Goal: Task Accomplishment & Management: Use online tool/utility

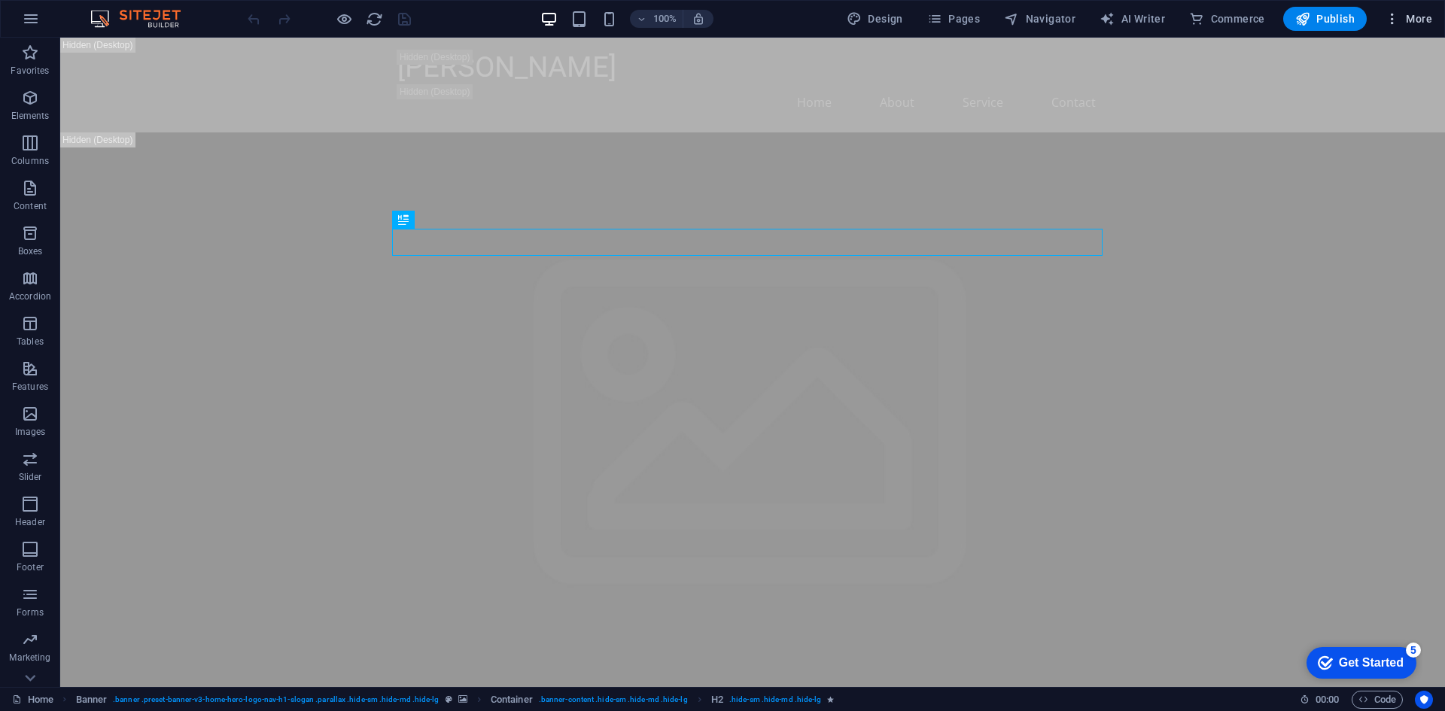
click at [1399, 11] on icon "button" at bounding box center [1392, 18] width 15 height 15
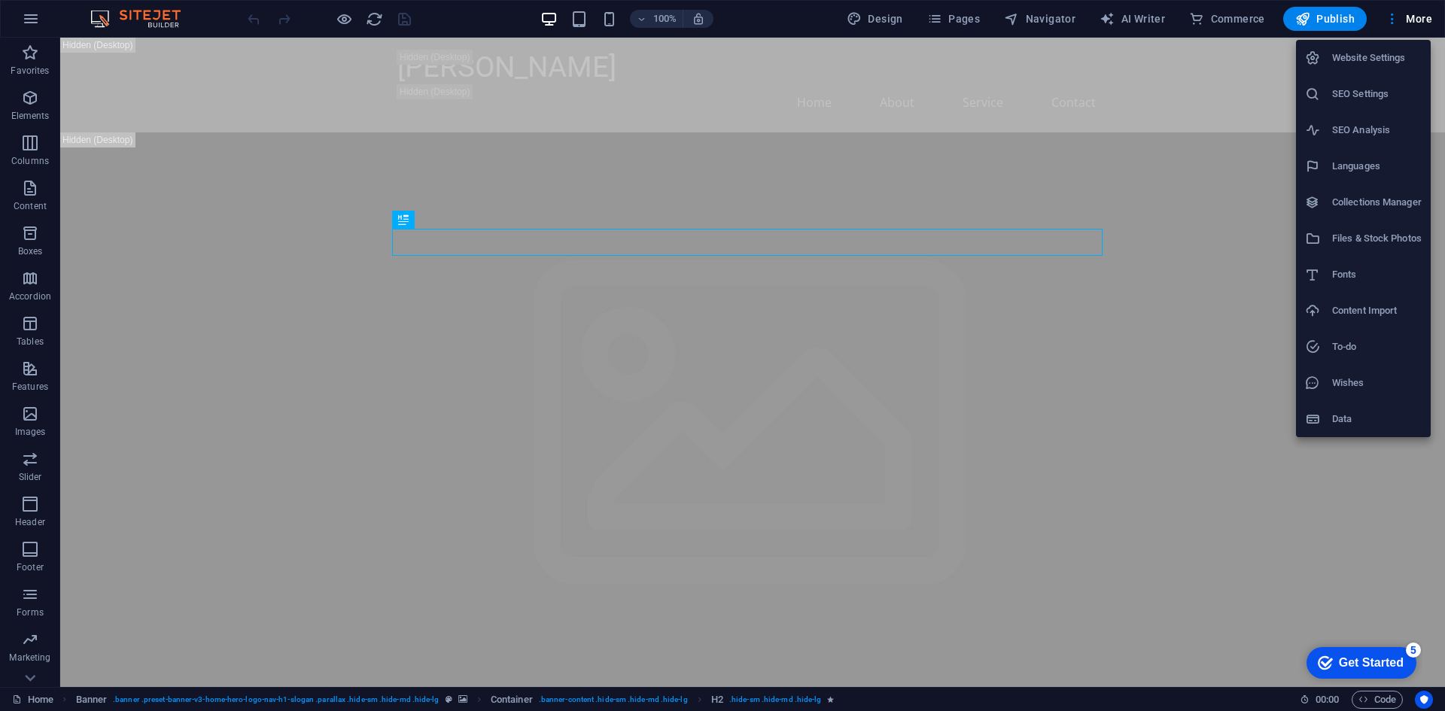
click at [777, 15] on div at bounding box center [722, 355] width 1445 height 711
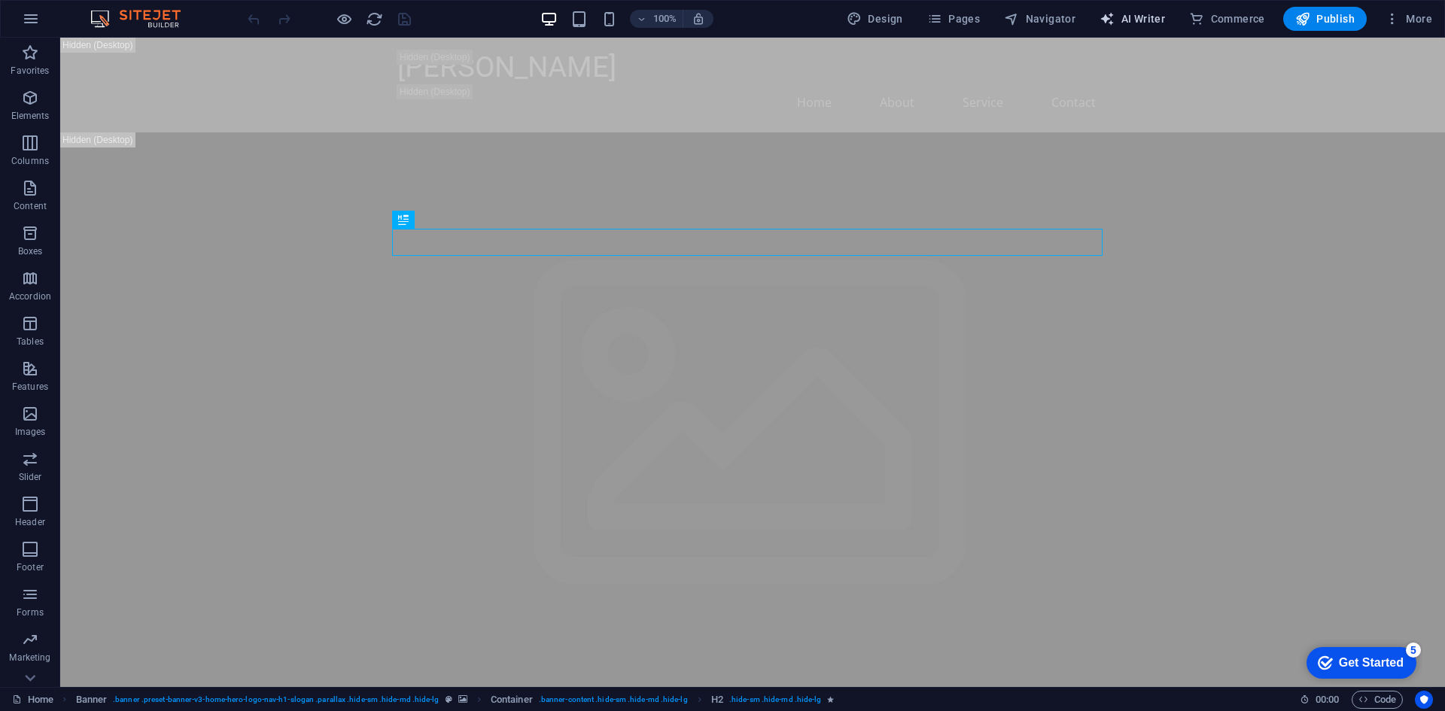
click at [1145, 14] on span "AI Writer" at bounding box center [1131, 18] width 65 height 15
select select "English"
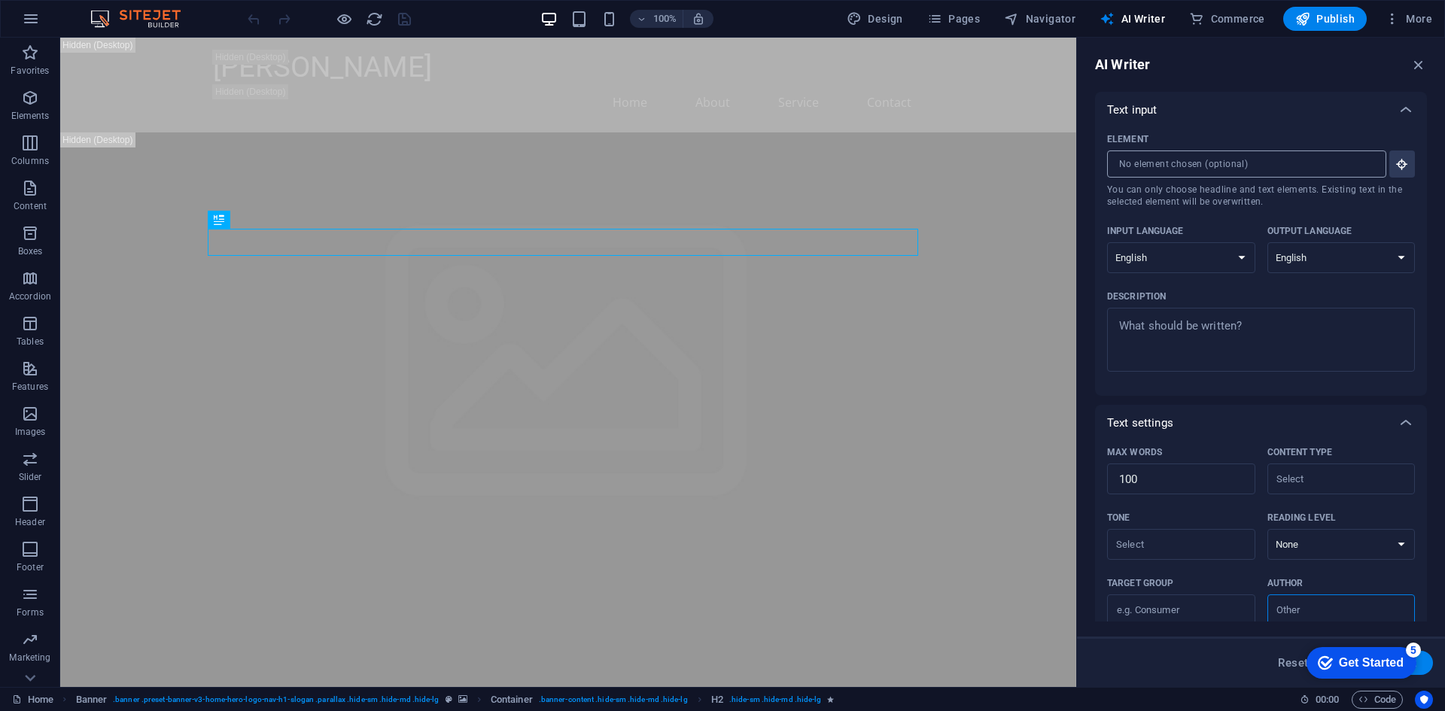
click at [1245, 161] on input "Element ​ You can only choose headline and text elements. Existing text in the …" at bounding box center [1241, 164] width 269 height 27
click at [1414, 67] on icon "button" at bounding box center [1418, 64] width 17 height 17
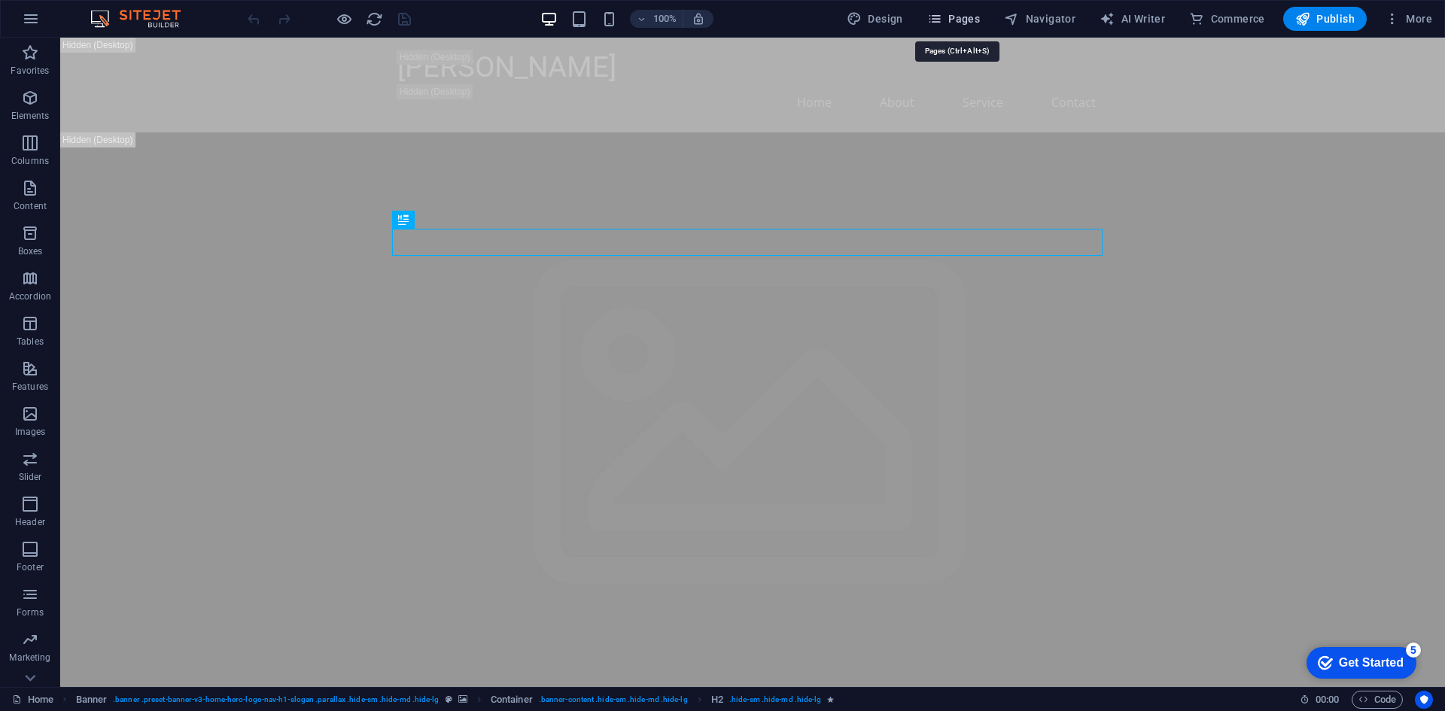
click at [951, 8] on button "Pages" at bounding box center [953, 19] width 65 height 24
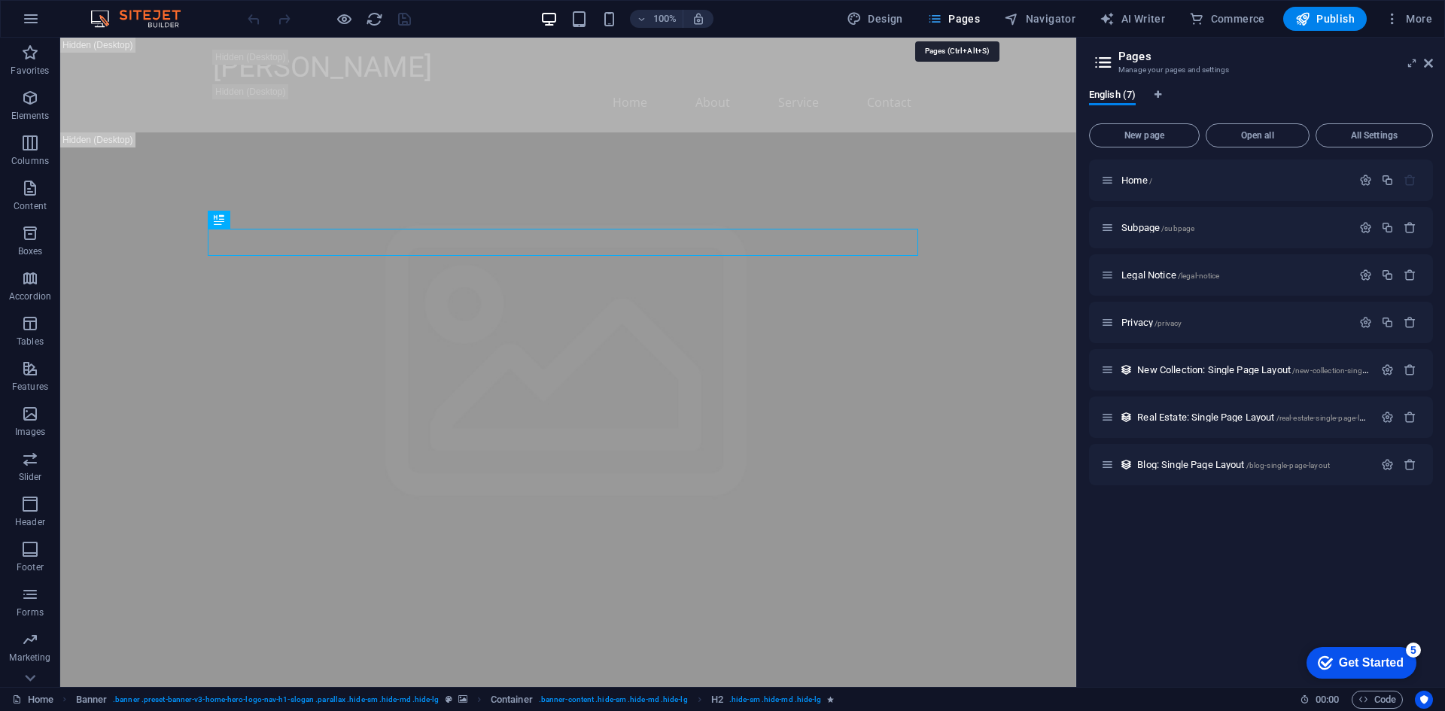
click at [947, 14] on span "Pages" at bounding box center [953, 18] width 53 height 15
click at [1431, 64] on icon at bounding box center [1428, 63] width 9 height 12
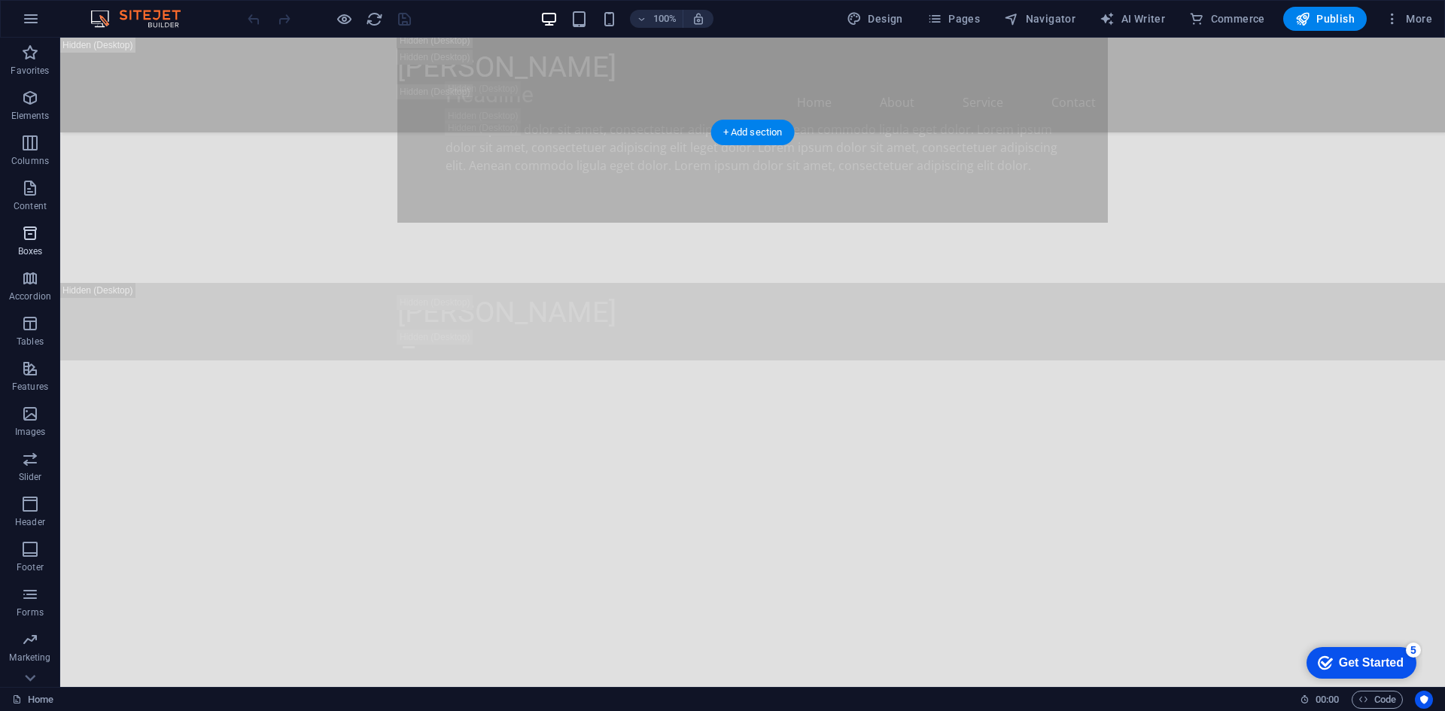
scroll to position [1355, 0]
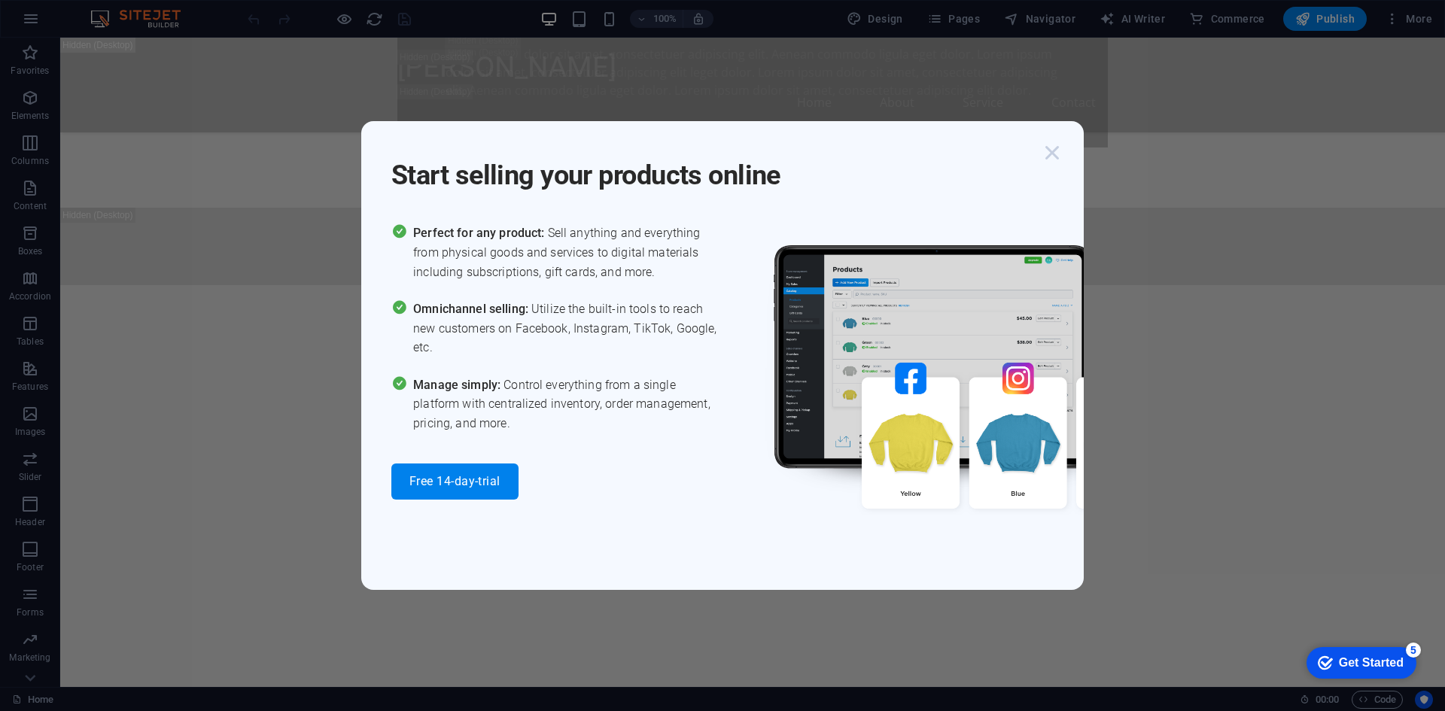
click at [1051, 147] on icon "button" at bounding box center [1052, 152] width 27 height 27
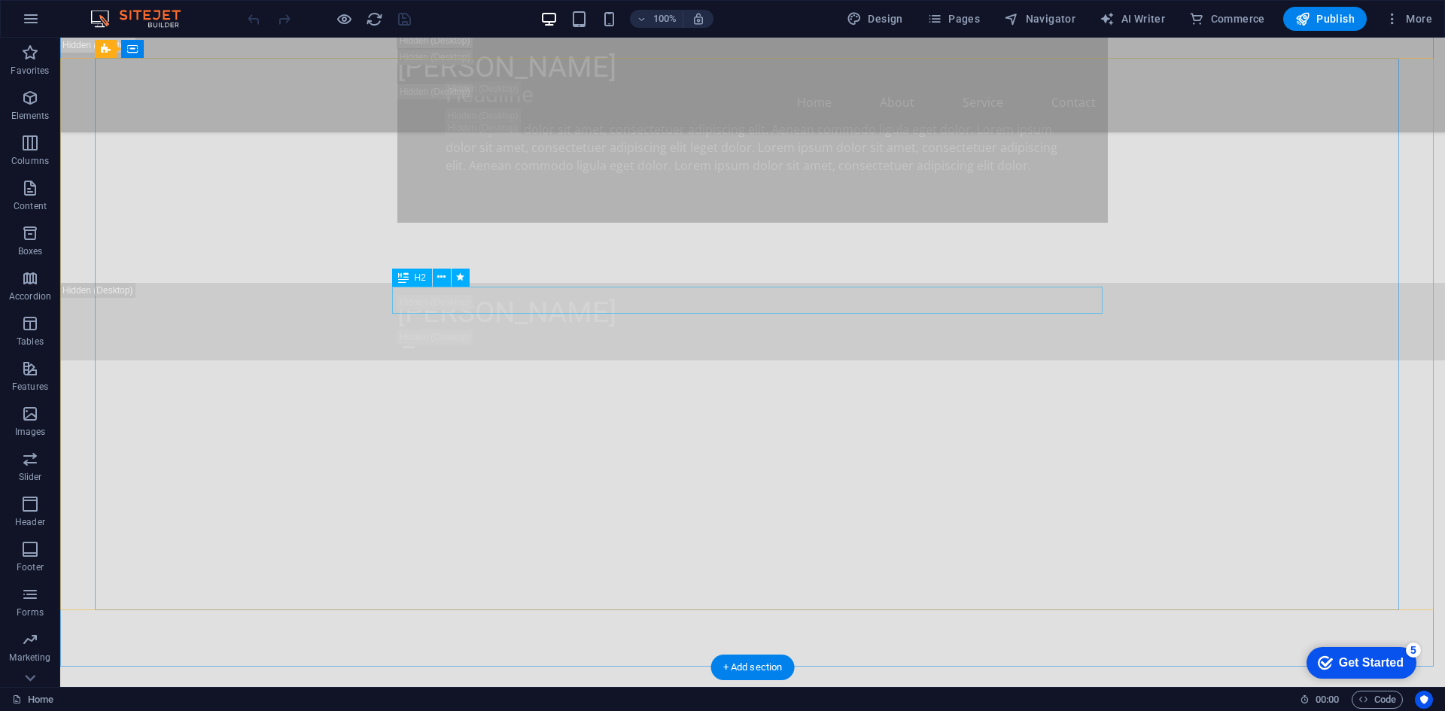
scroll to position [1430, 0]
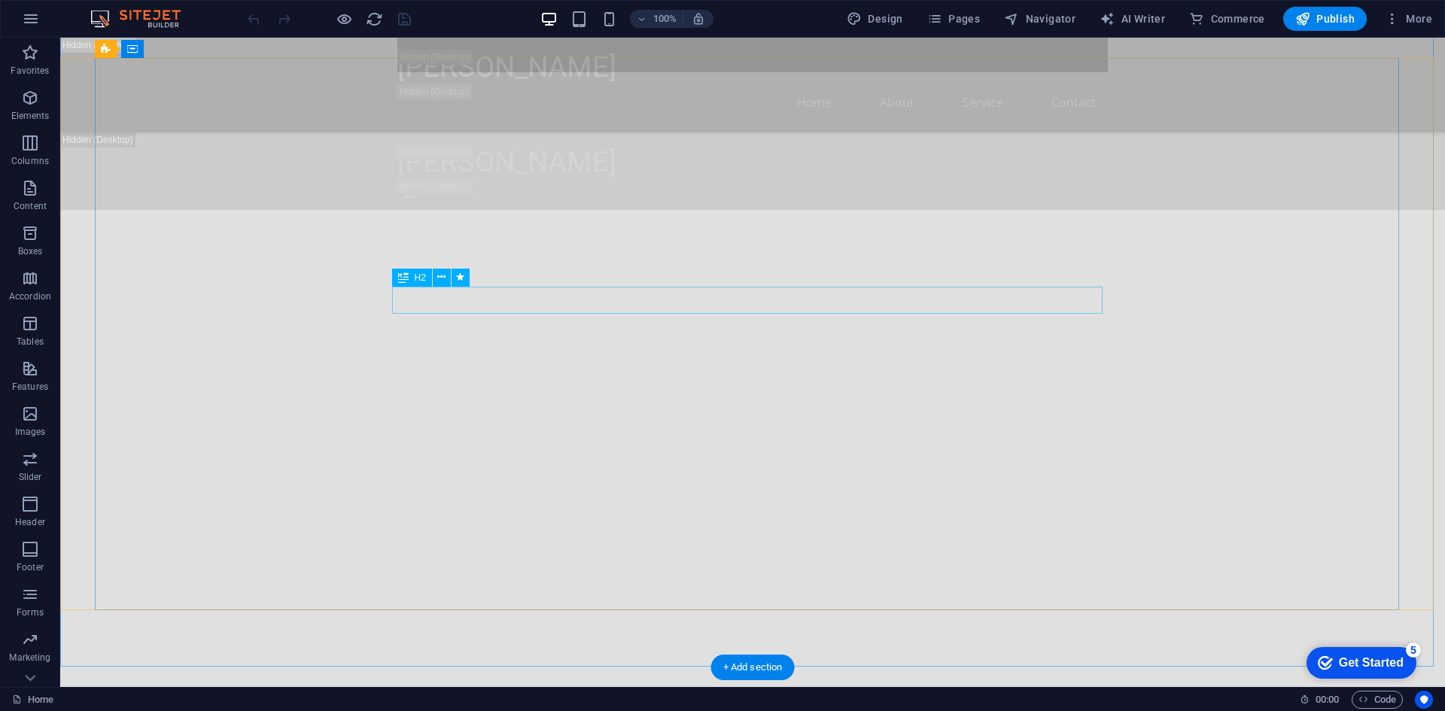
click at [418, 277] on span "H2" at bounding box center [420, 277] width 11 height 9
click at [406, 279] on icon at bounding box center [403, 278] width 11 height 18
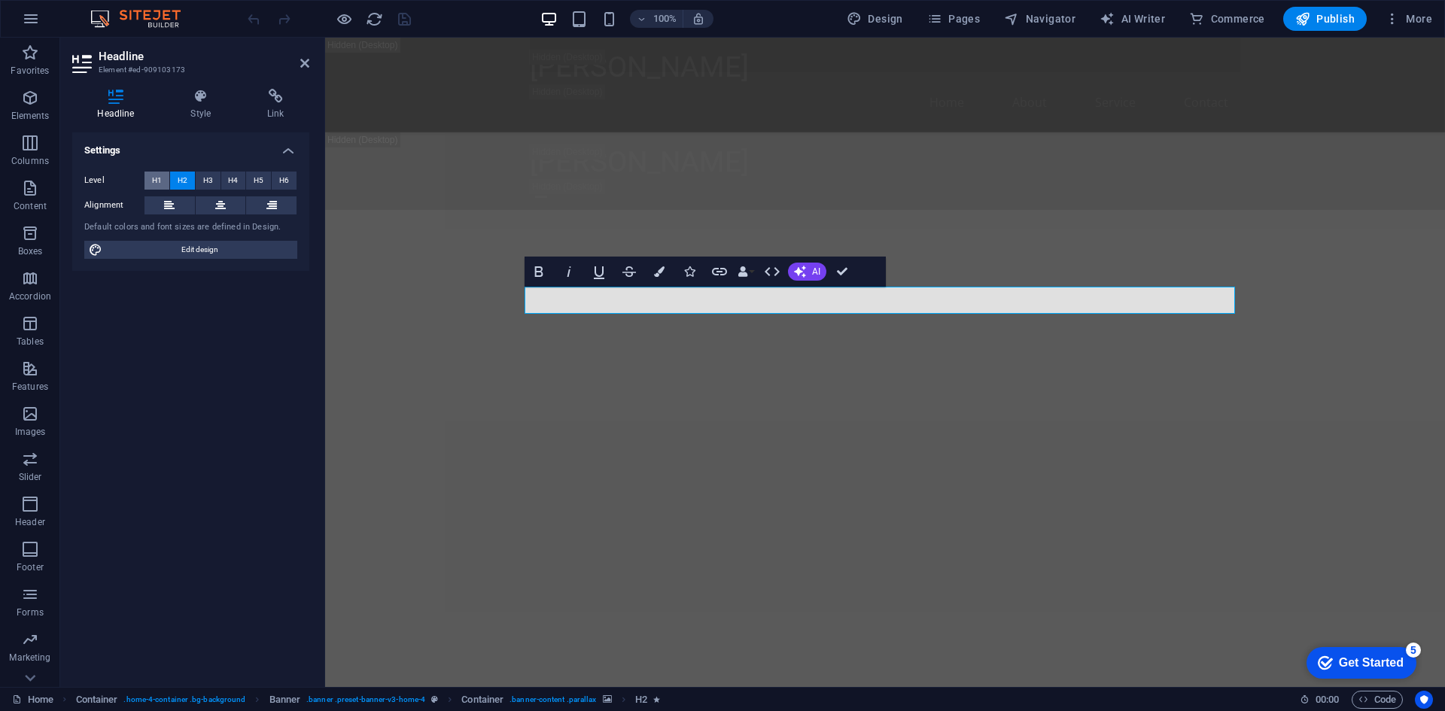
click at [163, 178] on button "H1" at bounding box center [156, 181] width 25 height 18
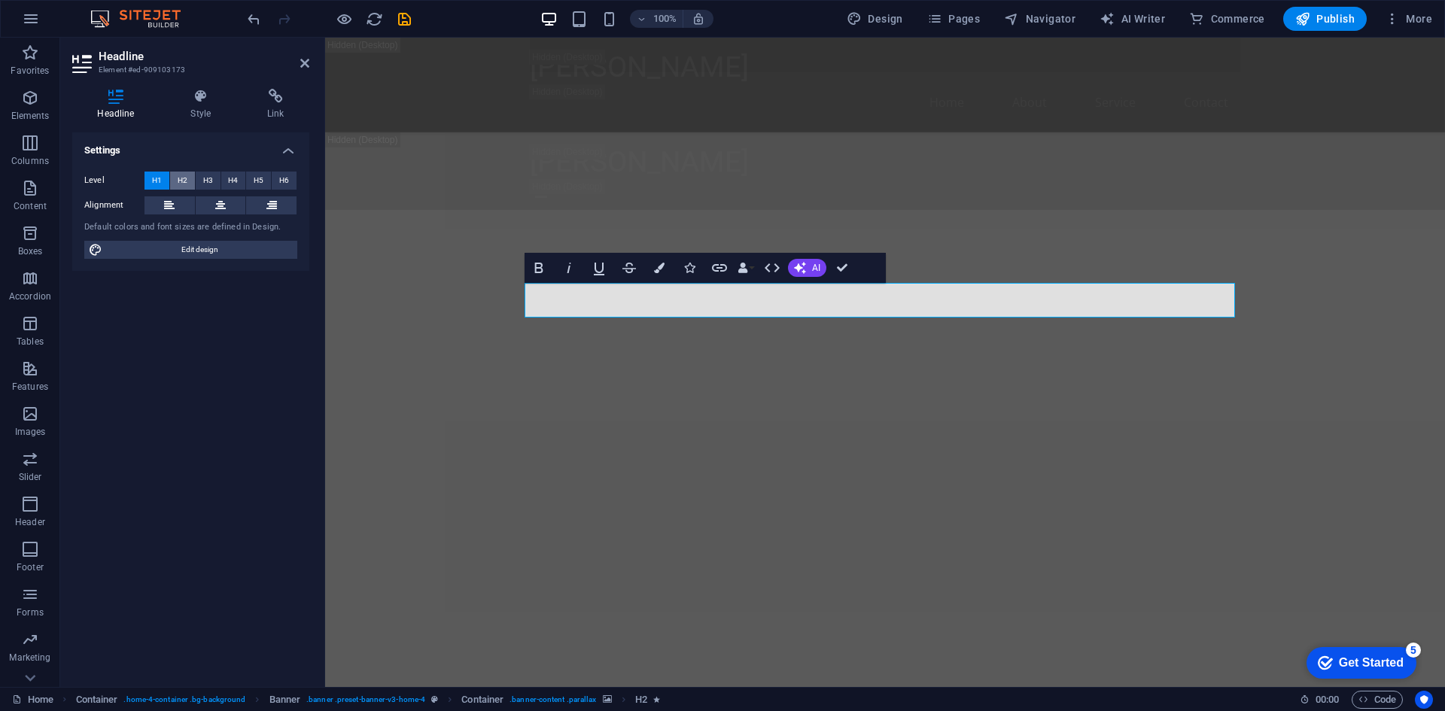
click at [184, 174] on span "H2" at bounding box center [183, 181] width 10 height 18
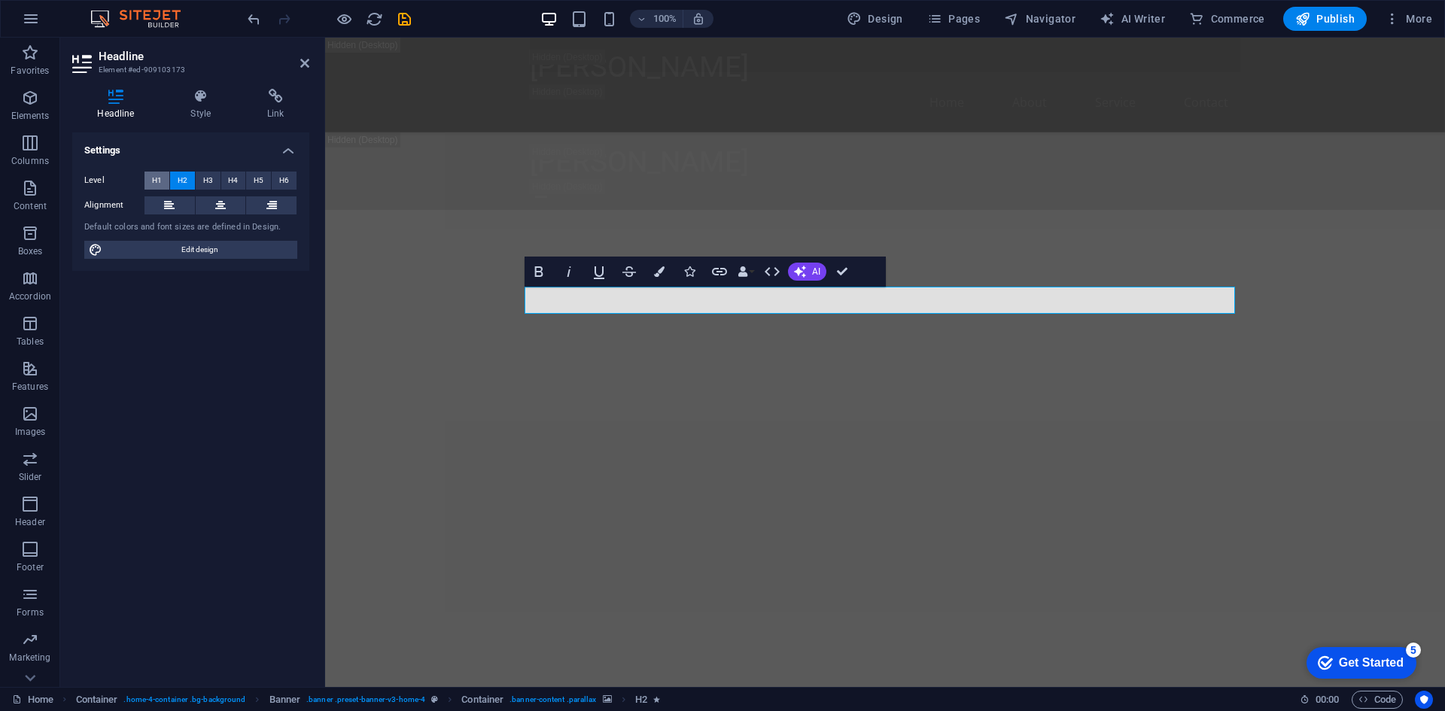
click at [159, 175] on span "H1" at bounding box center [157, 181] width 10 height 18
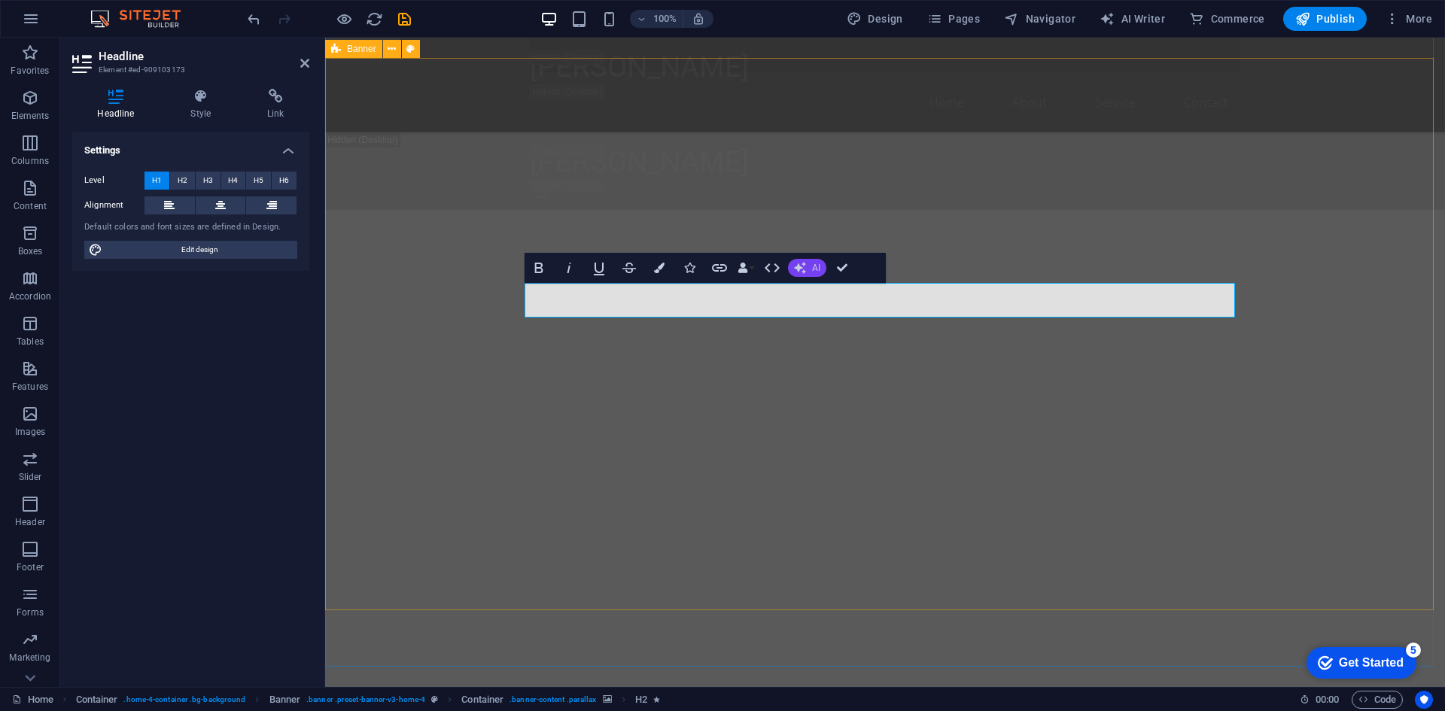
click at [801, 266] on icon "button" at bounding box center [800, 268] width 12 height 12
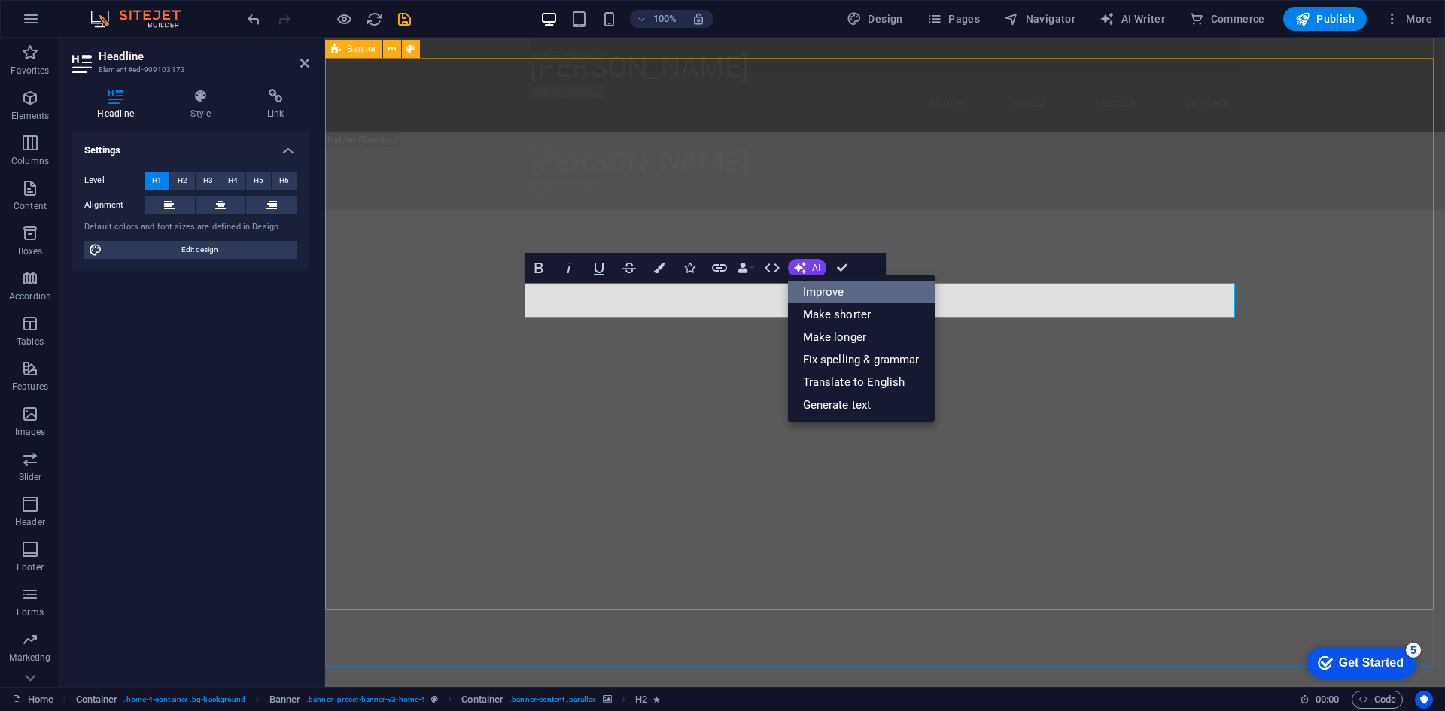
click at [868, 298] on link "Improve" at bounding box center [861, 292] width 147 height 23
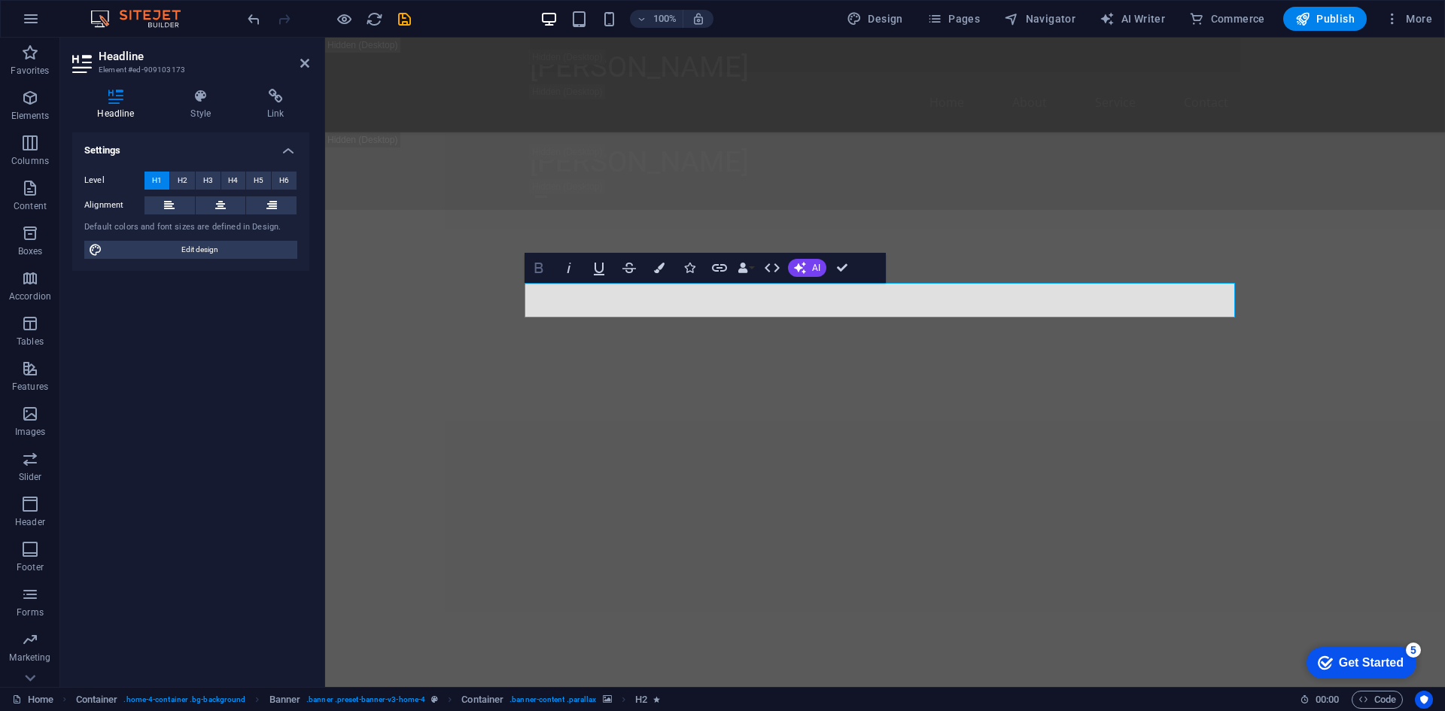
click at [537, 266] on icon "button" at bounding box center [539, 268] width 18 height 18
click at [537, 268] on icon "button" at bounding box center [538, 268] width 8 height 11
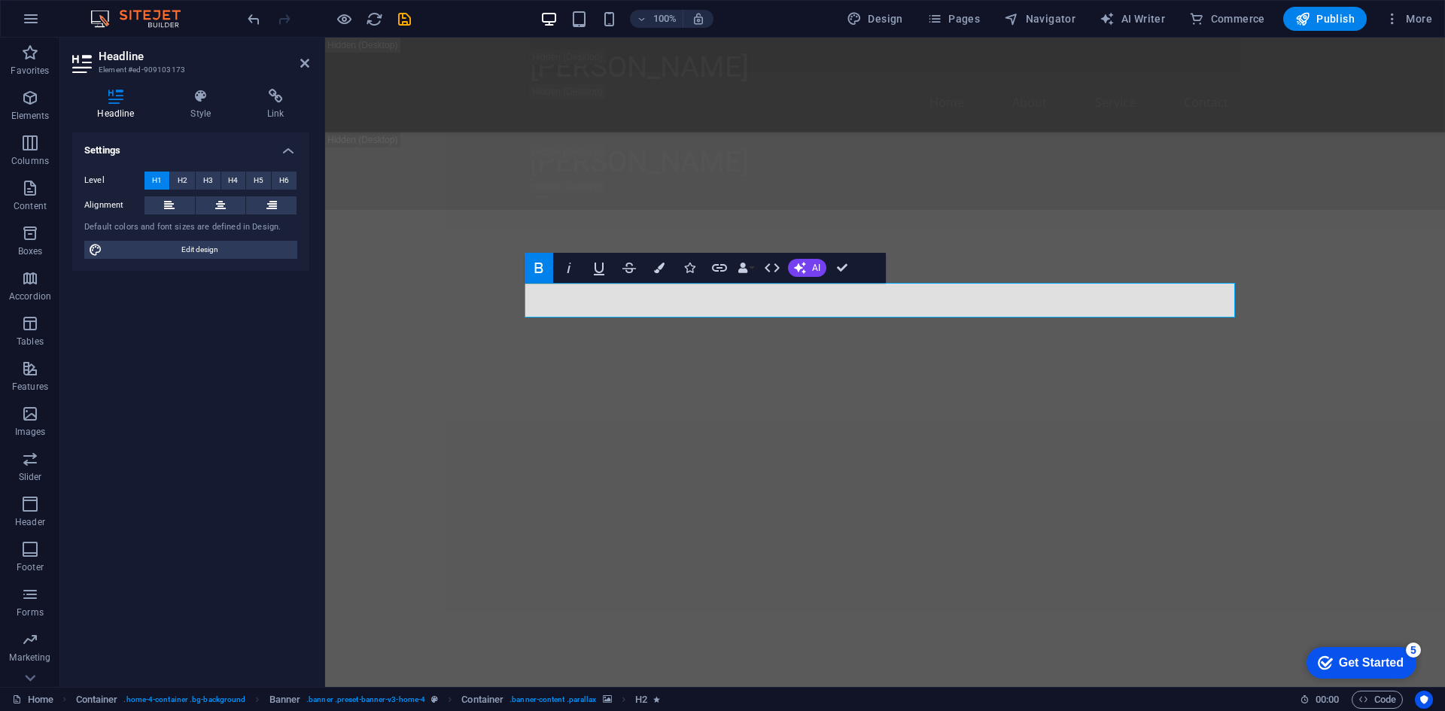
click at [537, 268] on icon "button" at bounding box center [538, 268] width 8 height 11
drag, startPoint x: 537, startPoint y: 268, endPoint x: 248, endPoint y: 247, distance: 289.8
click at [537, 268] on icon "button" at bounding box center [538, 268] width 8 height 11
click at [654, 266] on icon "button" at bounding box center [659, 268] width 11 height 11
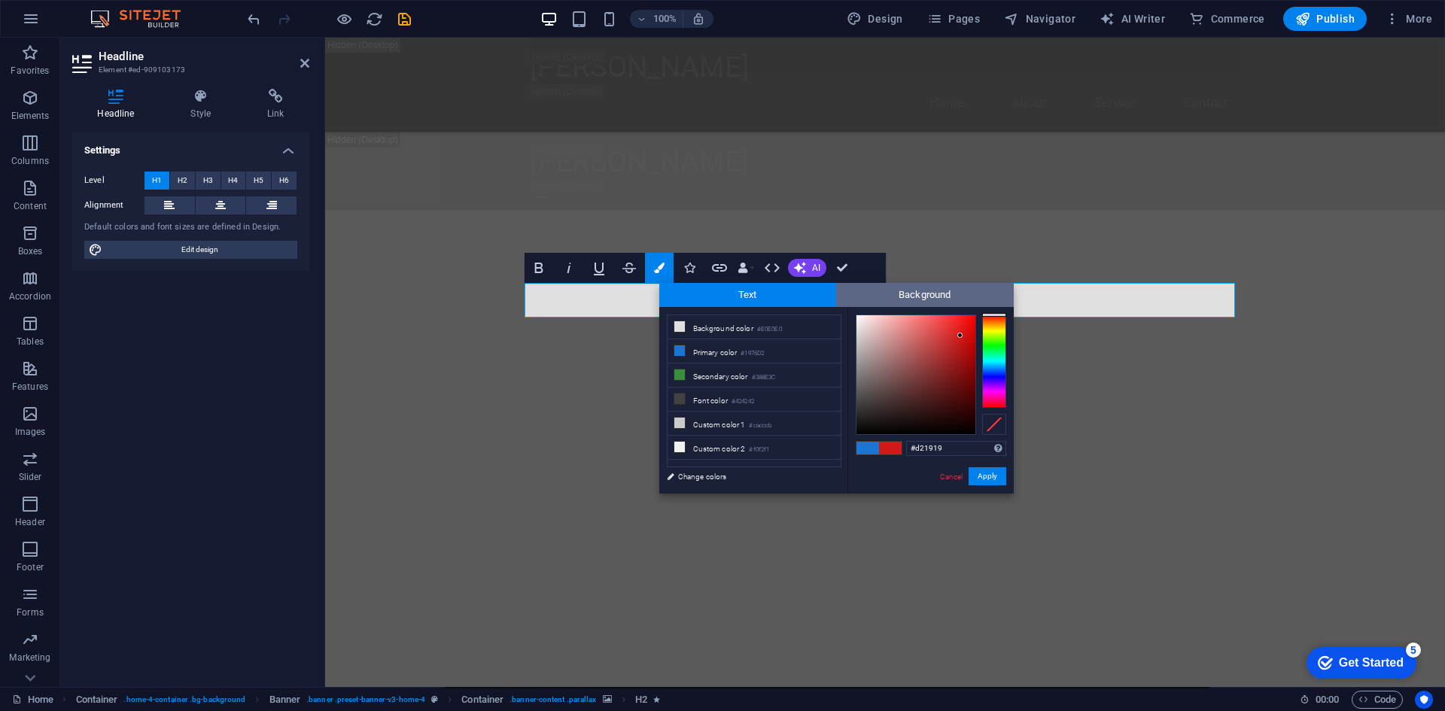
drag, startPoint x: 996, startPoint y: 329, endPoint x: 996, endPoint y: 301, distance: 27.8
click at [996, 301] on div "Text Background less Background color #E0E0E0 Primary color #1976D2 Secondary c…" at bounding box center [836, 388] width 354 height 211
drag, startPoint x: 966, startPoint y: 312, endPoint x: 990, endPoint y: 296, distance: 28.8
click at [990, 296] on div "Text Background less Background color #E0E0E0 Primary color #1976D2 Secondary c…" at bounding box center [836, 388] width 354 height 211
drag, startPoint x: 908, startPoint y: 244, endPoint x: 585, endPoint y: 206, distance: 325.8
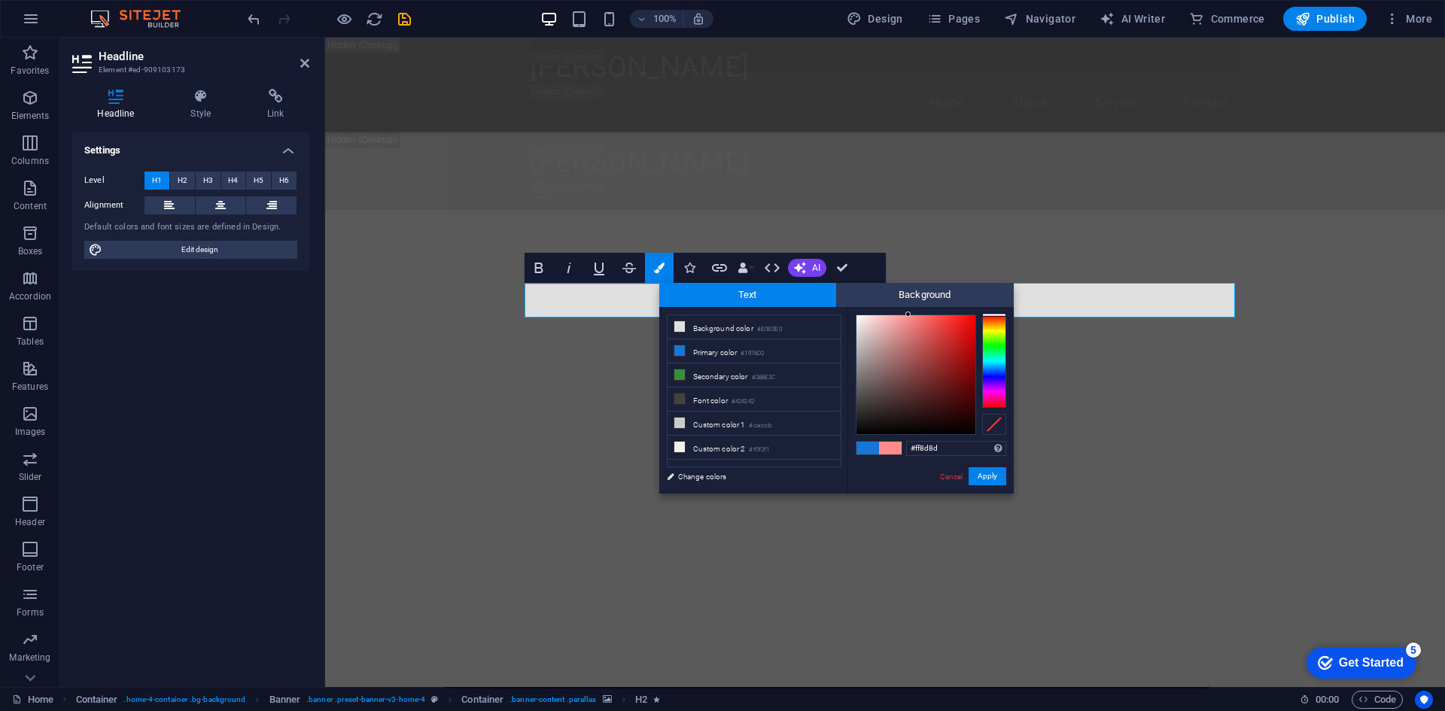
click at [908, 244] on div "H2 Banner Container Spacer H3 Spacer Banner Menu Bar Logo Menu Bar Logo Menu Me…" at bounding box center [885, 362] width 1120 height 649
type input "#ff0000"
drag, startPoint x: 948, startPoint y: 329, endPoint x: 976, endPoint y: 313, distance: 32.0
click at [975, 315] on div at bounding box center [915, 374] width 119 height 119
click at [991, 477] on button "Apply" at bounding box center [988, 476] width 38 height 18
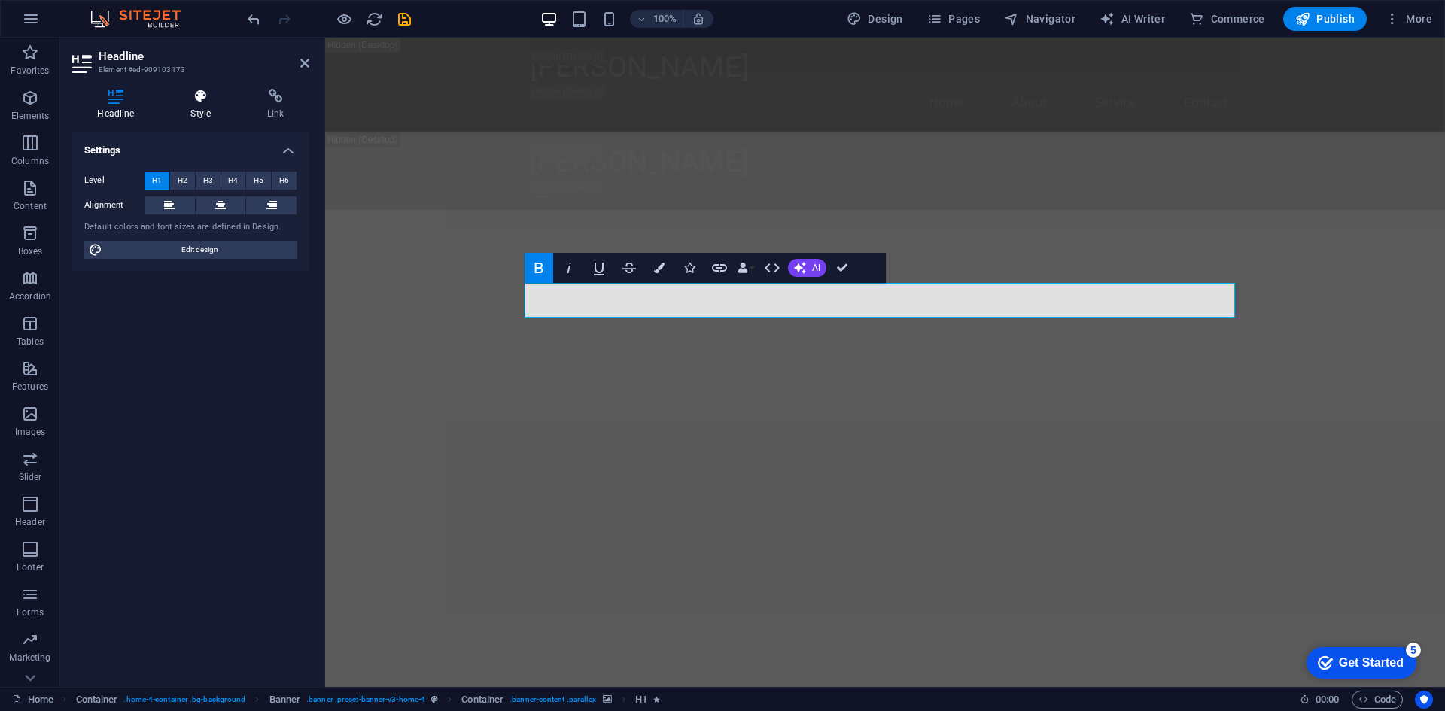
click at [200, 111] on h4 "Style" at bounding box center [204, 105] width 77 height 32
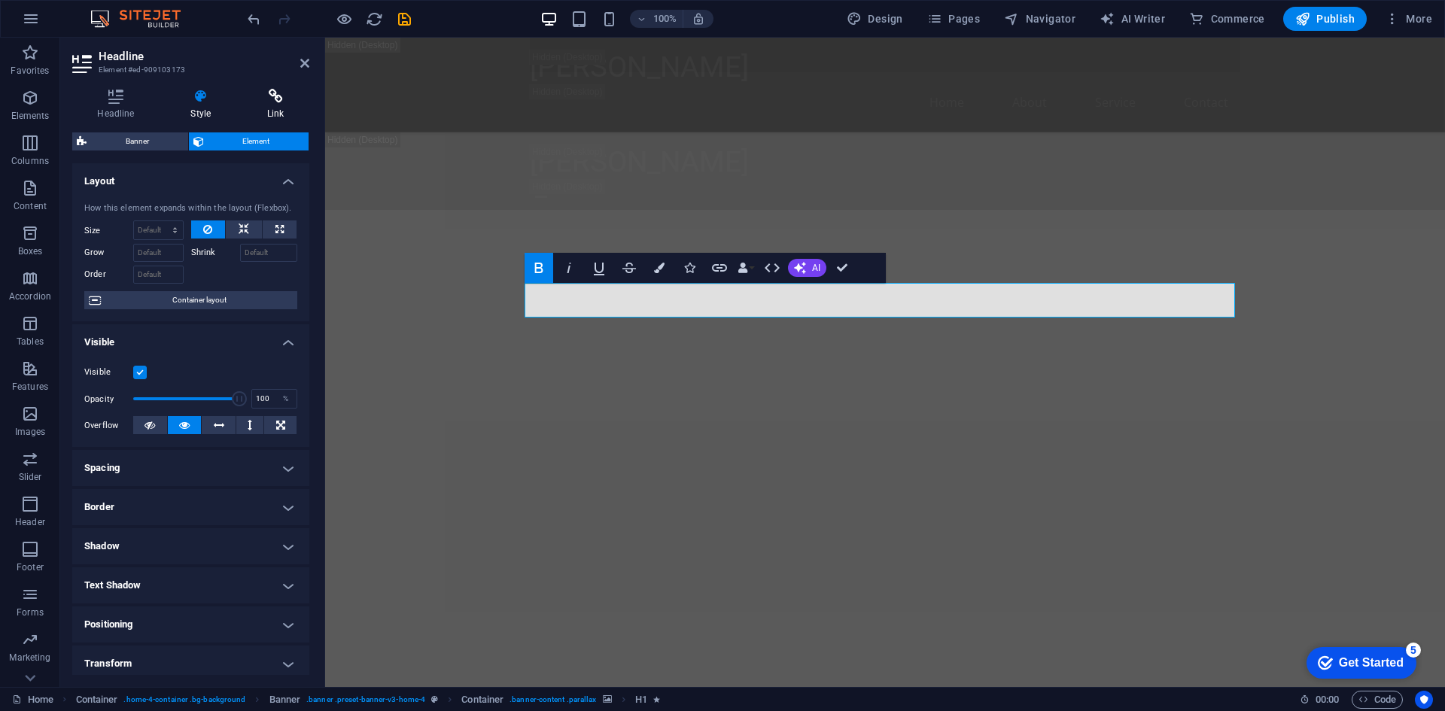
click at [272, 99] on icon at bounding box center [275, 96] width 67 height 15
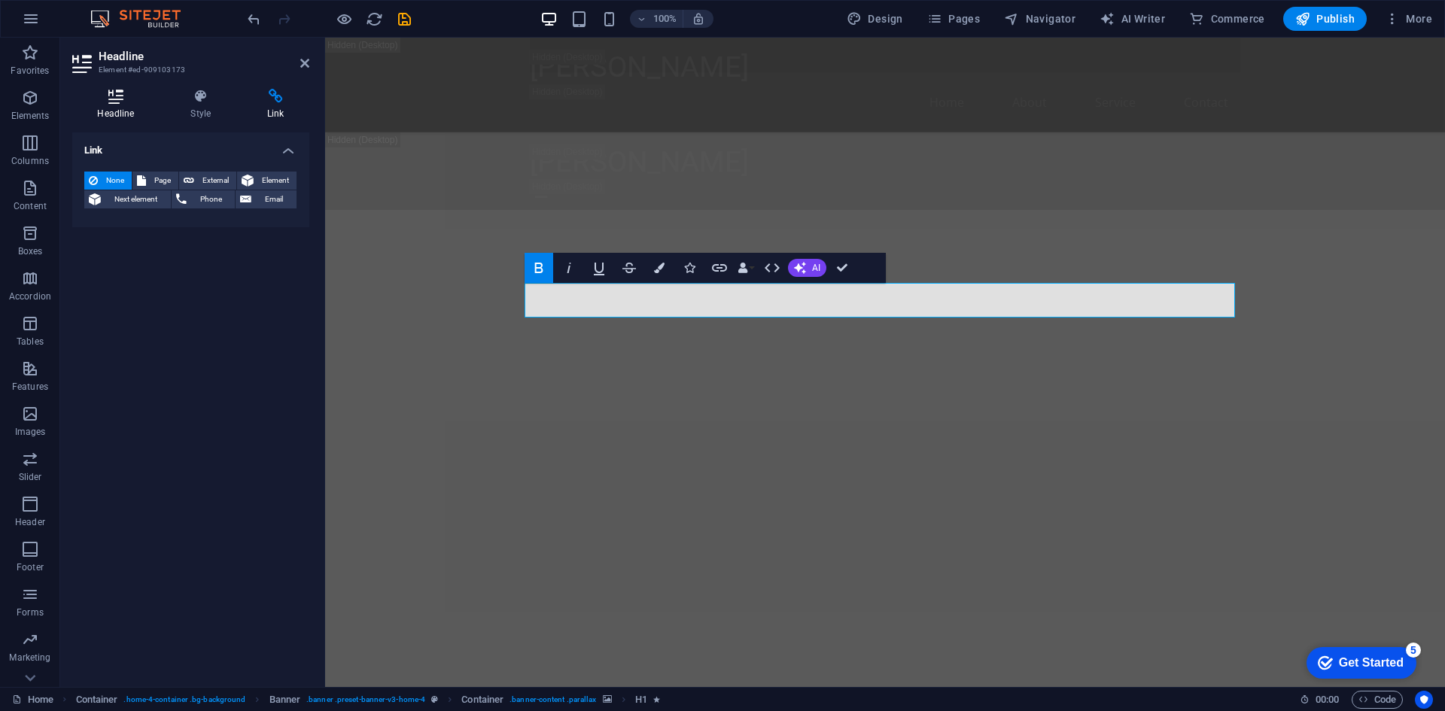
click at [136, 99] on icon at bounding box center [115, 96] width 87 height 15
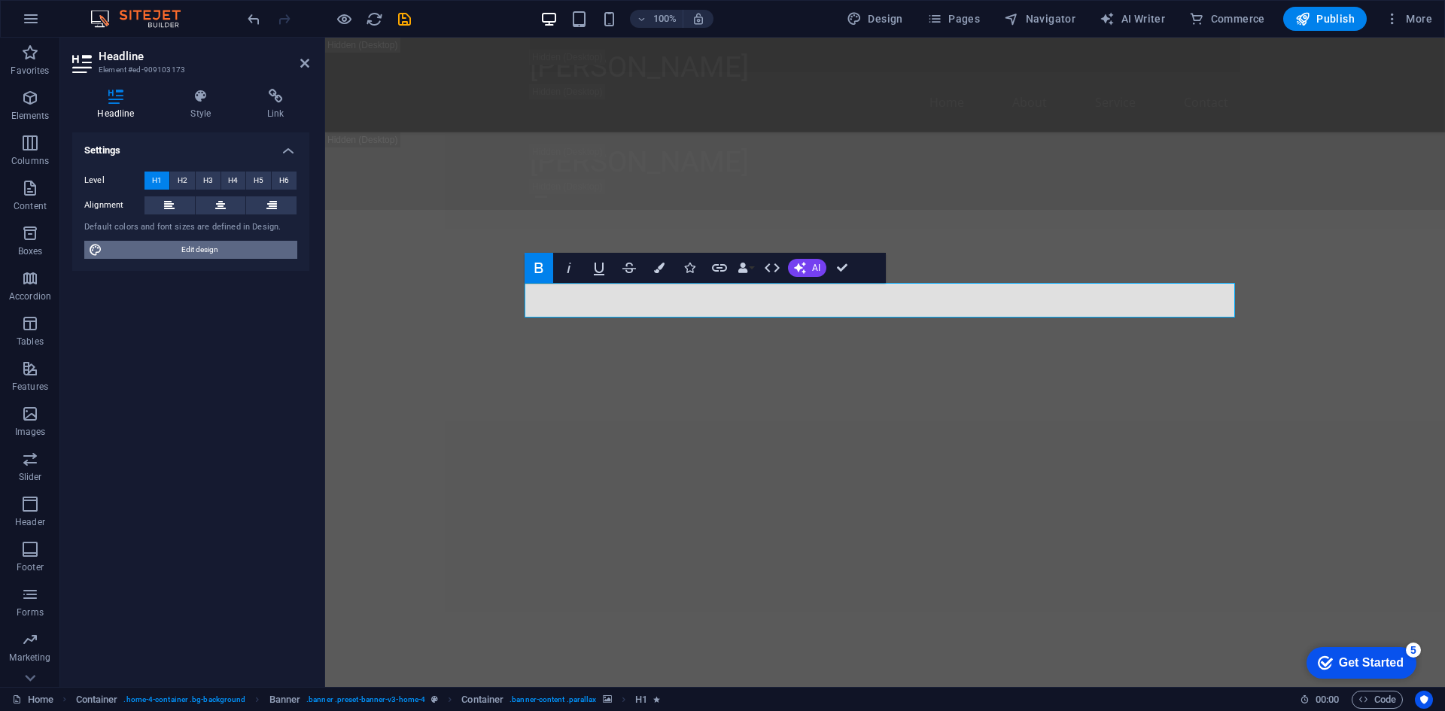
click at [205, 248] on span "Edit design" at bounding box center [200, 250] width 186 height 18
select select "px"
select select "200"
select select "px"
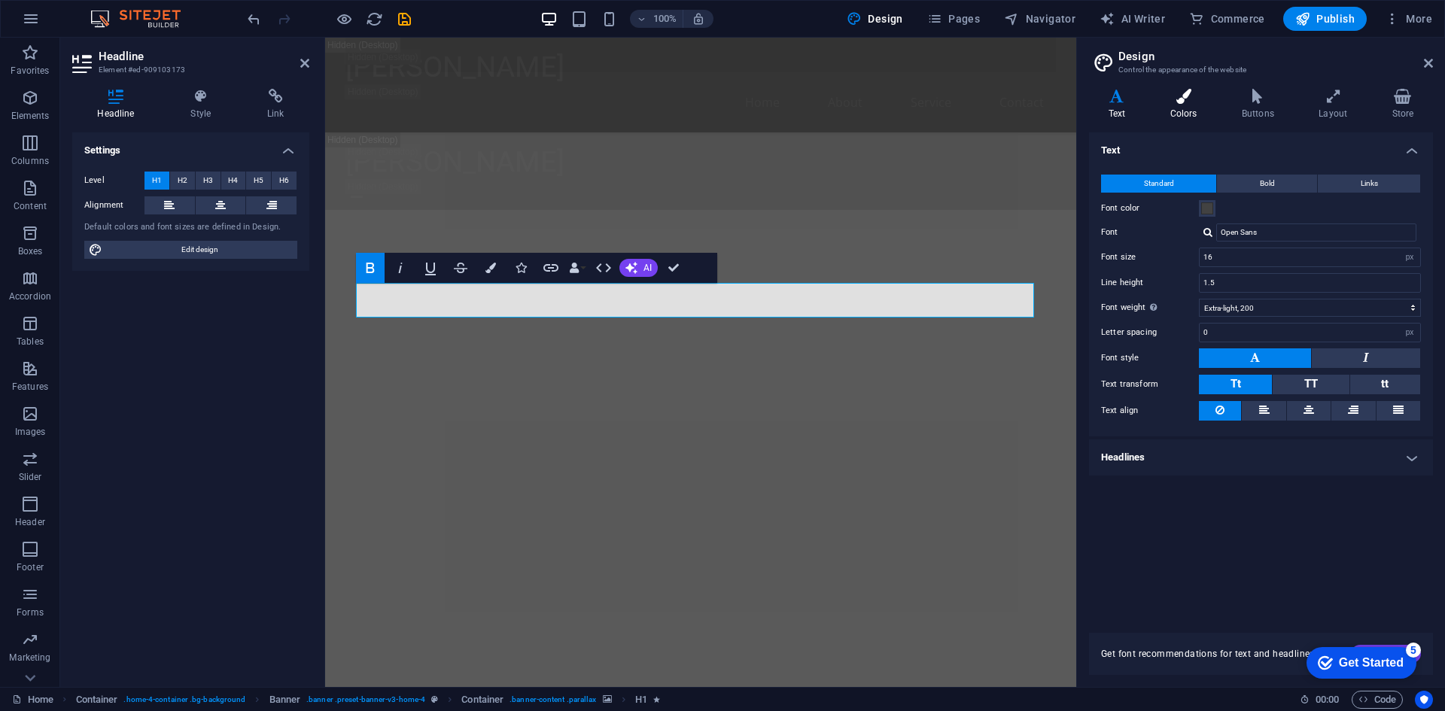
click at [1178, 93] on icon at bounding box center [1183, 96] width 65 height 15
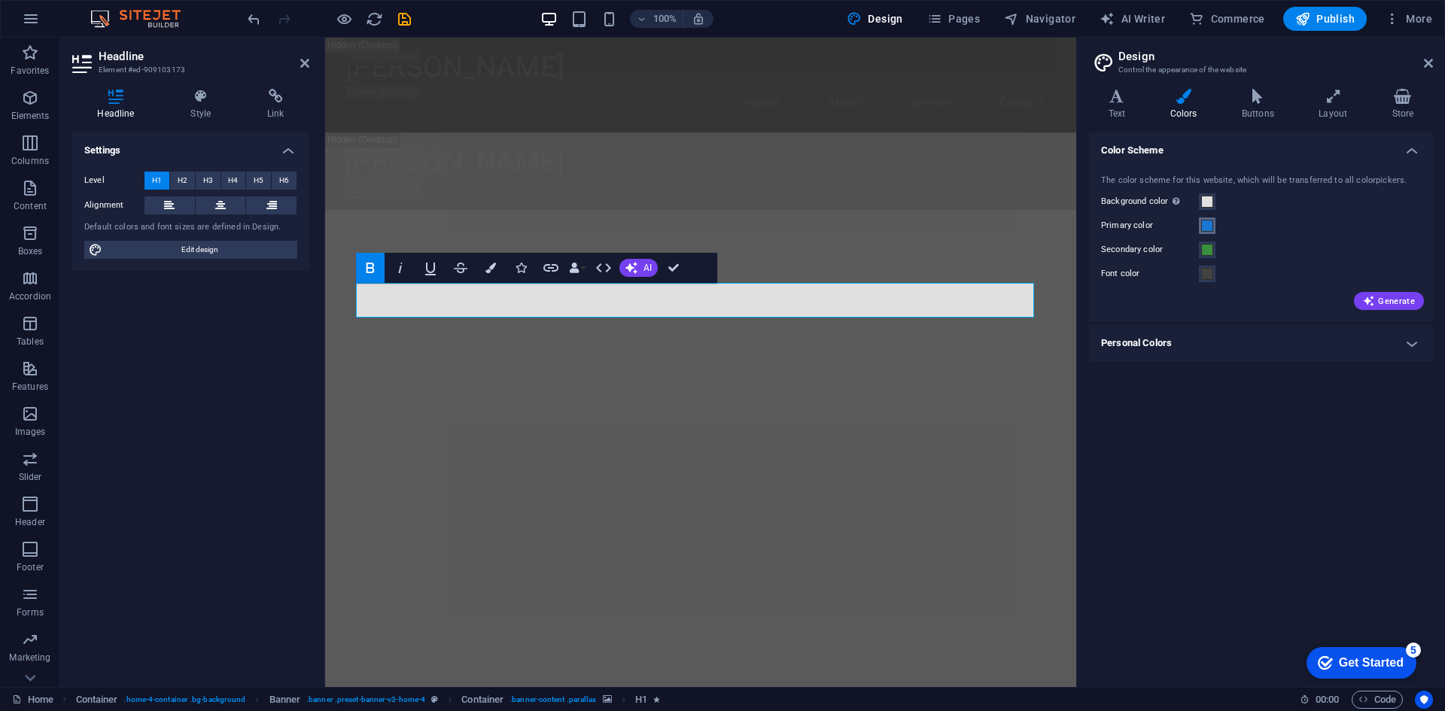
click at [1209, 222] on span at bounding box center [1207, 226] width 12 height 12
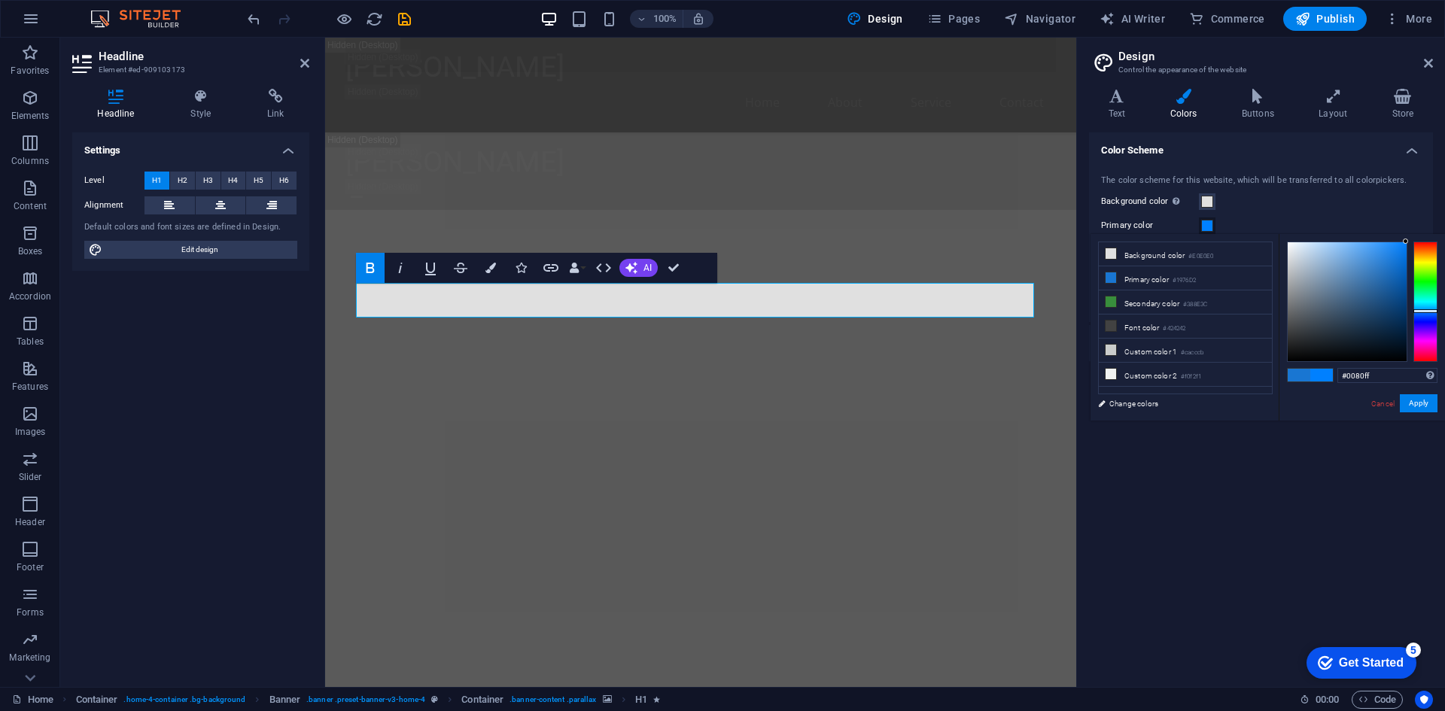
drag, startPoint x: 1384, startPoint y: 278, endPoint x: 1413, endPoint y: 227, distance: 59.3
click at [1413, 227] on body "Siam Rubber Home Favorites Elements Columns Content Boxes Accordion Tables Feat…" at bounding box center [722, 355] width 1445 height 711
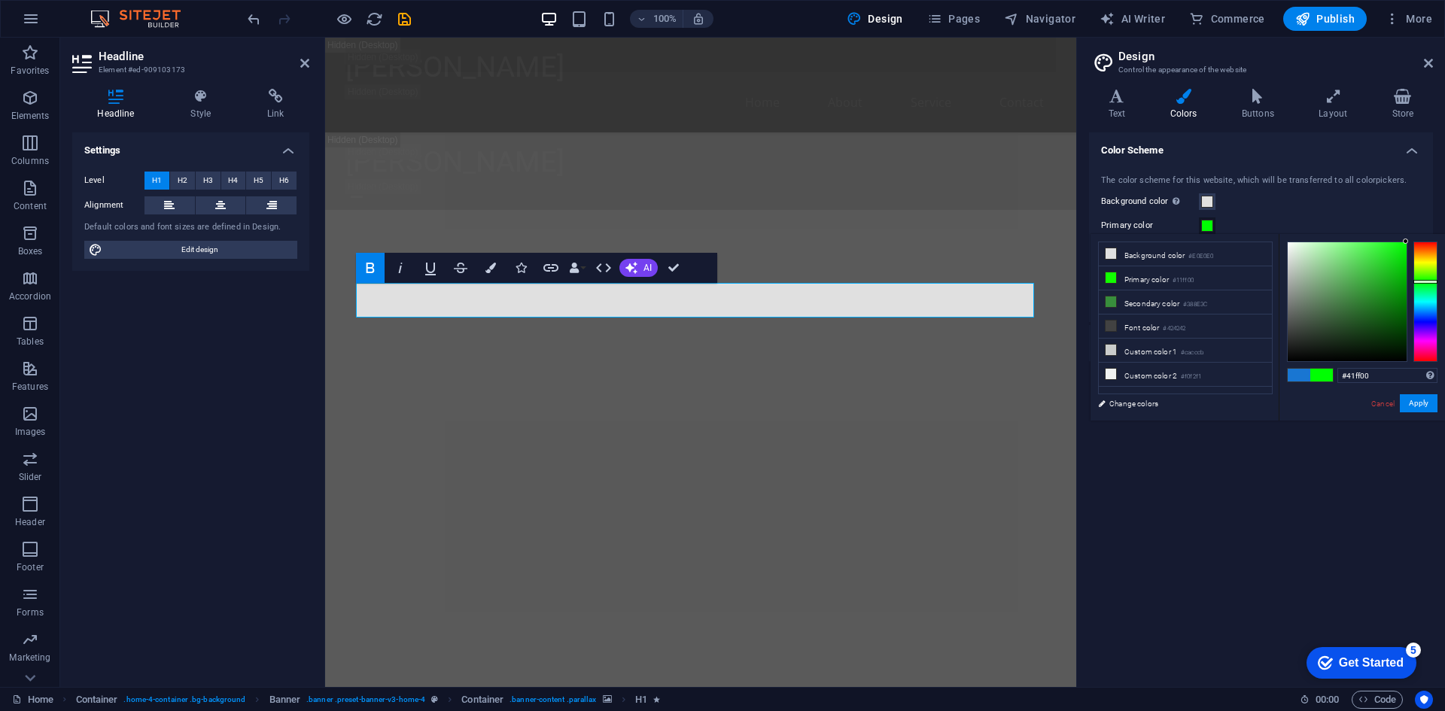
type input "#4bff00"
drag, startPoint x: 1429, startPoint y: 309, endPoint x: 1432, endPoint y: 275, distance: 34.0
click at [1432, 275] on div at bounding box center [1425, 276] width 24 height 4
click at [1415, 407] on button "Apply" at bounding box center [1419, 403] width 38 height 18
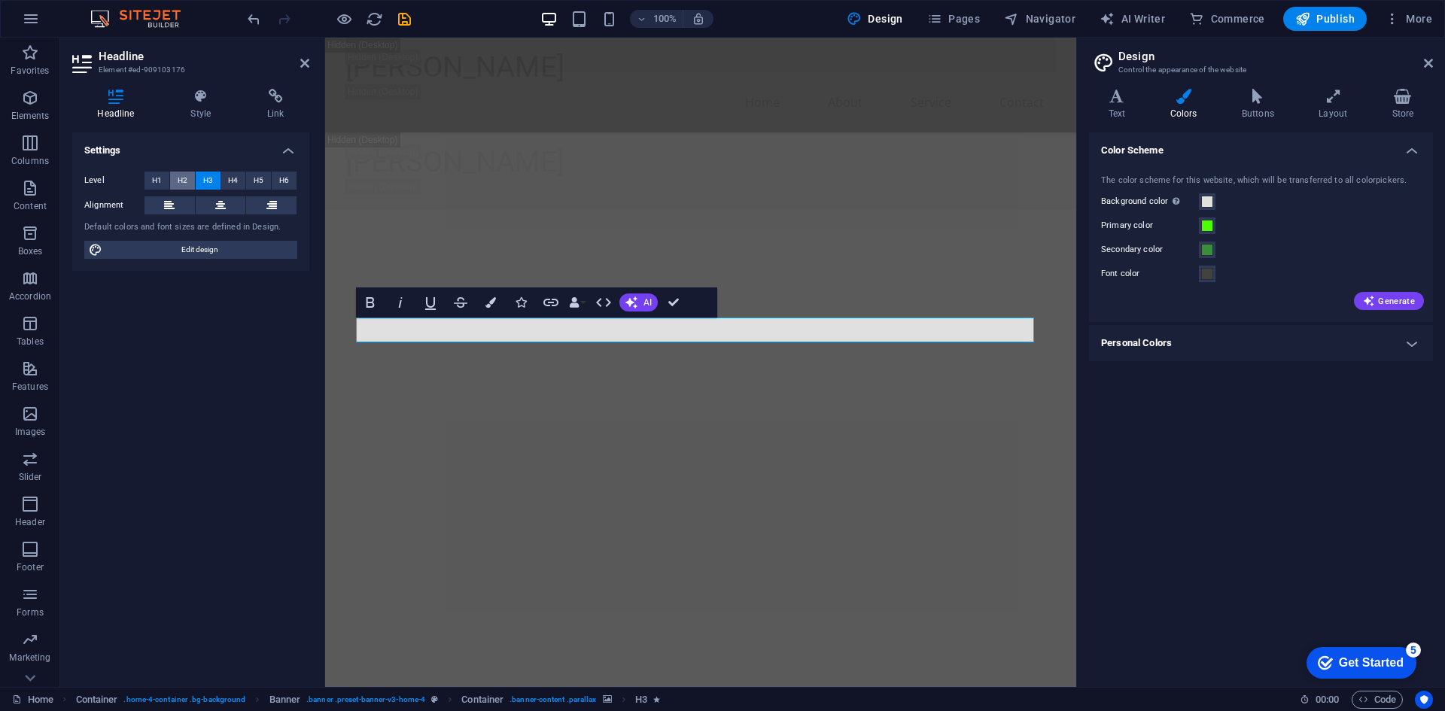
click at [178, 178] on span "H2" at bounding box center [183, 181] width 10 height 18
click at [1206, 208] on button "Background color Only visible if it is not covered by other backgrounds." at bounding box center [1207, 201] width 17 height 17
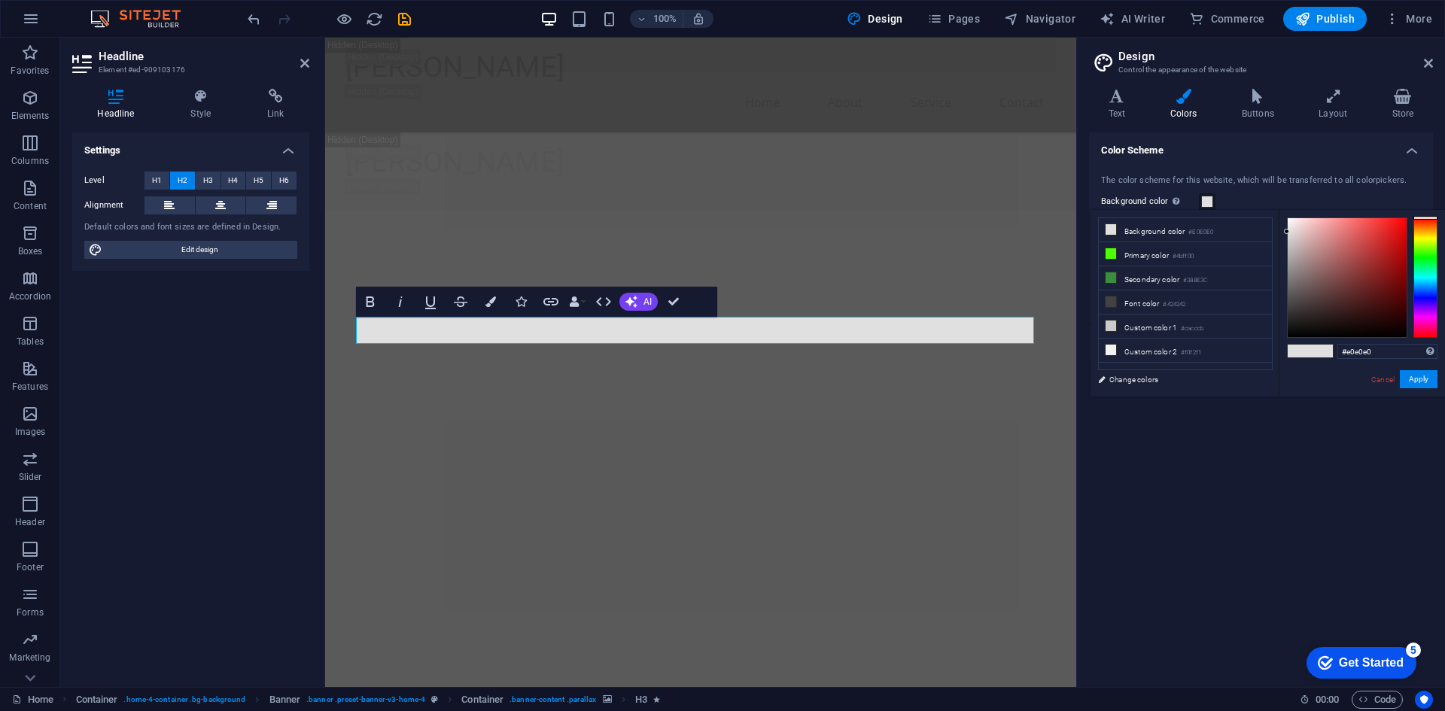
click at [1204, 200] on span at bounding box center [1207, 202] width 12 height 12
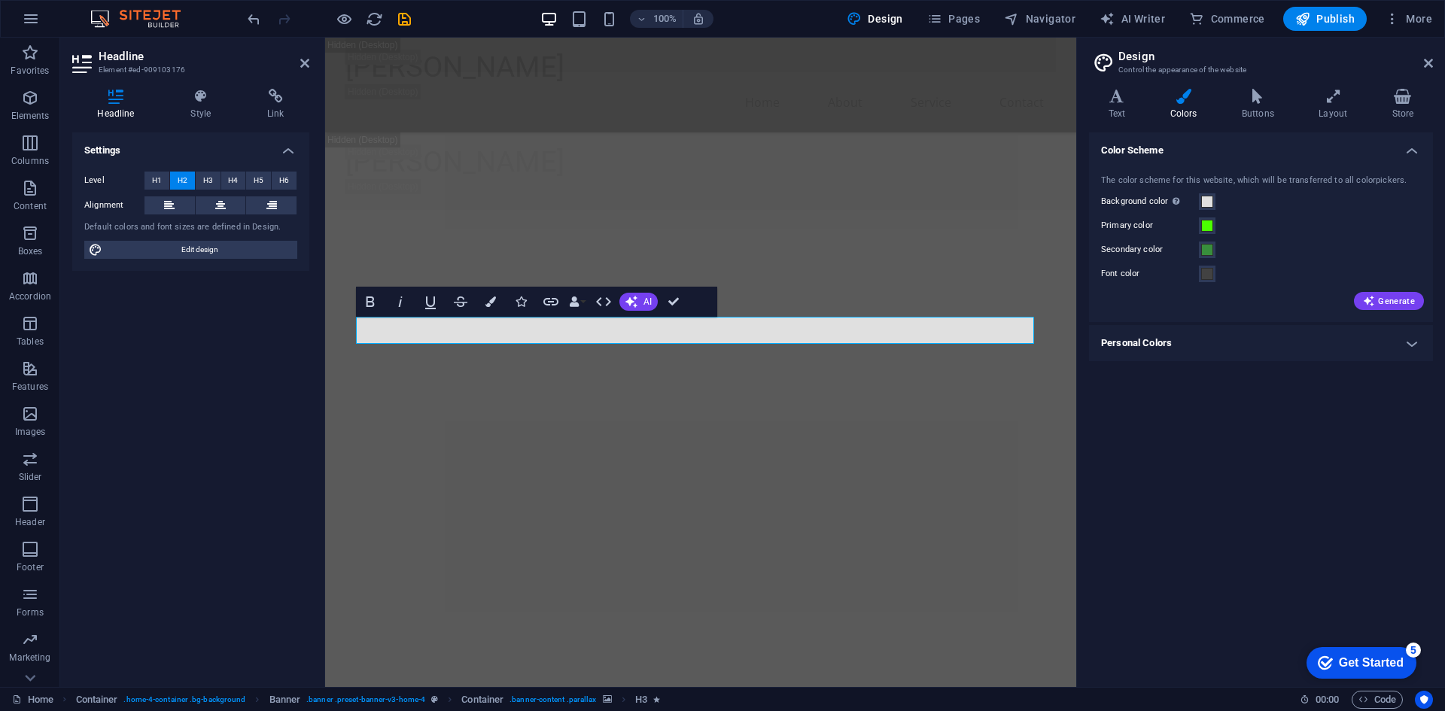
click at [1200, 342] on h4 "Personal Colors" at bounding box center [1261, 343] width 344 height 36
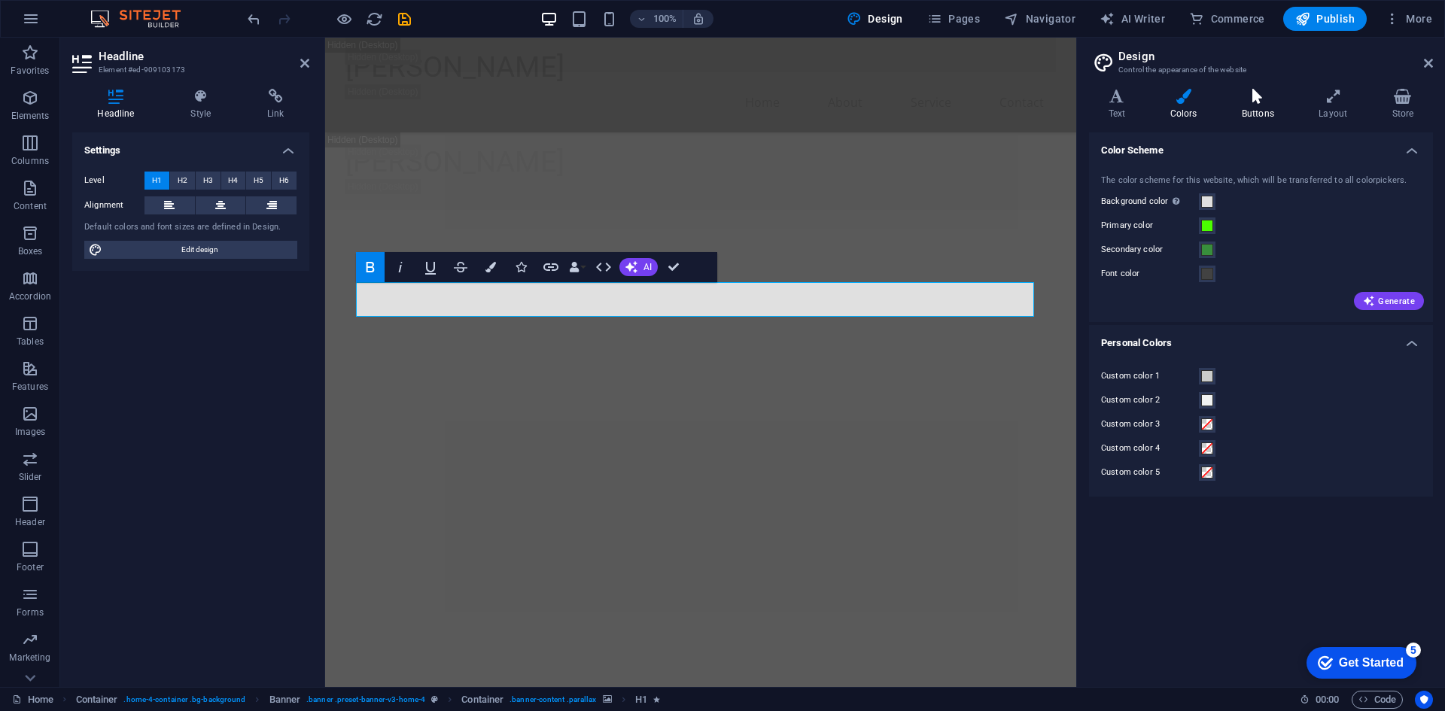
click at [1238, 99] on icon at bounding box center [1257, 96] width 71 height 15
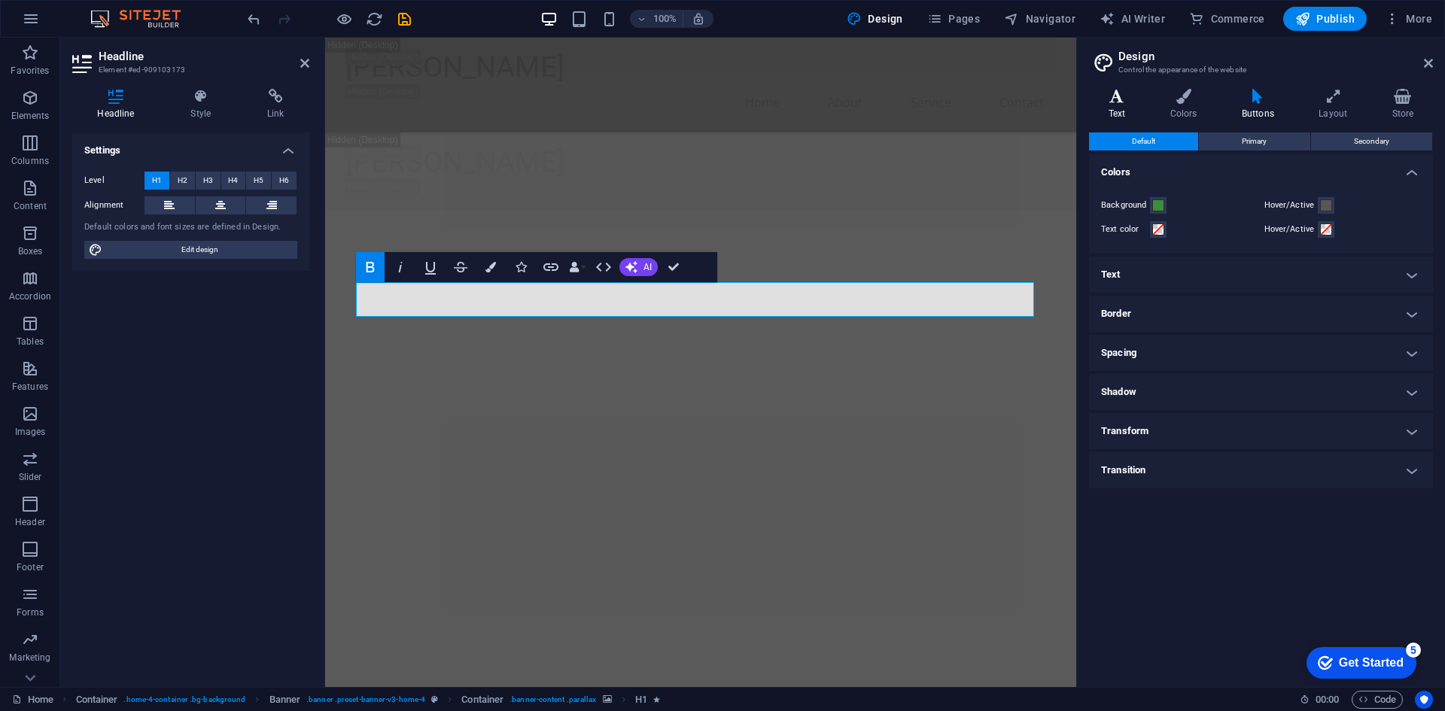
click at [1109, 110] on h4 "Text" at bounding box center [1120, 105] width 62 height 32
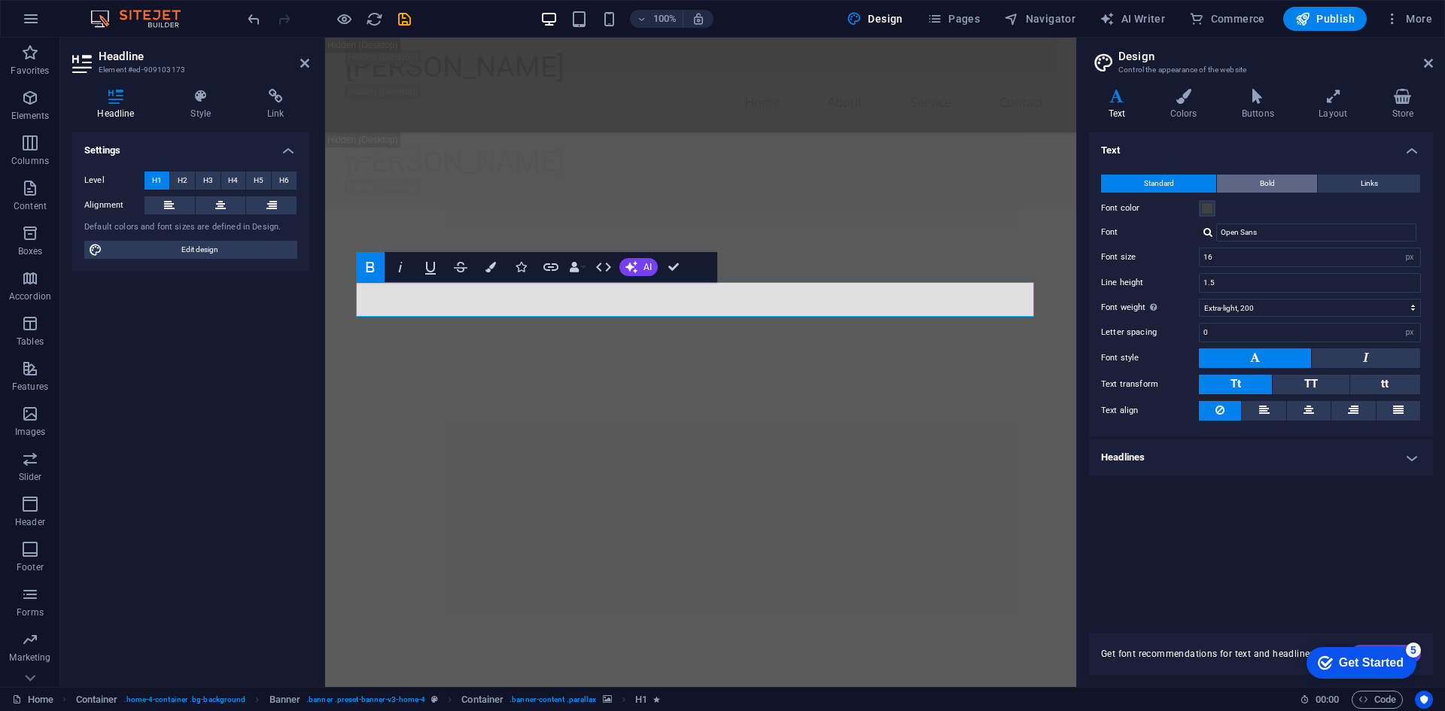
click at [1293, 184] on button "Bold" at bounding box center [1267, 184] width 100 height 18
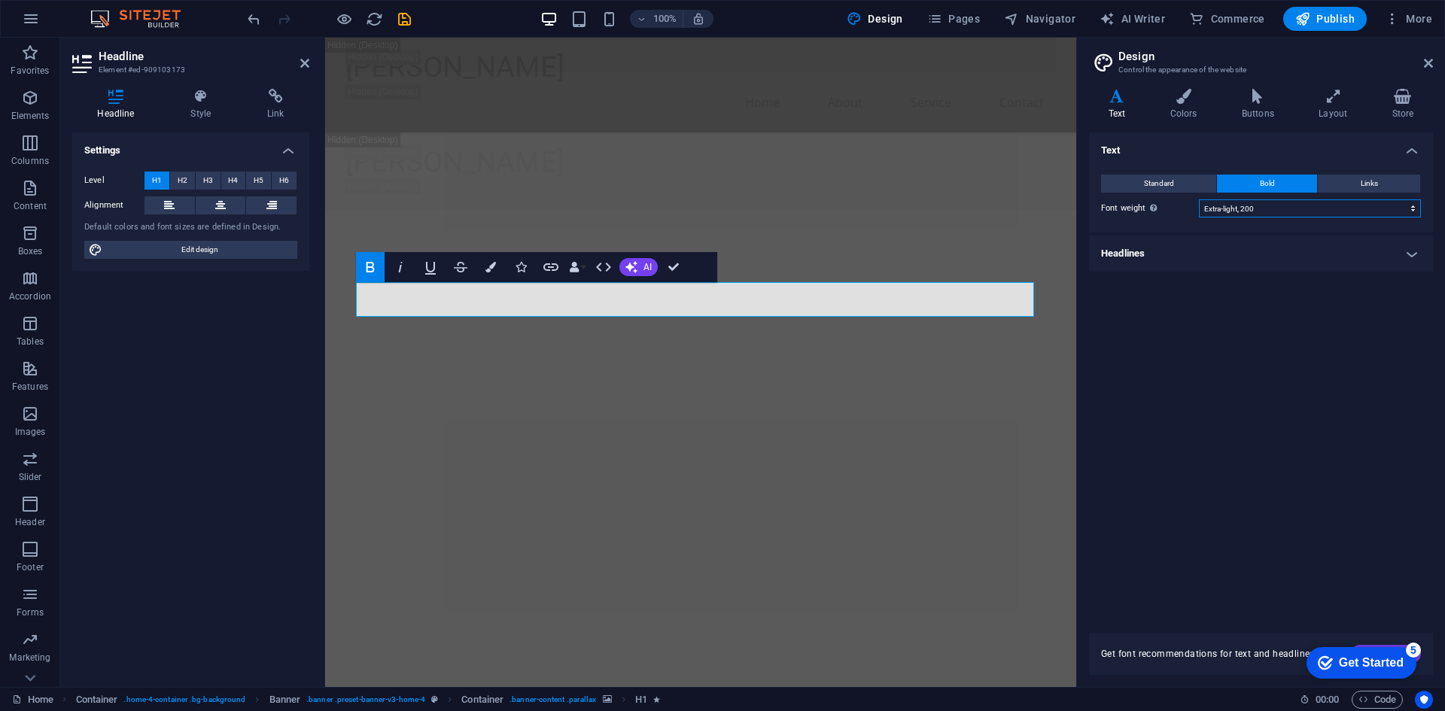
click at [1310, 205] on select "Thin, 100 Extra-light, 200 Light, 300 Regular, 400 Medium, 500 Semi-bold, 600 B…" at bounding box center [1310, 208] width 222 height 18
select select "600"
click at [1199, 199] on select "Thin, 100 Extra-light, 200 Light, 300 Regular, 400 Medium, 500 Semi-bold, 600 B…" at bounding box center [1310, 208] width 222 height 18
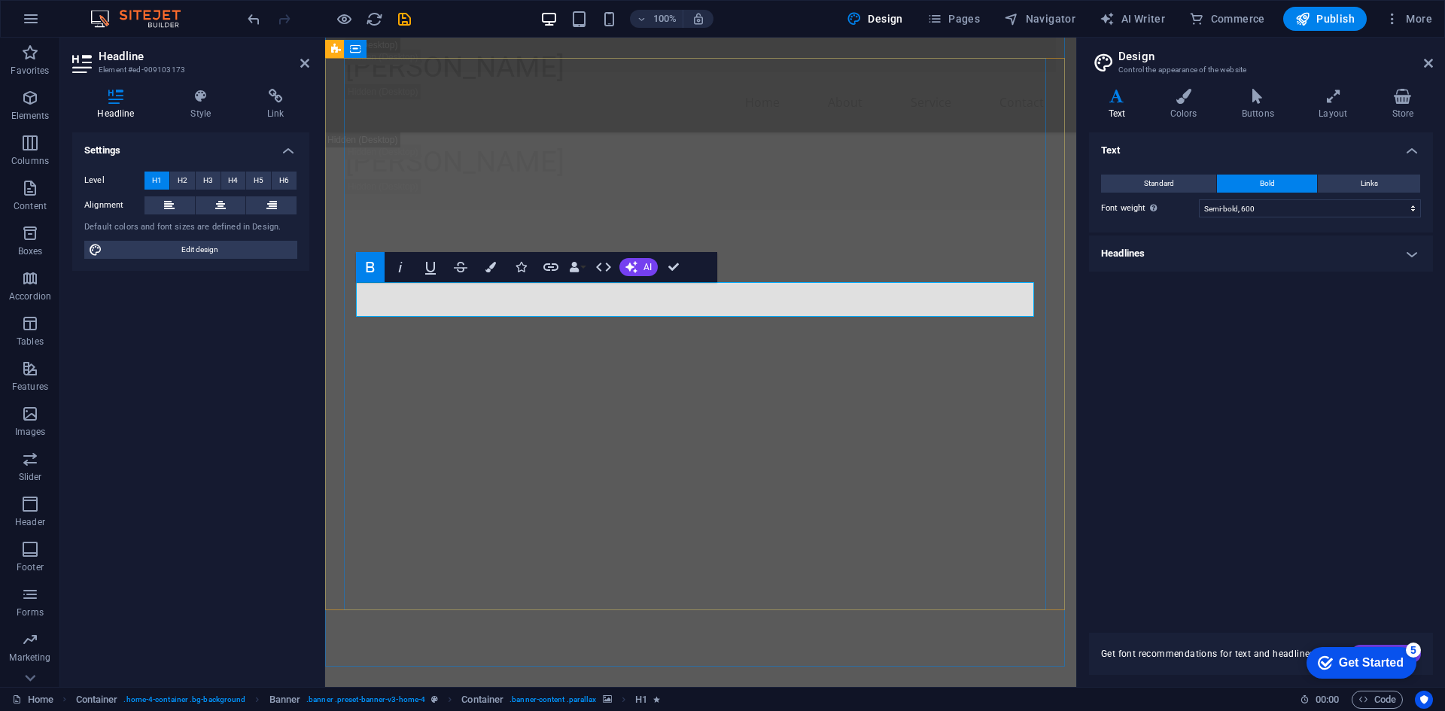
click at [1186, 115] on h4 "Colors" at bounding box center [1186, 105] width 71 height 32
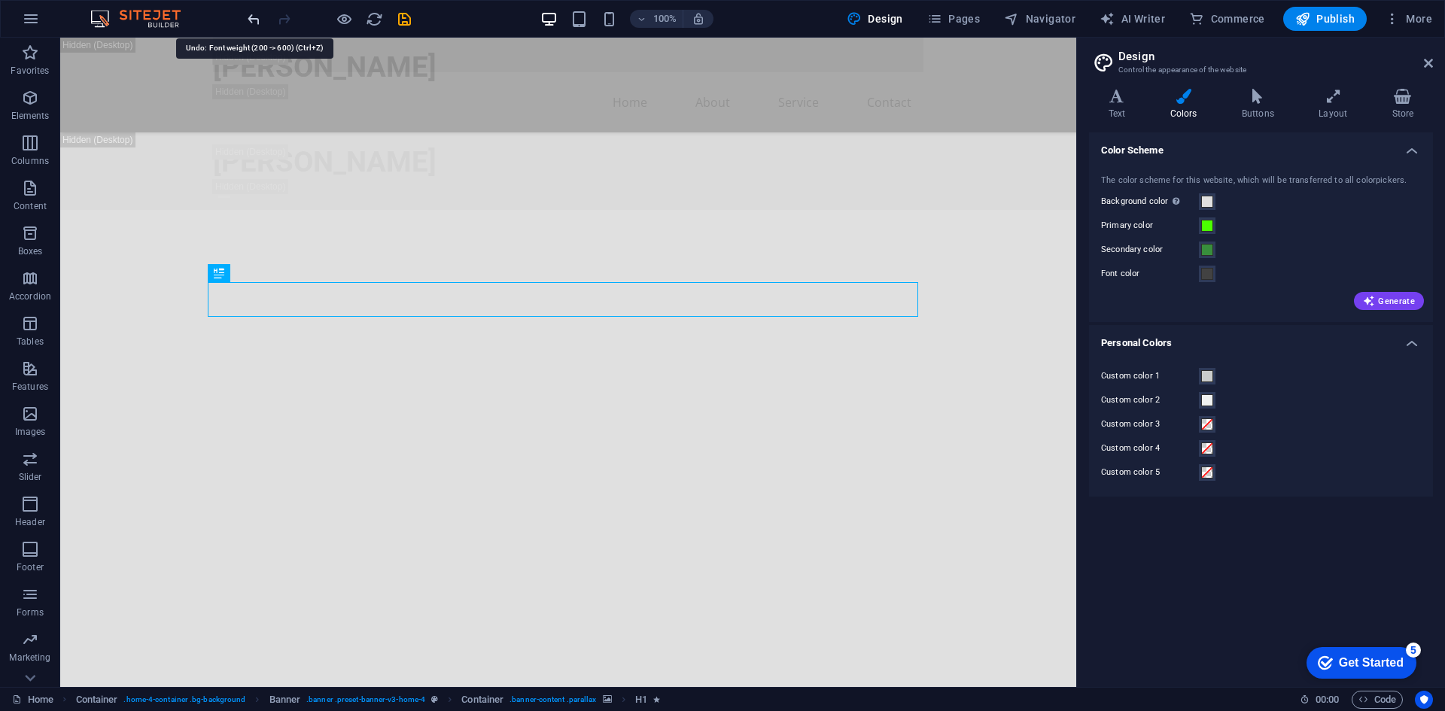
click at [251, 20] on icon "undo" at bounding box center [253, 19] width 17 height 17
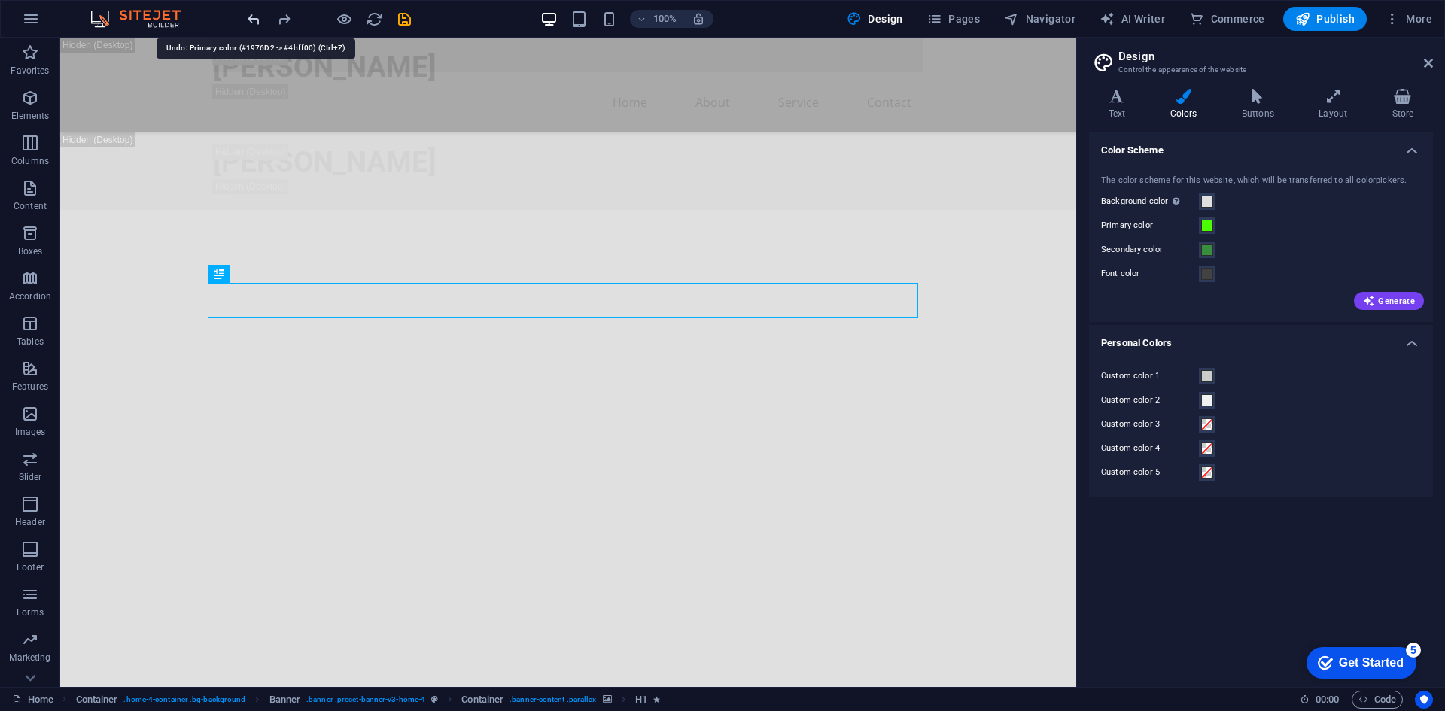
click at [250, 20] on icon "undo" at bounding box center [253, 19] width 17 height 17
click at [250, 20] on div at bounding box center [329, 19] width 169 height 24
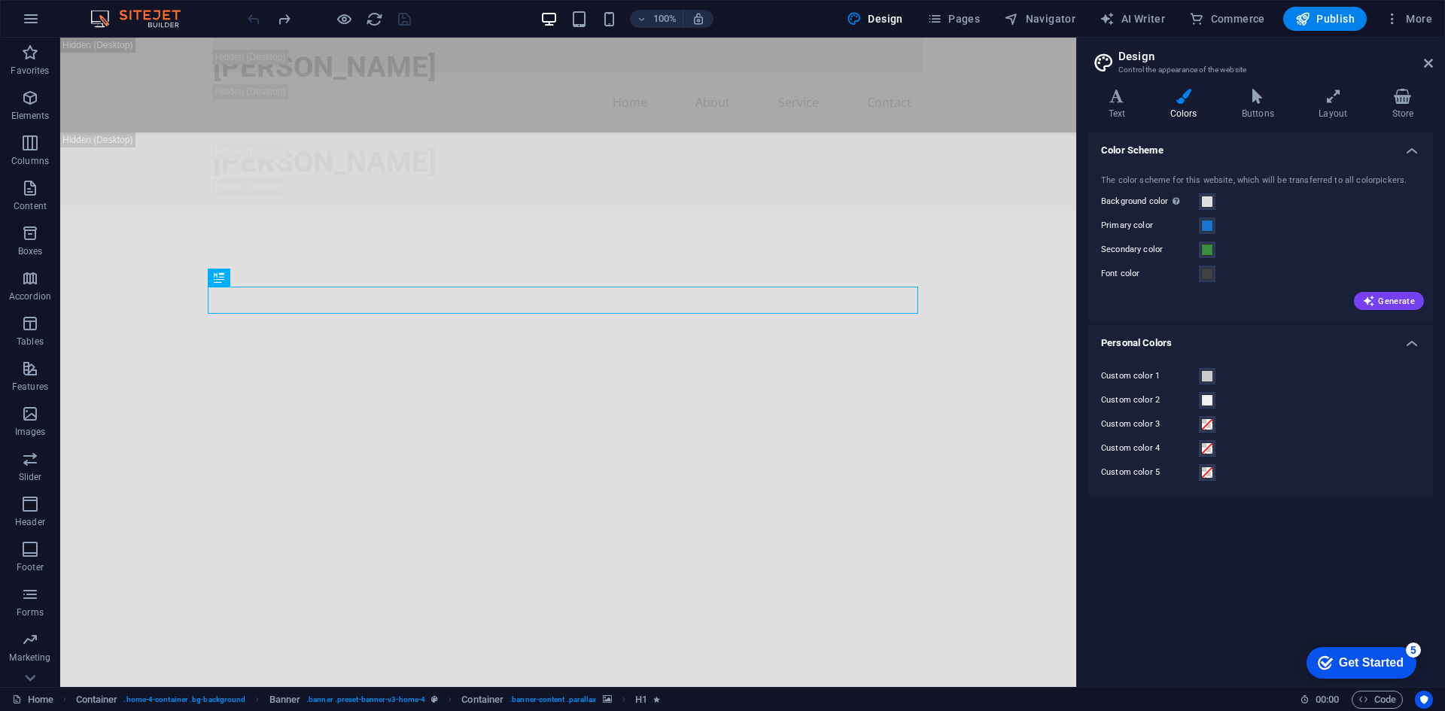
click at [250, 20] on div at bounding box center [329, 19] width 169 height 24
click at [276, 23] on icon "redo" at bounding box center [283, 19] width 17 height 17
click at [277, 23] on icon "redo" at bounding box center [283, 19] width 17 height 17
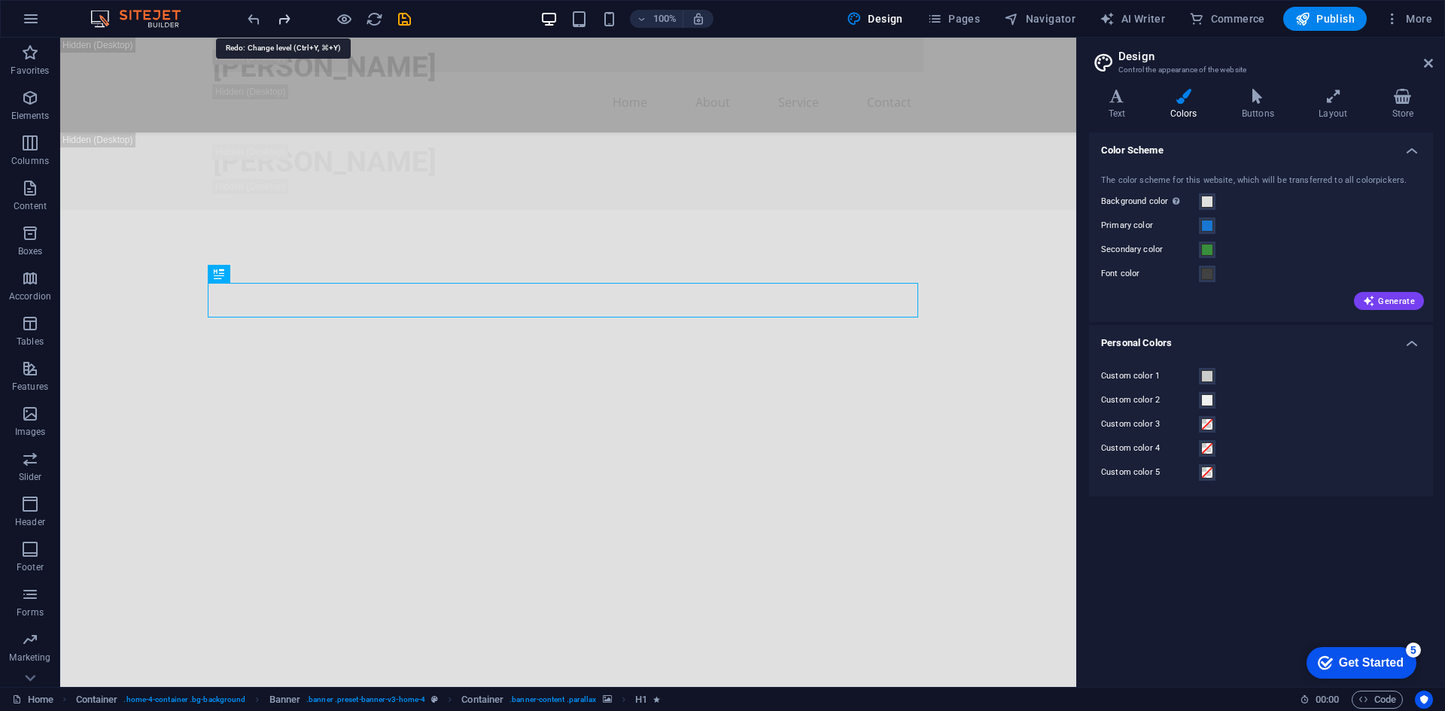
click at [277, 23] on icon "redo" at bounding box center [283, 19] width 17 height 17
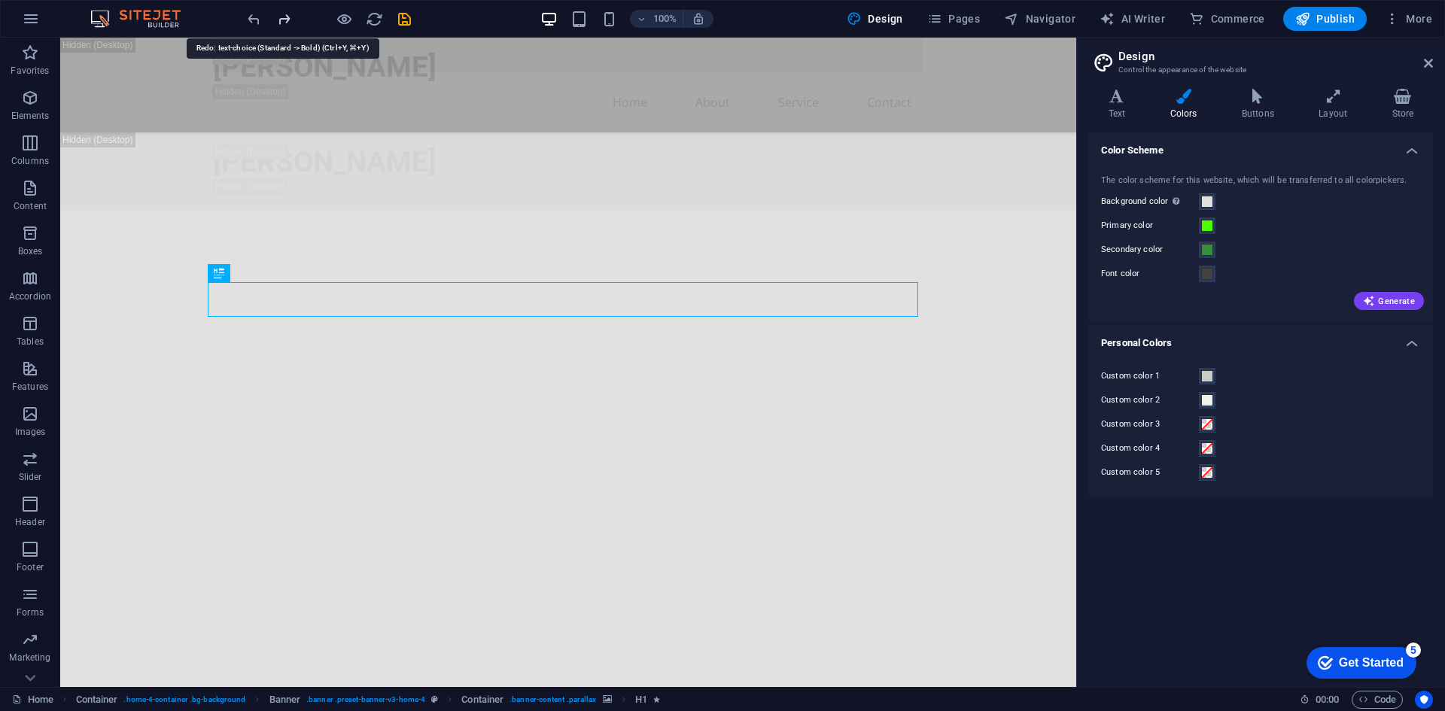
click at [277, 23] on icon "redo" at bounding box center [283, 19] width 17 height 17
click at [277, 23] on div at bounding box center [329, 19] width 169 height 24
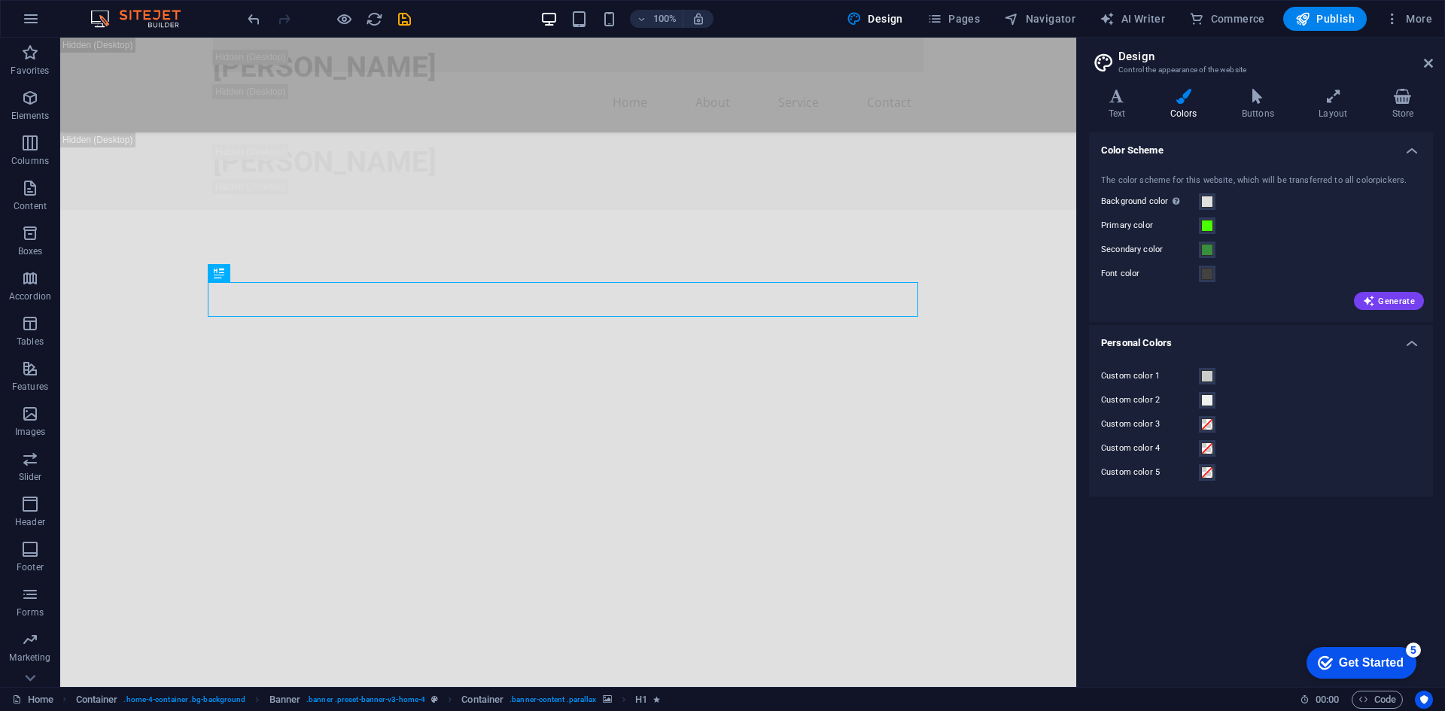
click at [277, 23] on div at bounding box center [329, 19] width 169 height 24
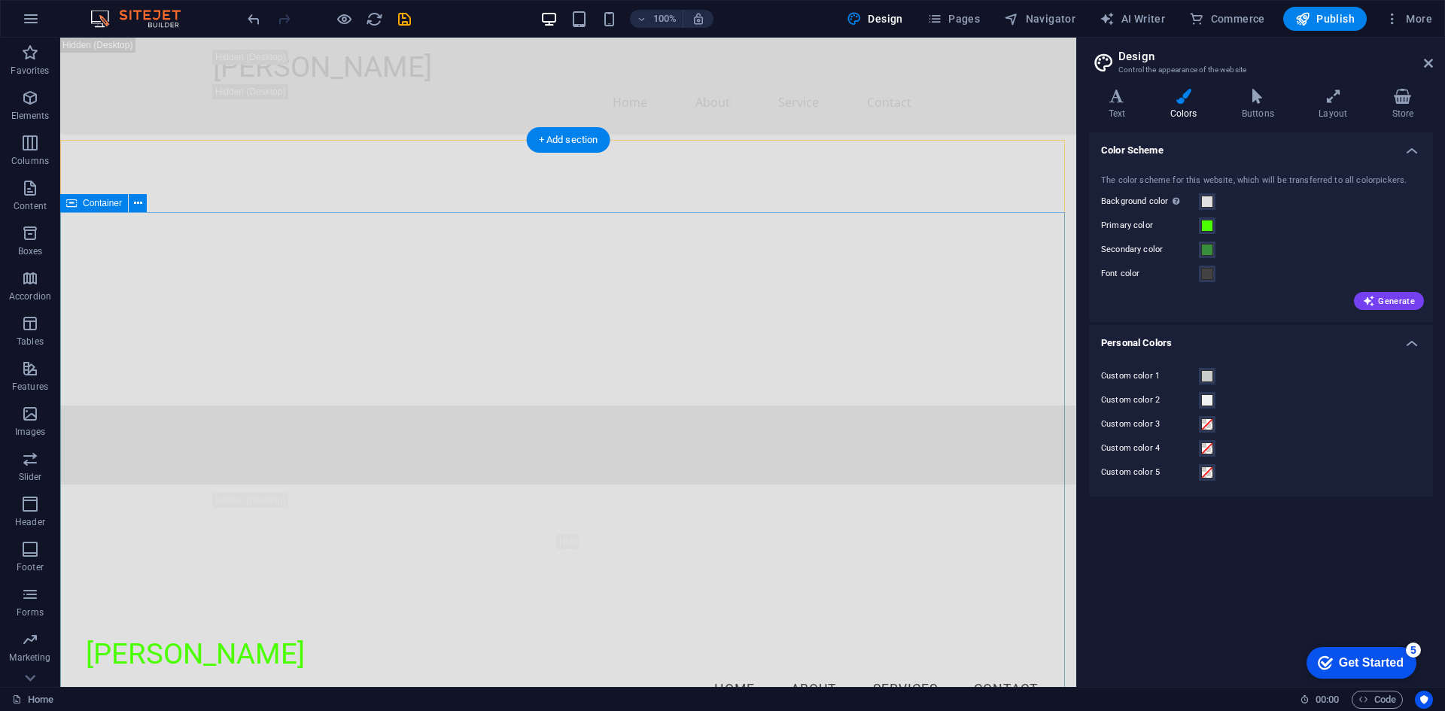
scroll to position [1957, 0]
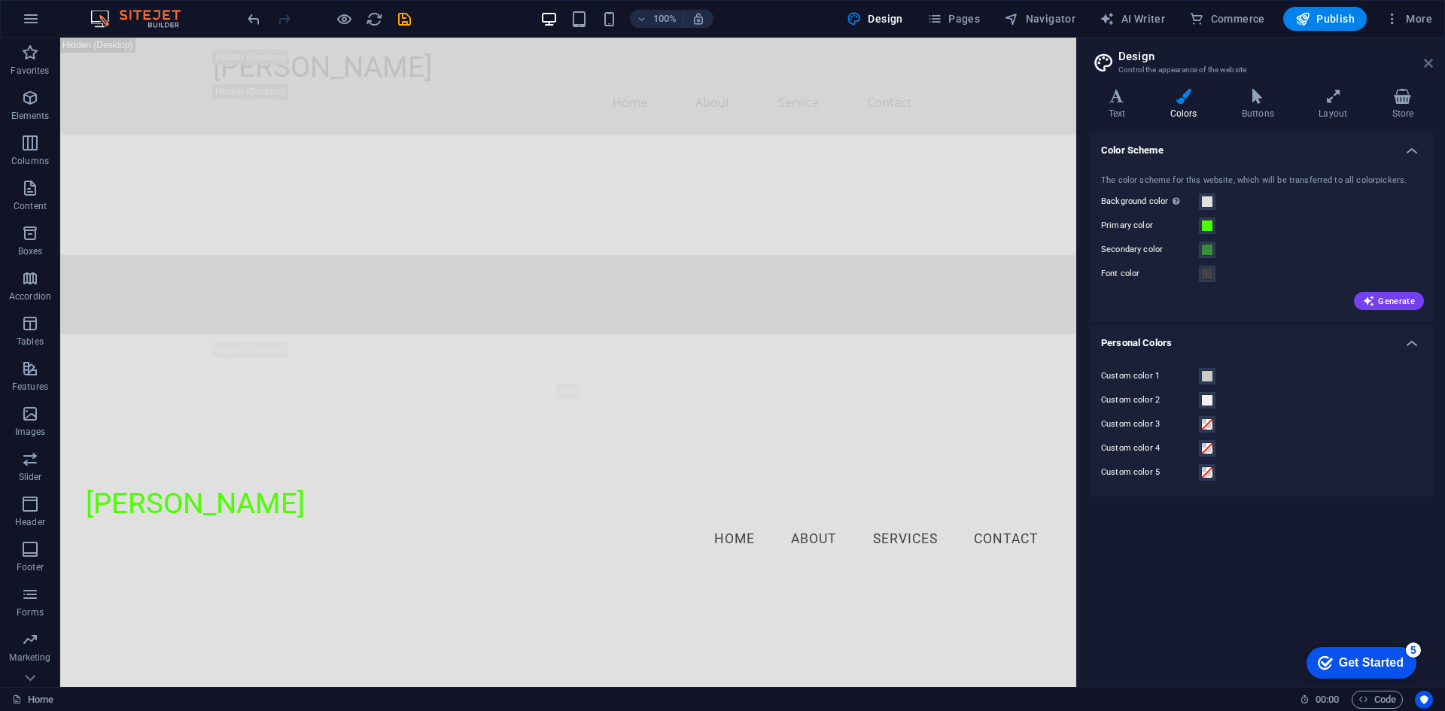
click at [1423, 59] on header "Design Control the appearance of the website" at bounding box center [1262, 57] width 341 height 39
click at [1425, 59] on icon at bounding box center [1428, 63] width 9 height 12
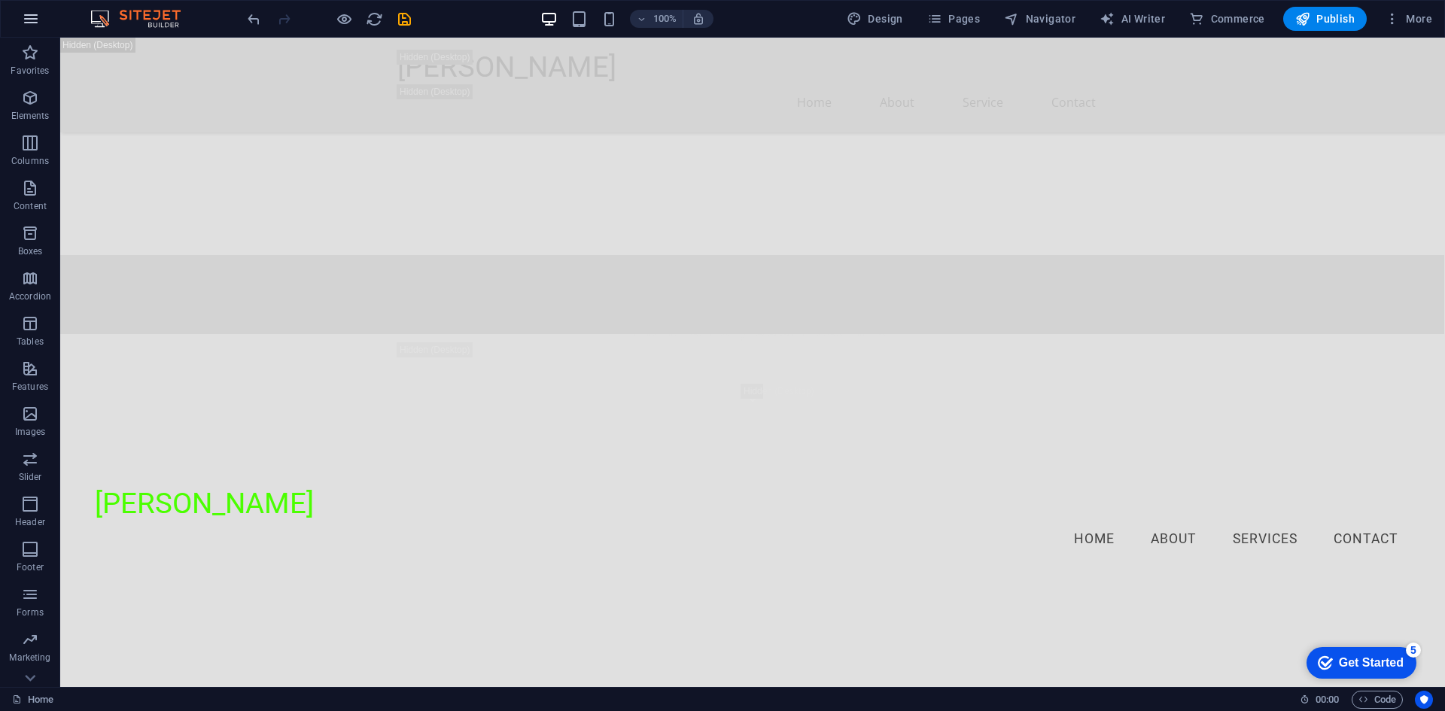
click at [33, 20] on icon "button" at bounding box center [31, 19] width 18 height 18
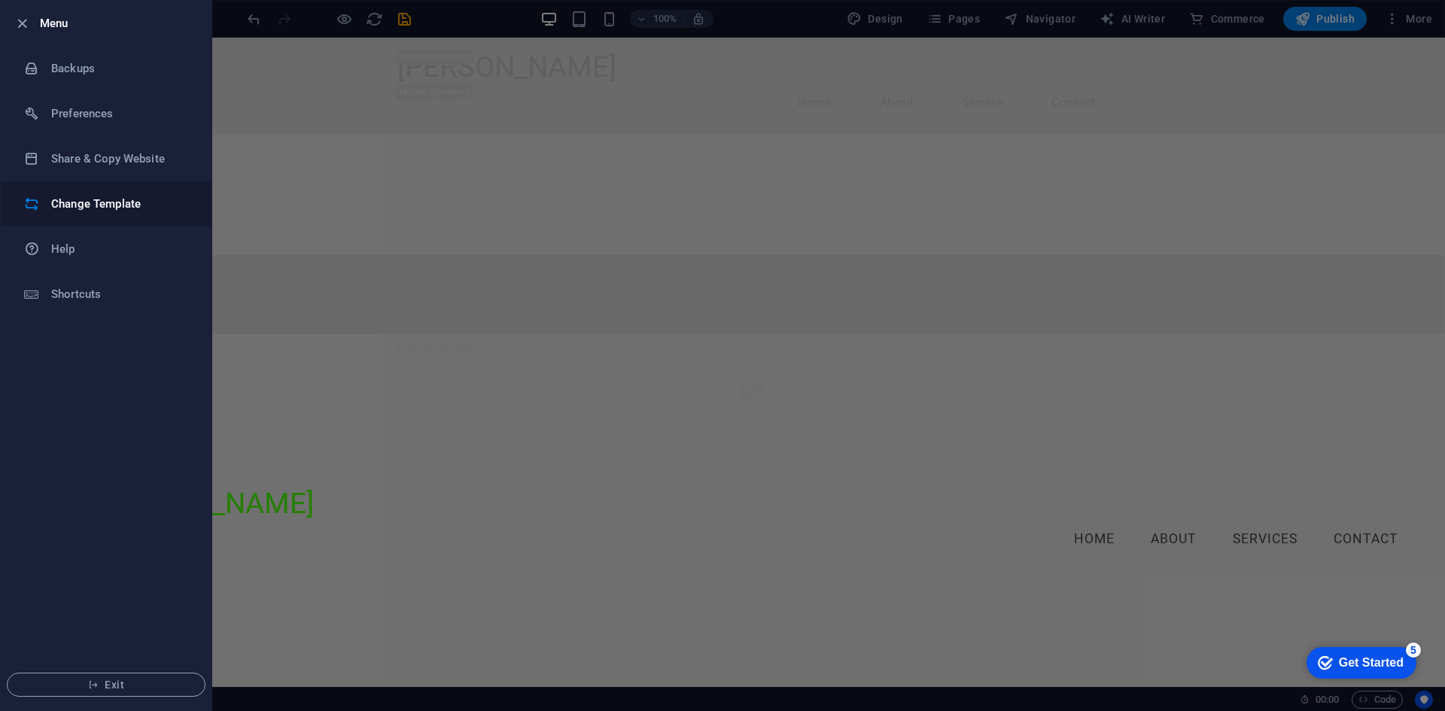
click at [135, 199] on h6 "Change Template" at bounding box center [120, 204] width 139 height 18
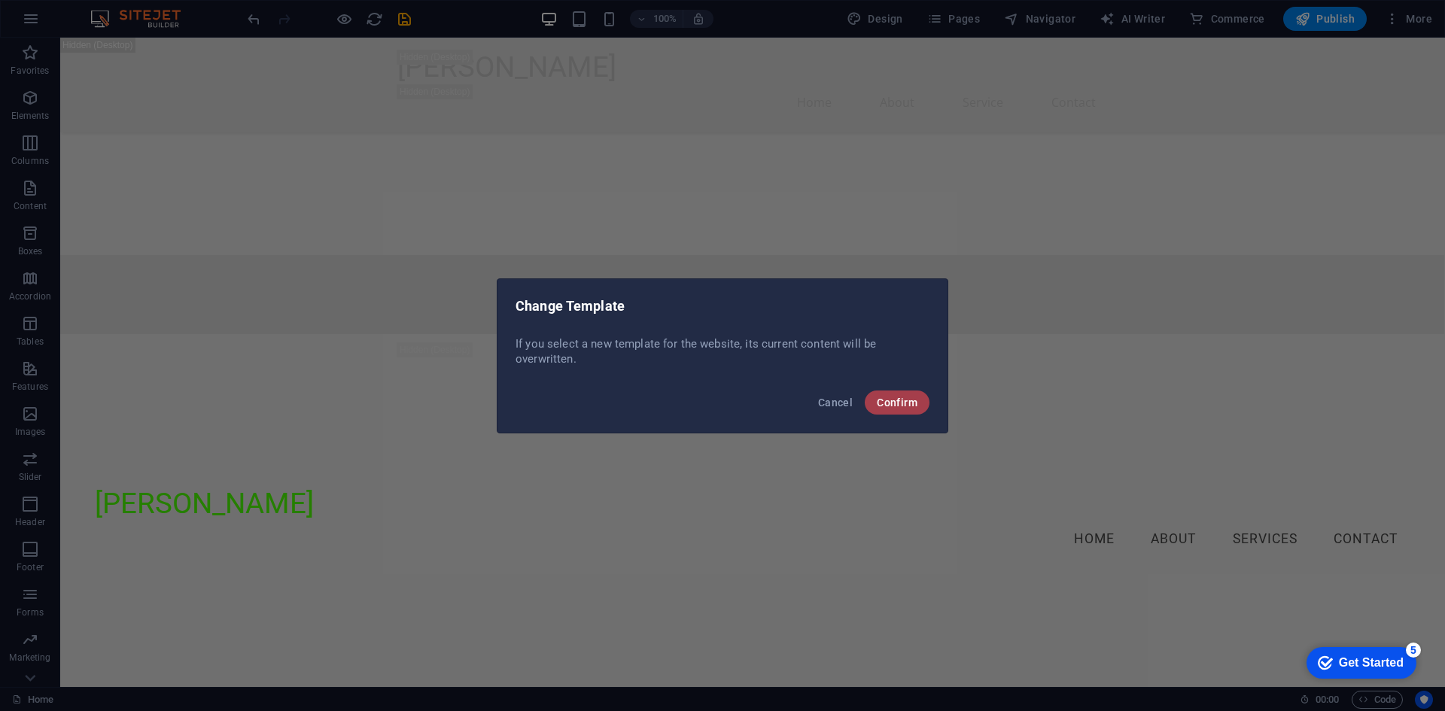
click at [911, 397] on span "Confirm" at bounding box center [897, 403] width 41 height 12
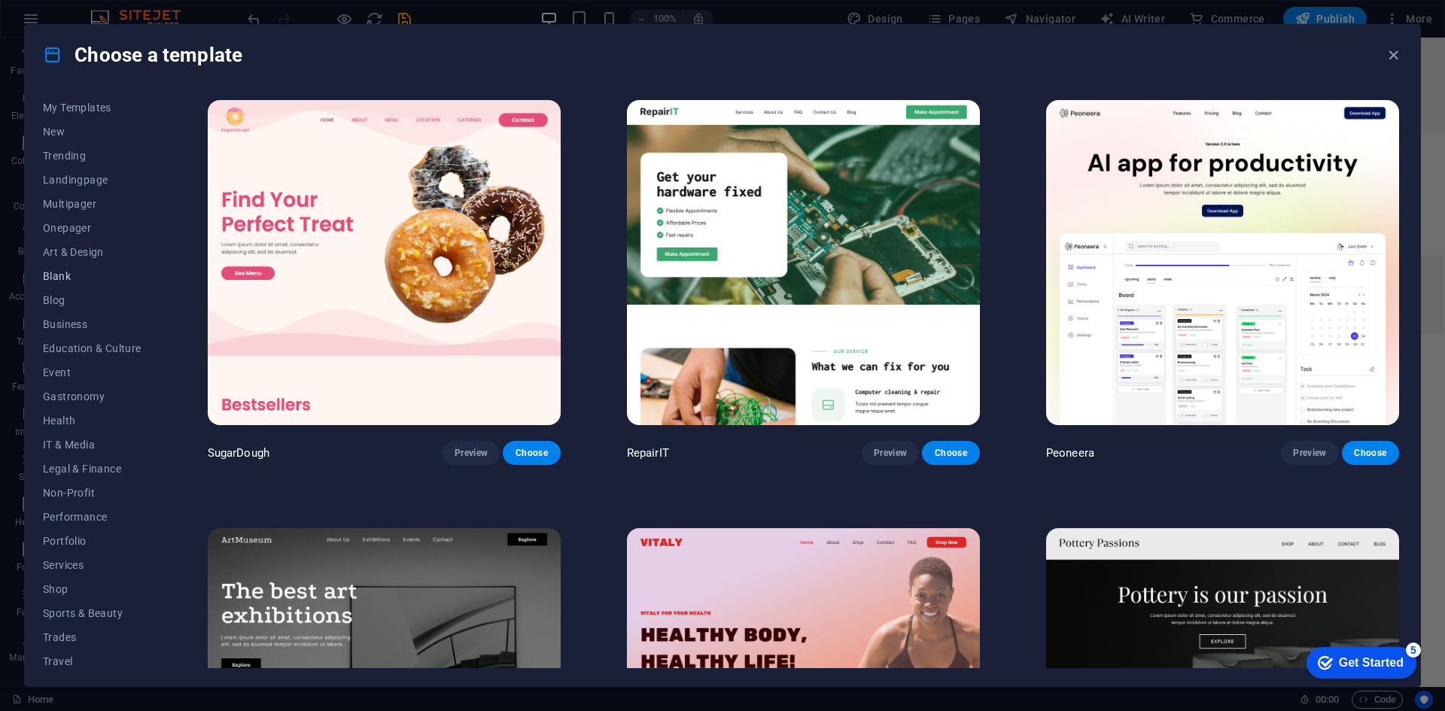
scroll to position [55, 0]
click at [69, 561] on span "Shop" at bounding box center [92, 560] width 99 height 12
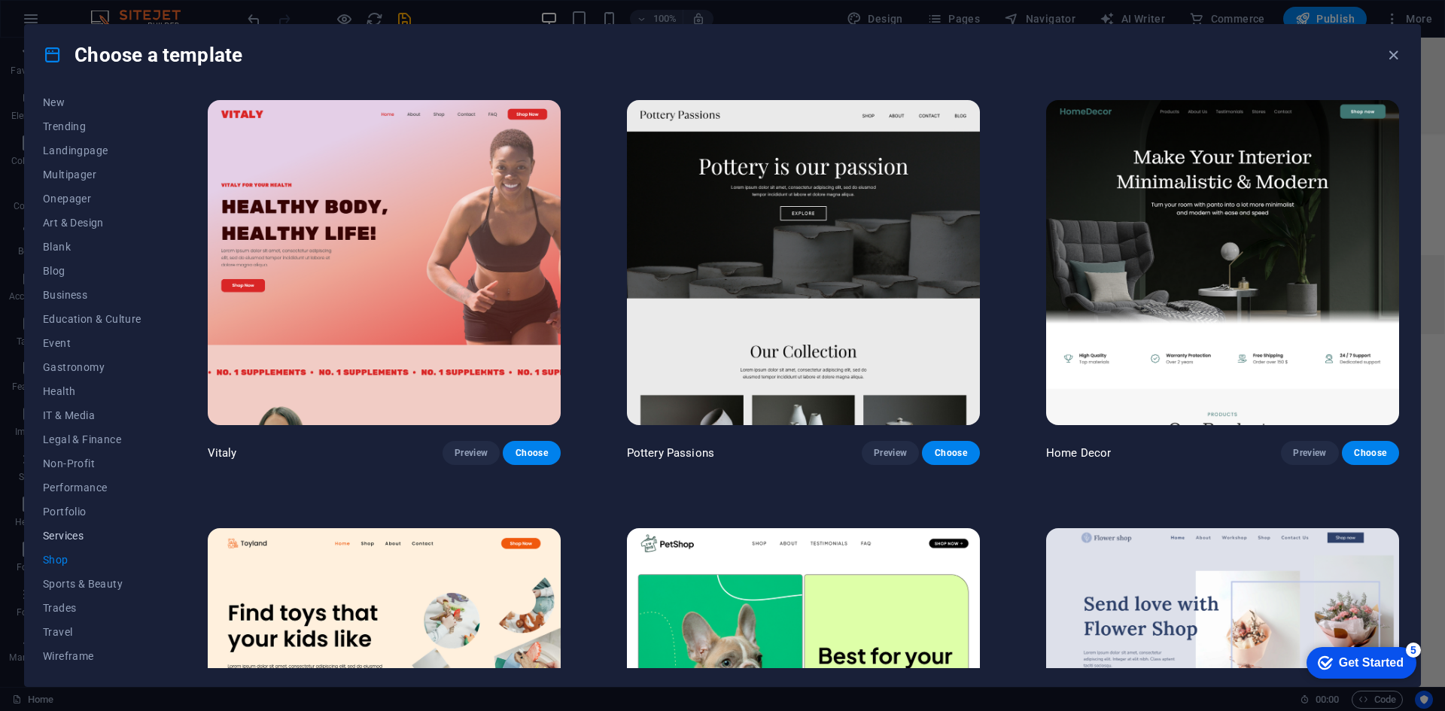
click at [84, 539] on span "Services" at bounding box center [92, 536] width 99 height 12
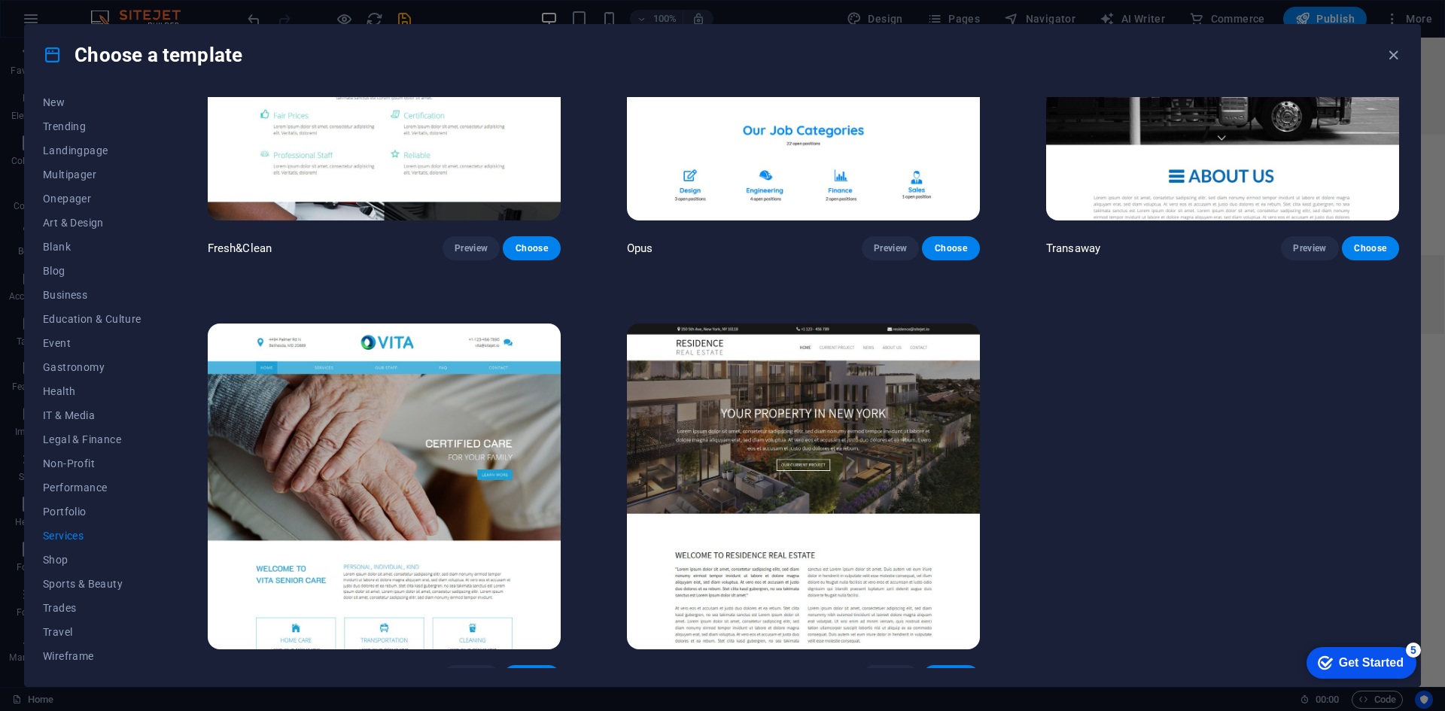
scroll to position [2356, 0]
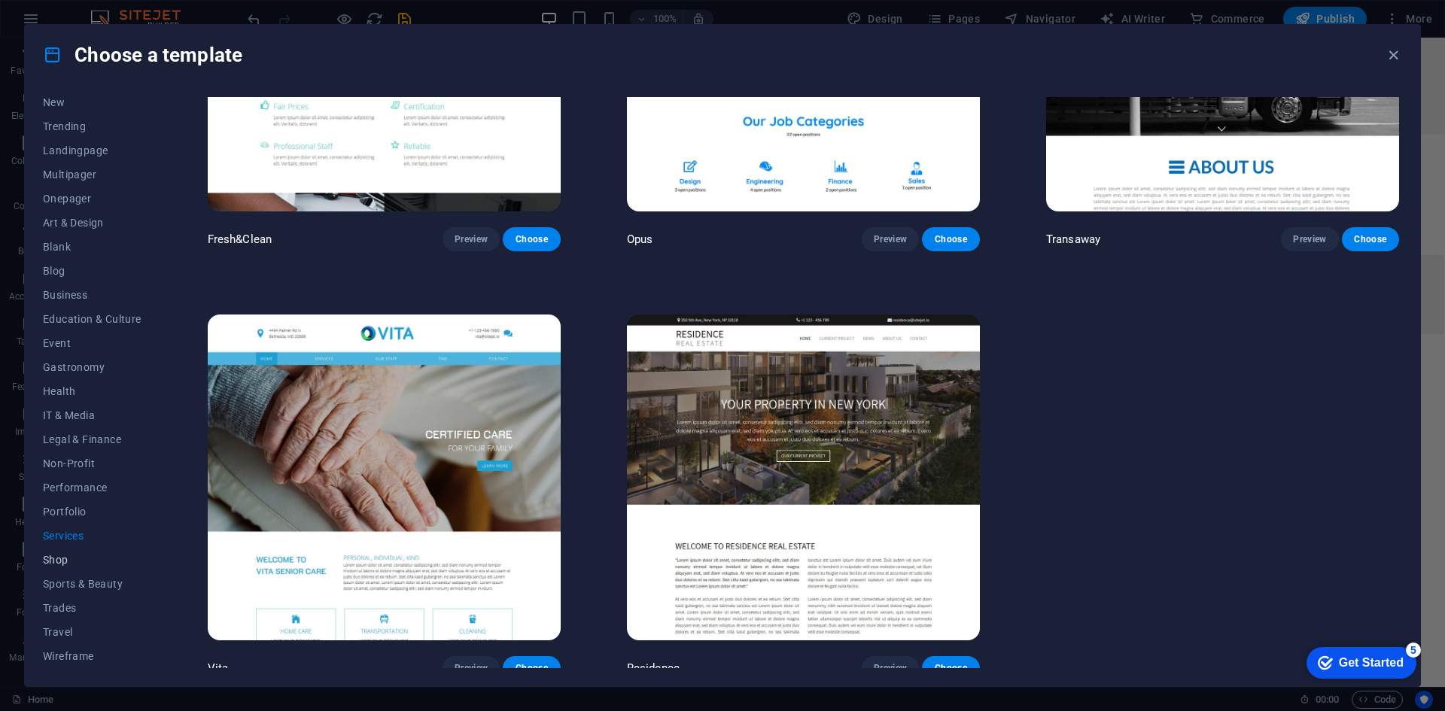
click at [84, 560] on span "Shop" at bounding box center [92, 560] width 99 height 12
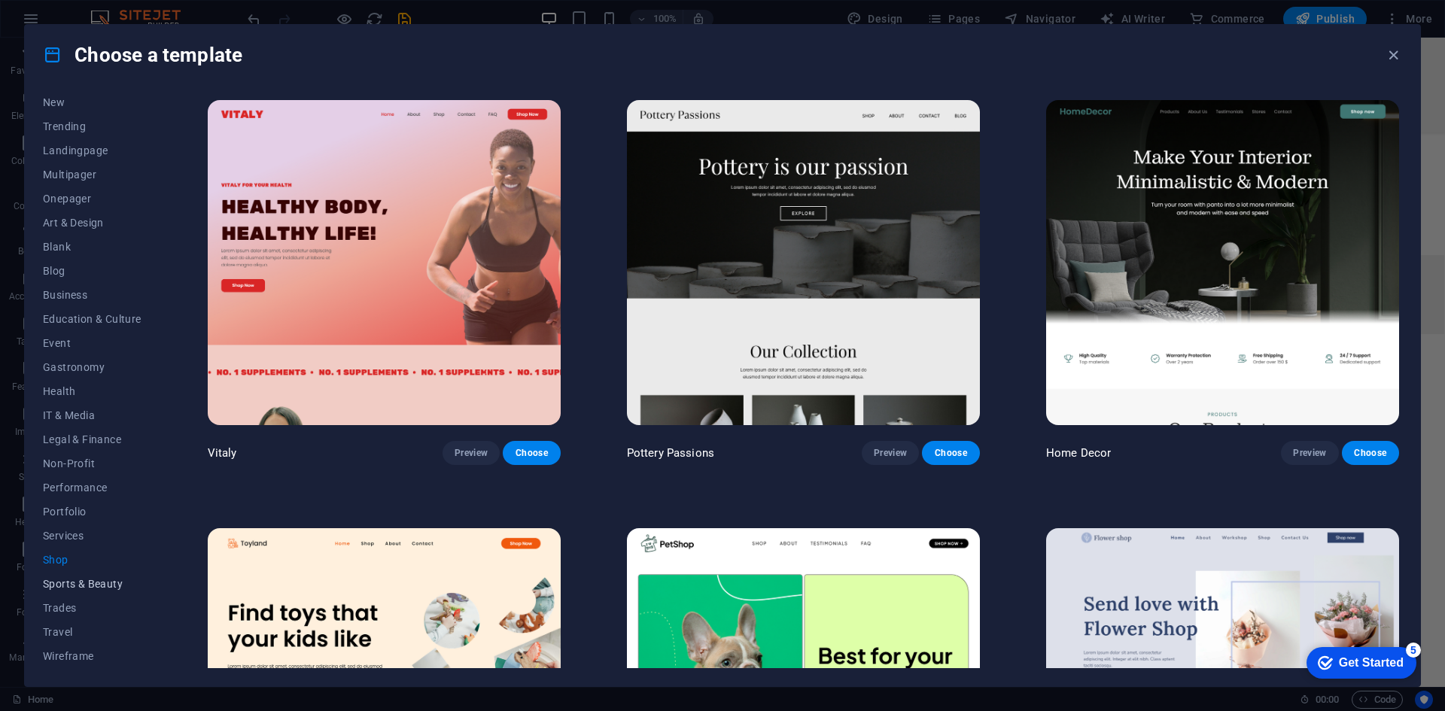
click at [75, 585] on span "Sports & Beauty" at bounding box center [92, 584] width 99 height 12
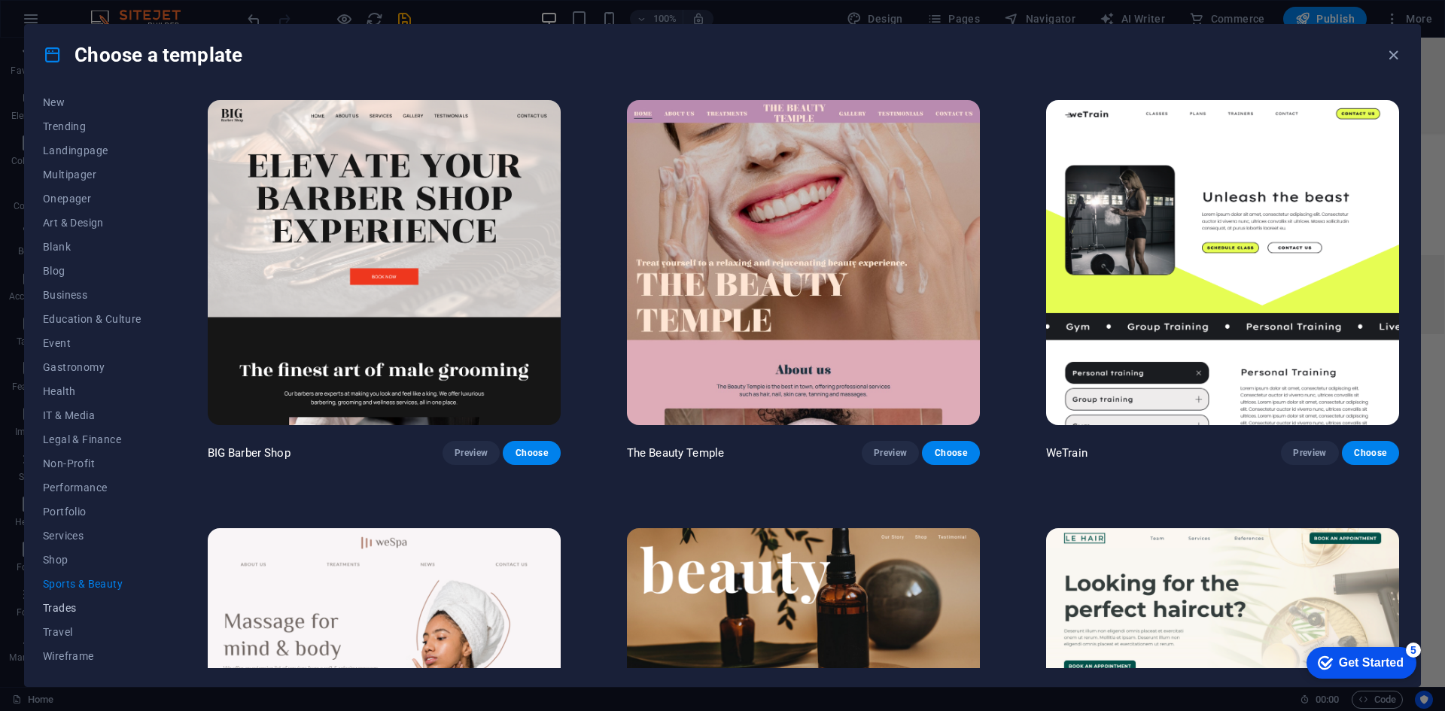
click at [67, 603] on span "Trades" at bounding box center [92, 608] width 99 height 12
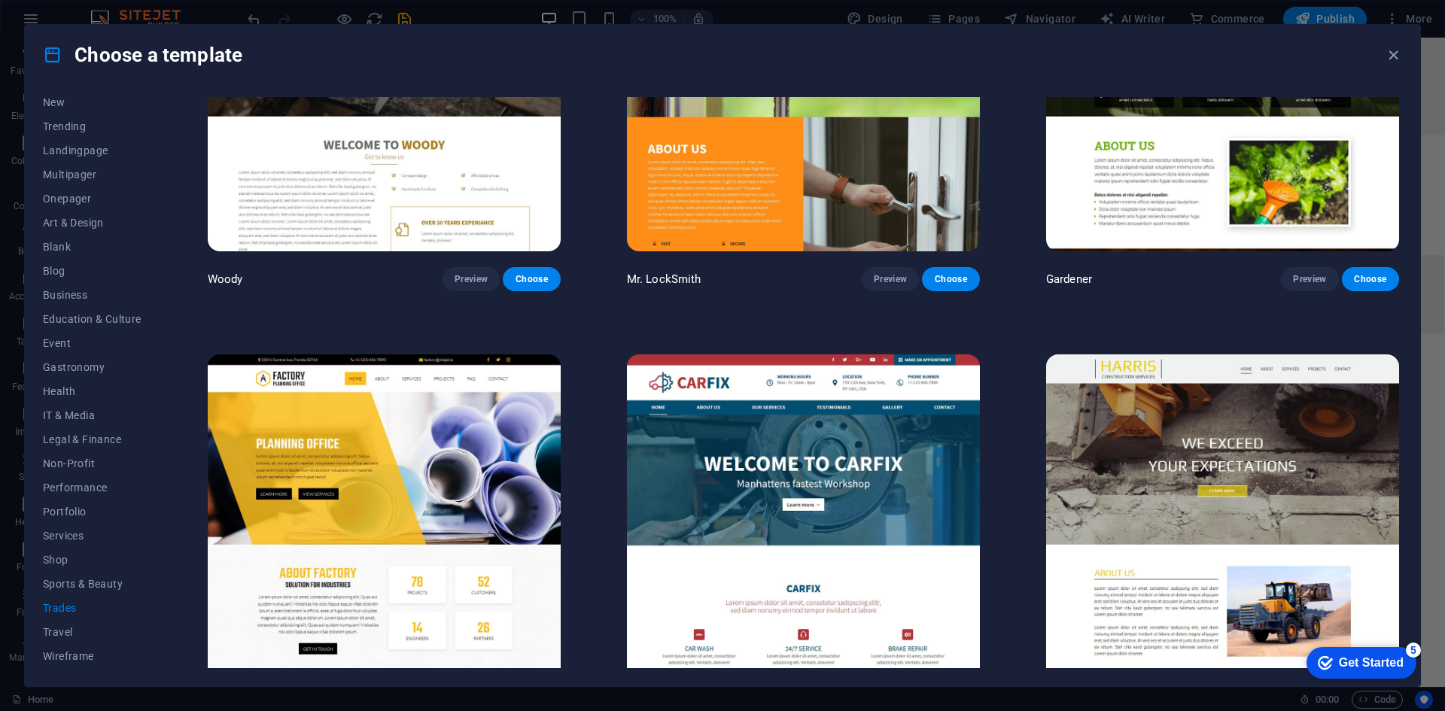
scroll to position [649, 0]
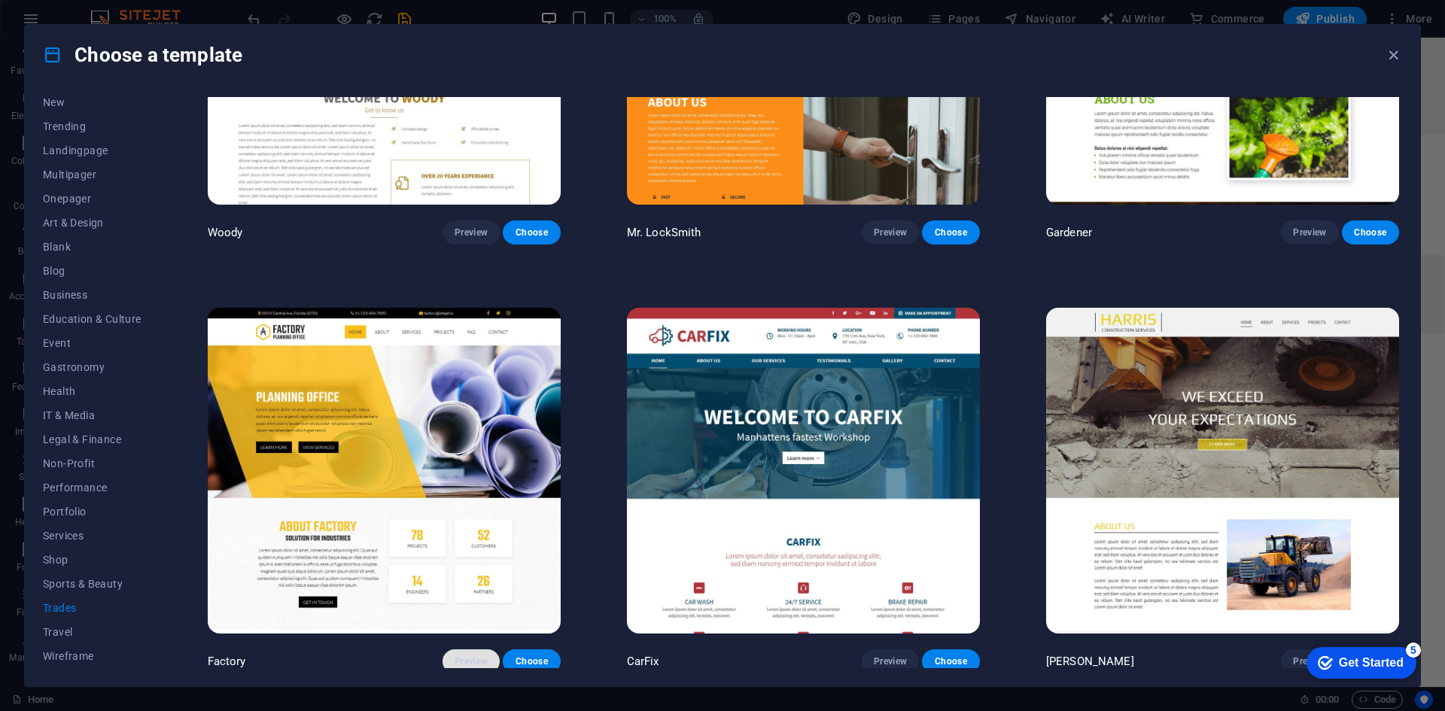
click at [482, 655] on span "Preview" at bounding box center [471, 661] width 33 height 12
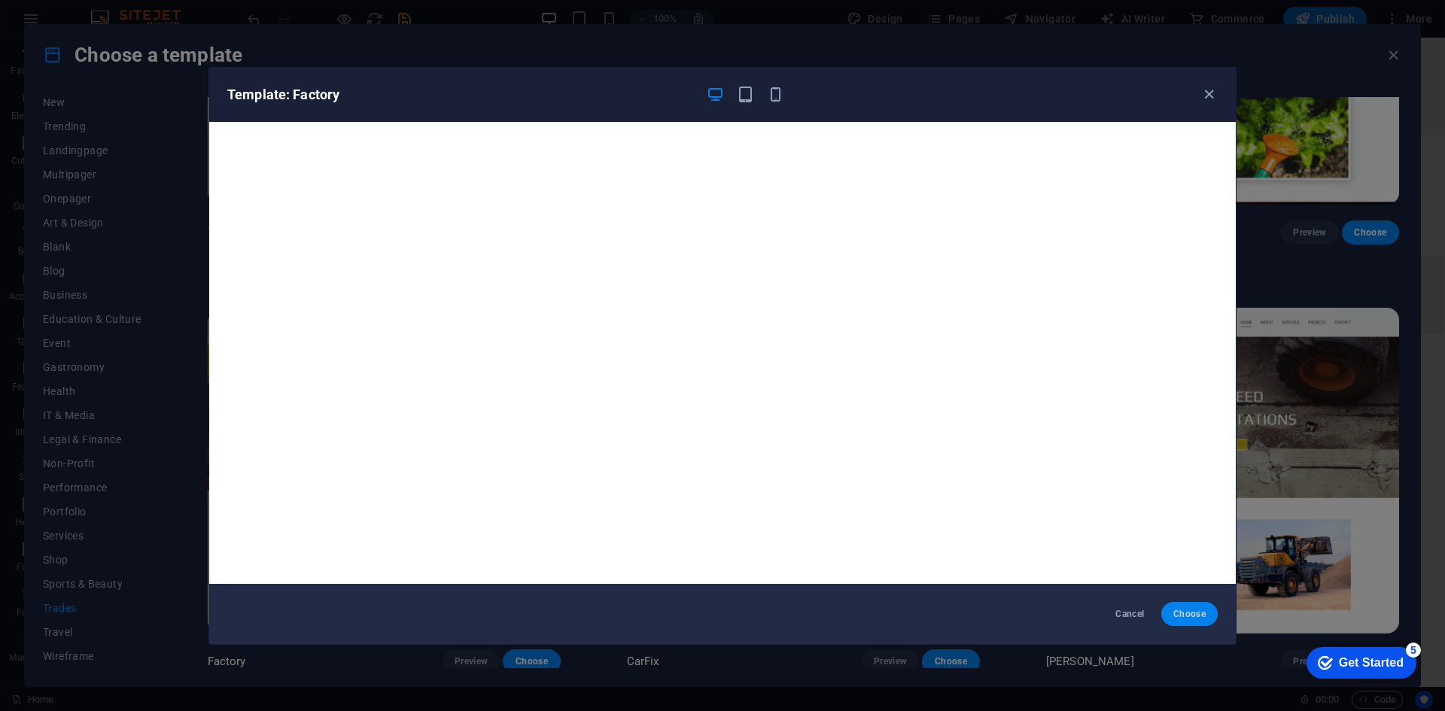
click at [1207, 615] on button "Choose" at bounding box center [1189, 614] width 56 height 24
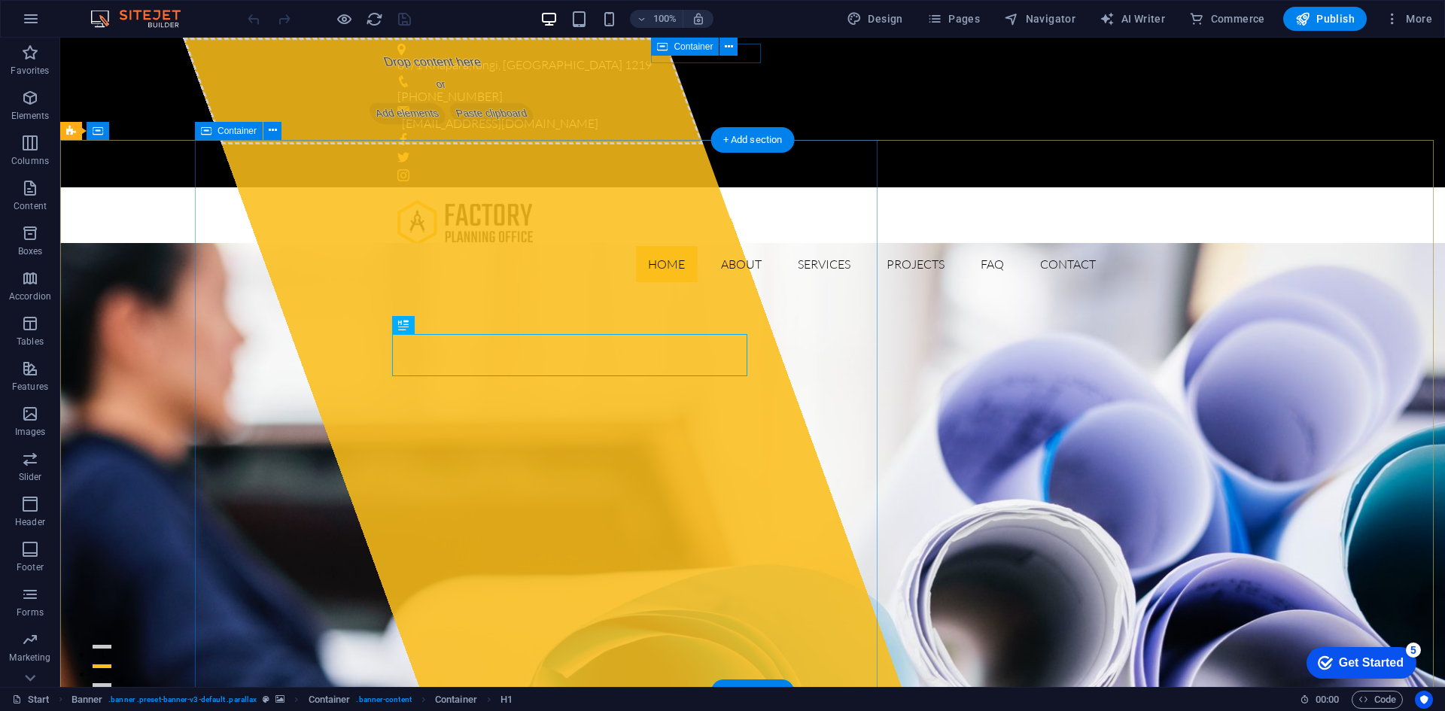
click at [420, 124] on span "Add elements" at bounding box center [407, 113] width 82 height 21
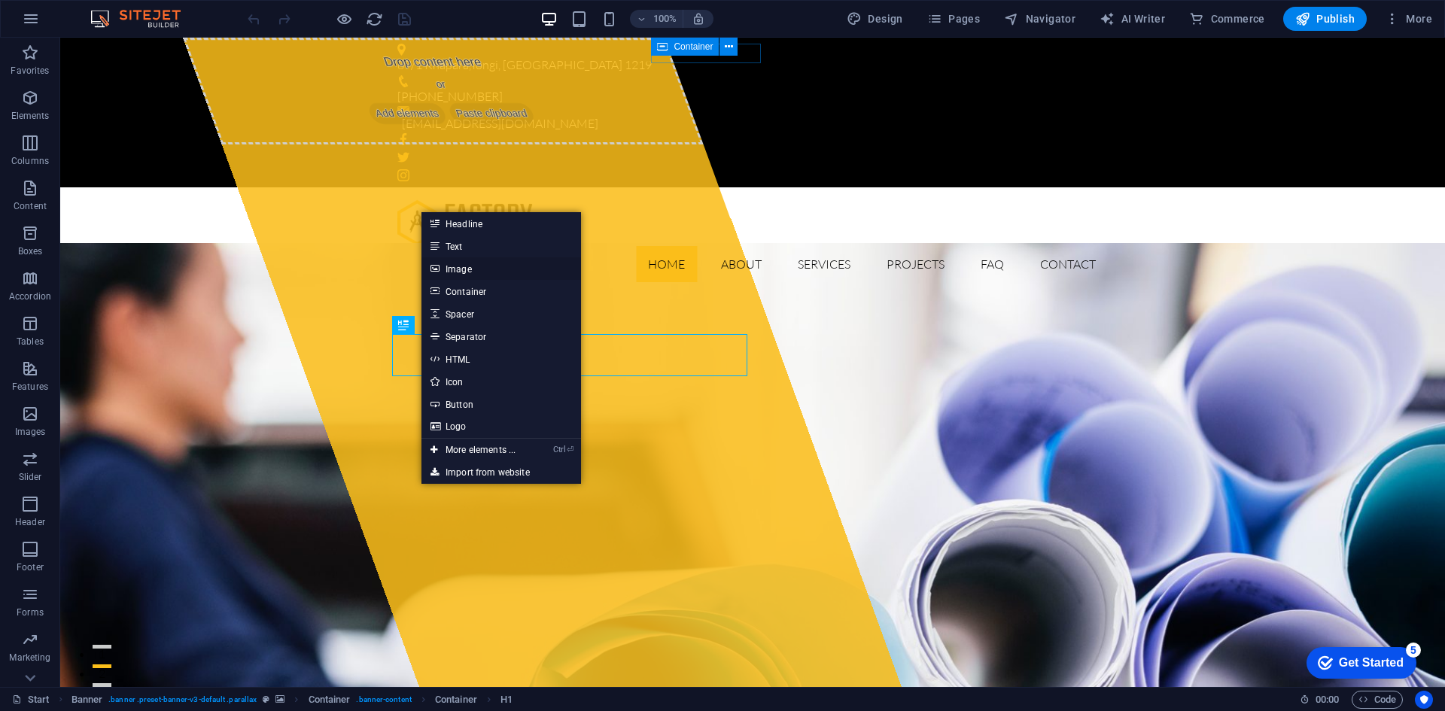
click at [503, 269] on link "Image" at bounding box center [501, 268] width 160 height 23
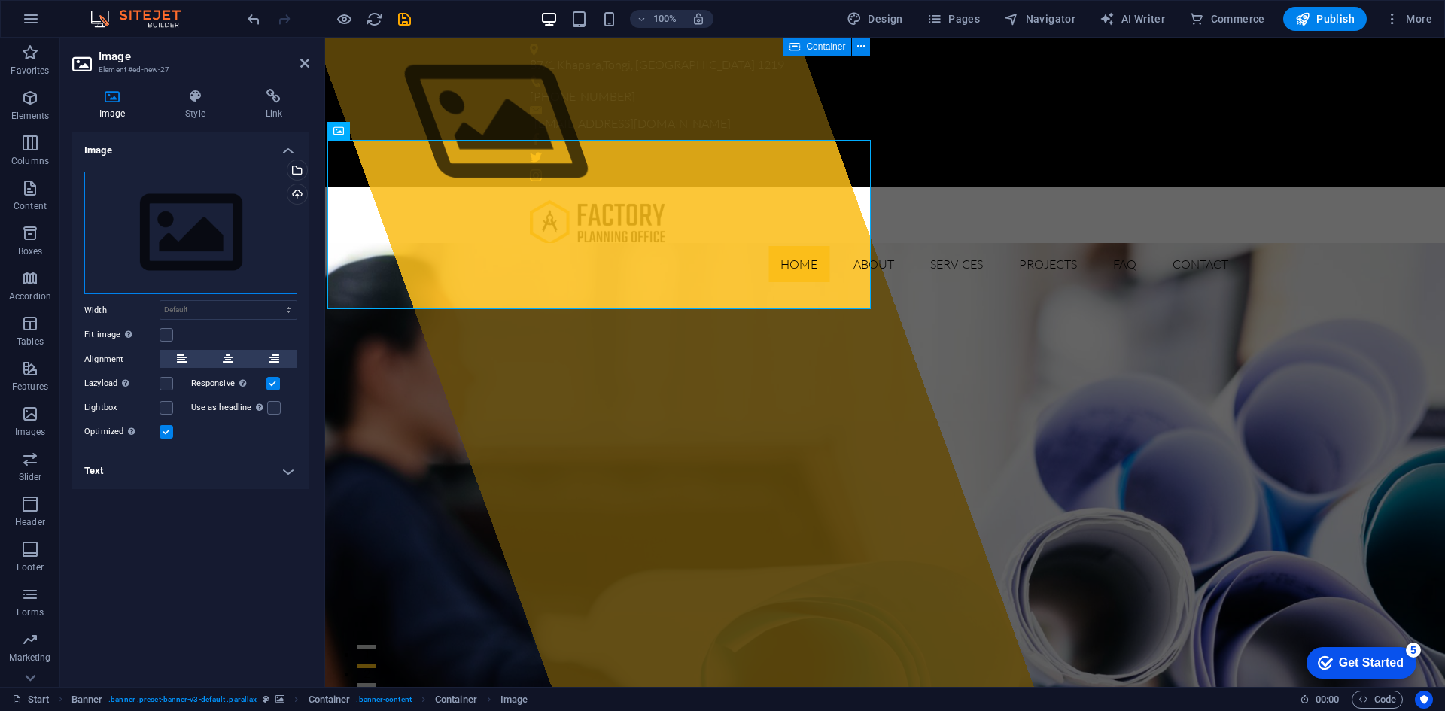
click at [233, 223] on div "Drag files here, click to choose files or select files from Files or our free s…" at bounding box center [190, 233] width 213 height 123
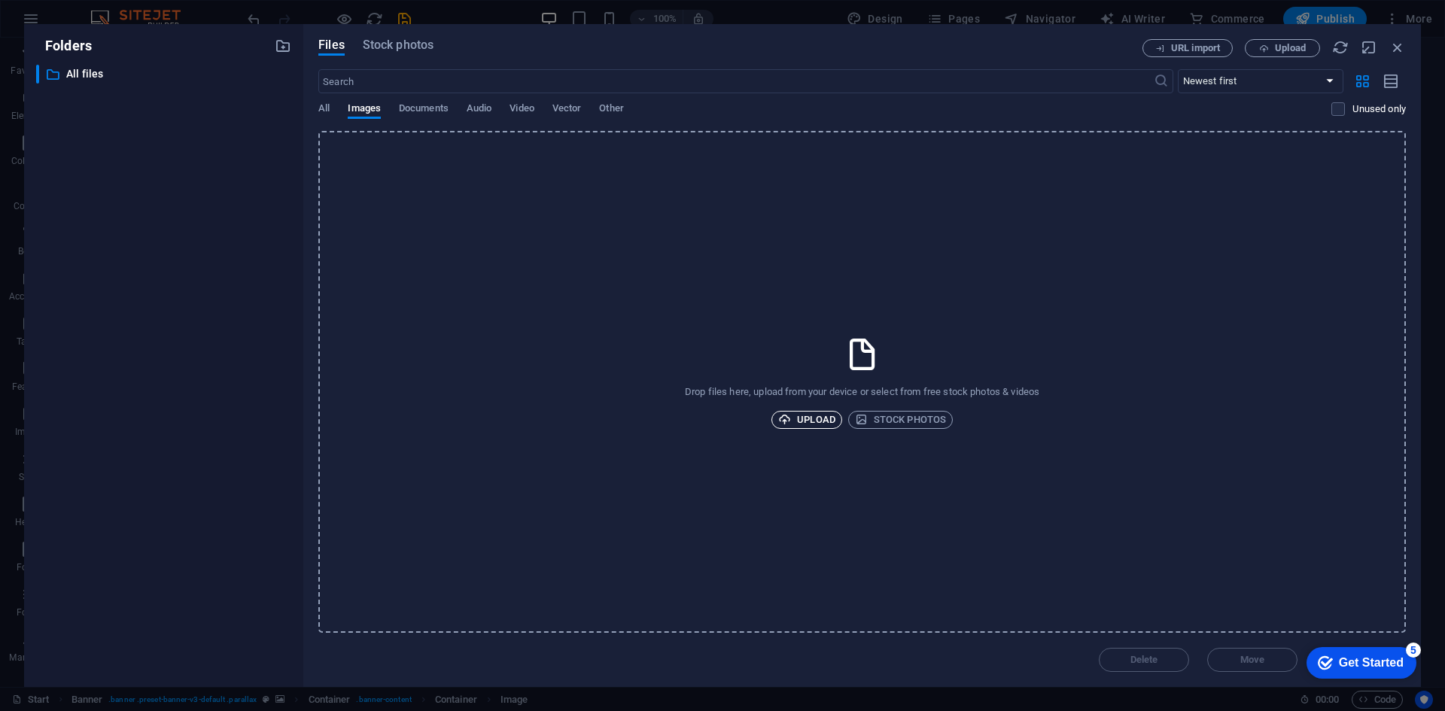
click at [791, 418] on icon "button" at bounding box center [784, 419] width 13 height 13
click at [1398, 47] on icon "button" at bounding box center [1397, 47] width 17 height 17
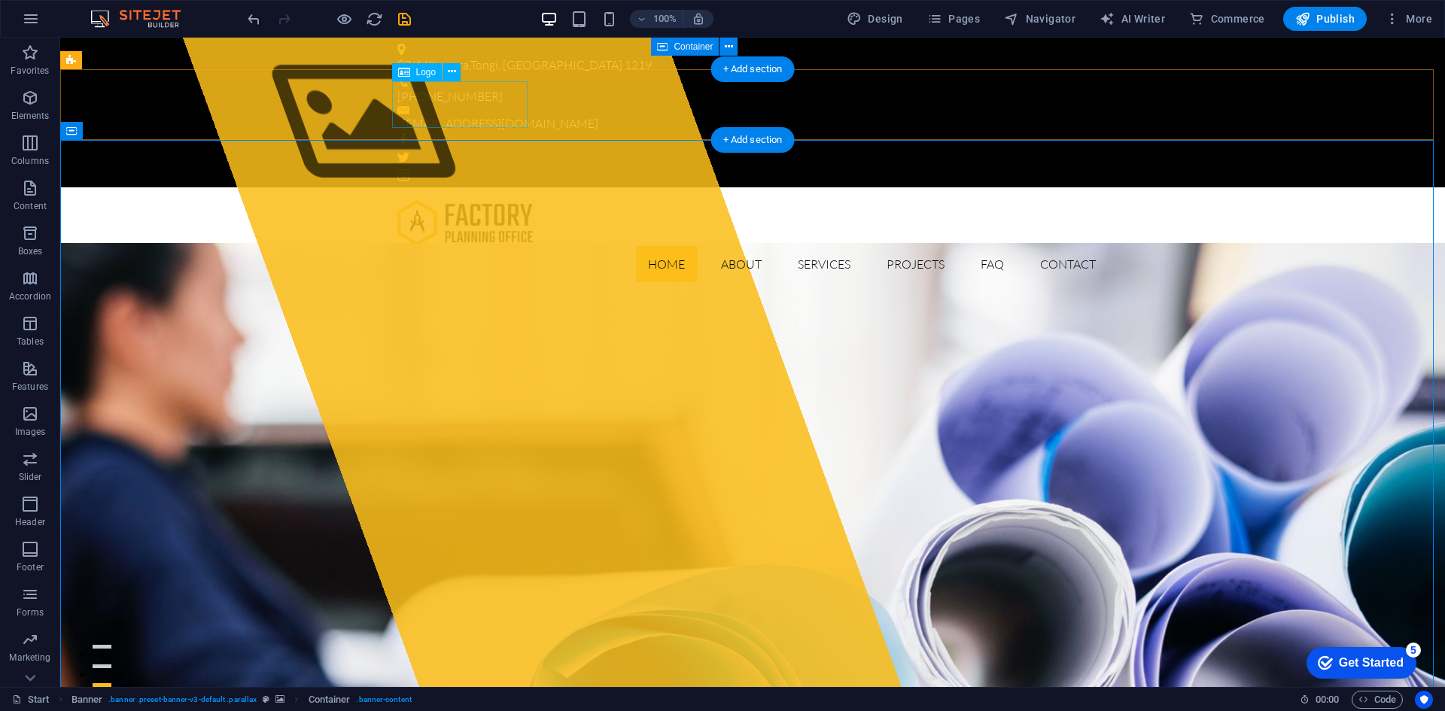
click at [479, 199] on div at bounding box center [752, 222] width 710 height 47
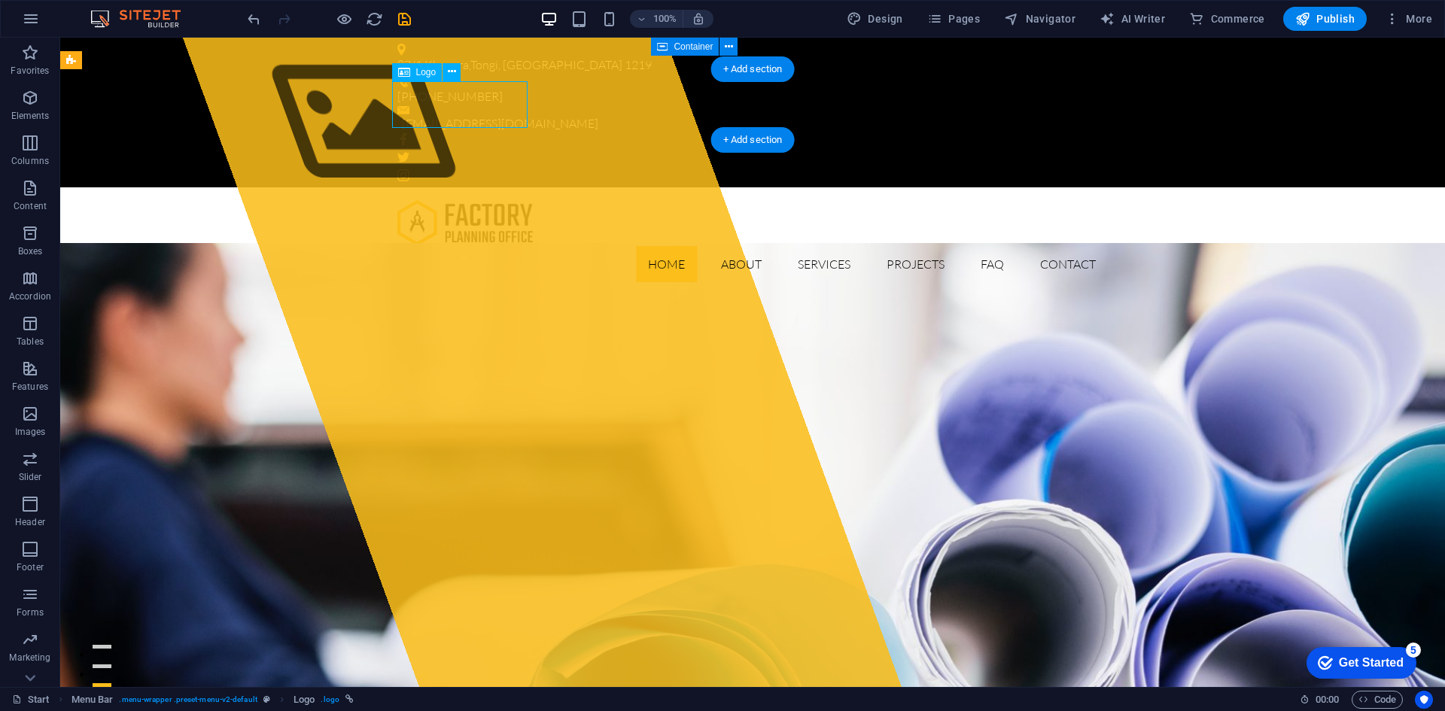
click at [479, 199] on div at bounding box center [752, 222] width 710 height 47
select select "px"
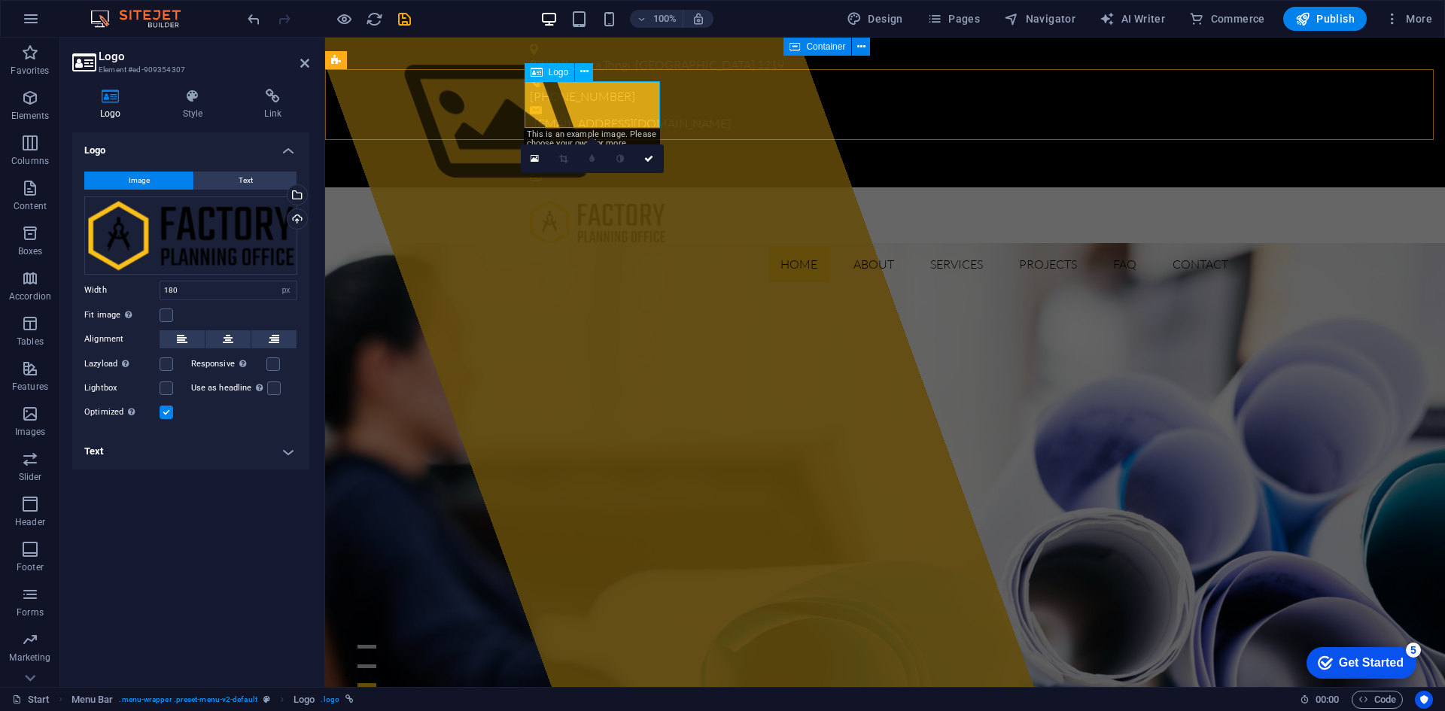
click at [618, 199] on div at bounding box center [885, 222] width 710 height 47
click at [275, 220] on div "Drag files here, click to choose files or select files from Files or our free s…" at bounding box center [190, 235] width 213 height 78
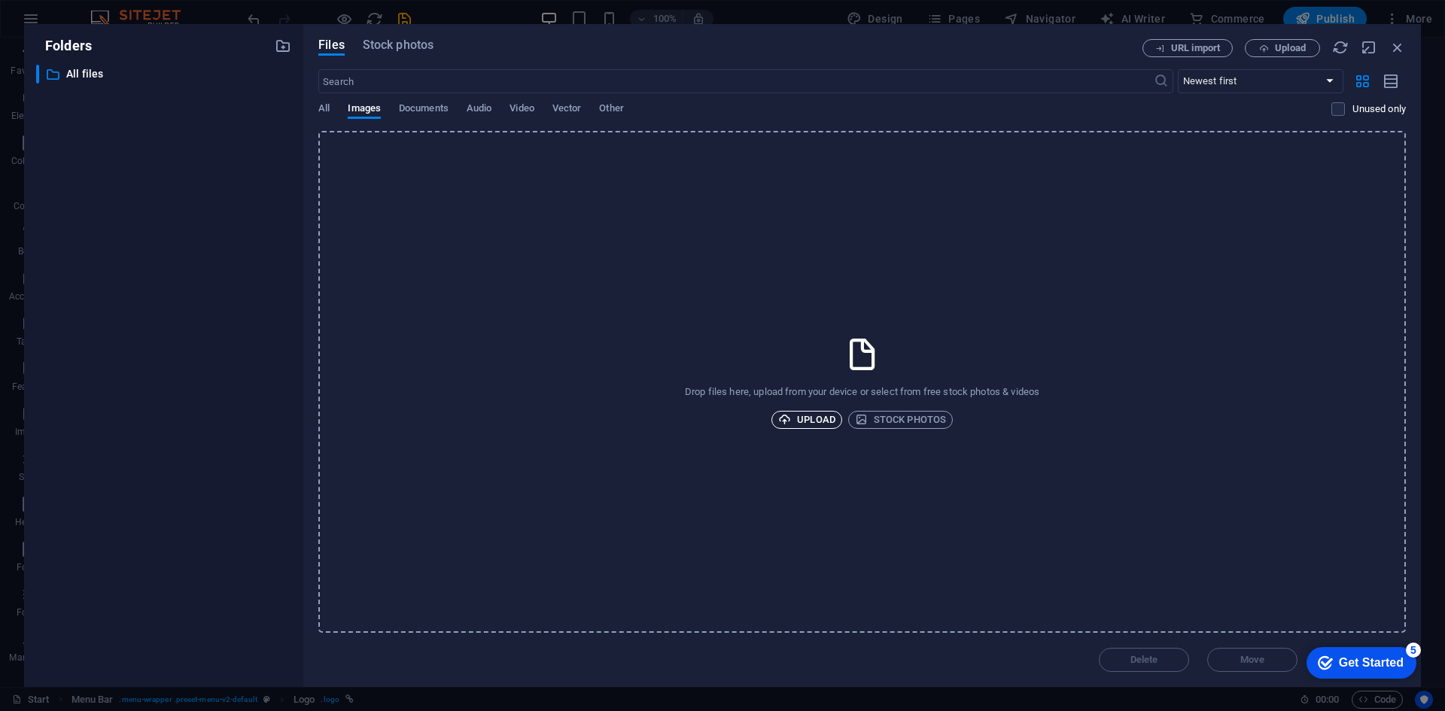
click at [793, 412] on span "Upload" at bounding box center [806, 420] width 57 height 18
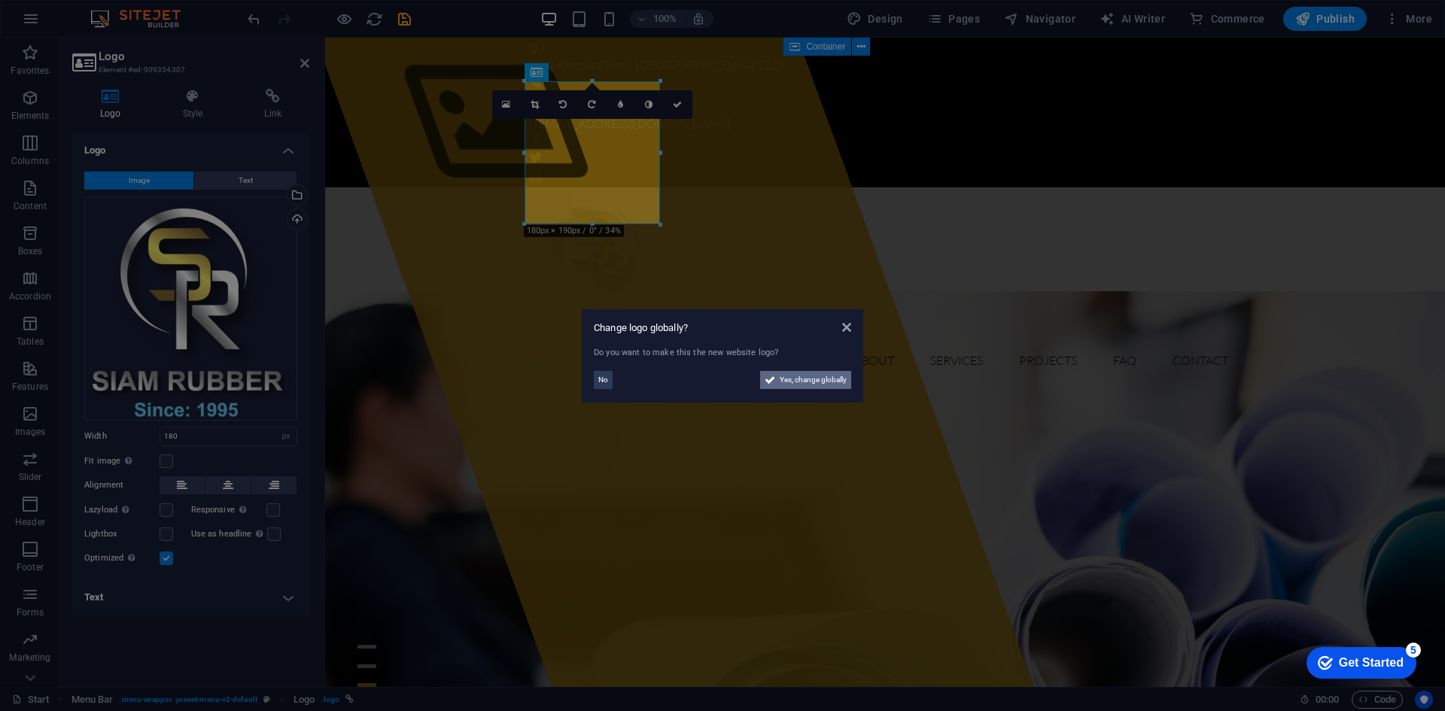
click at [814, 378] on span "Yes, change globally" at bounding box center [813, 380] width 67 height 18
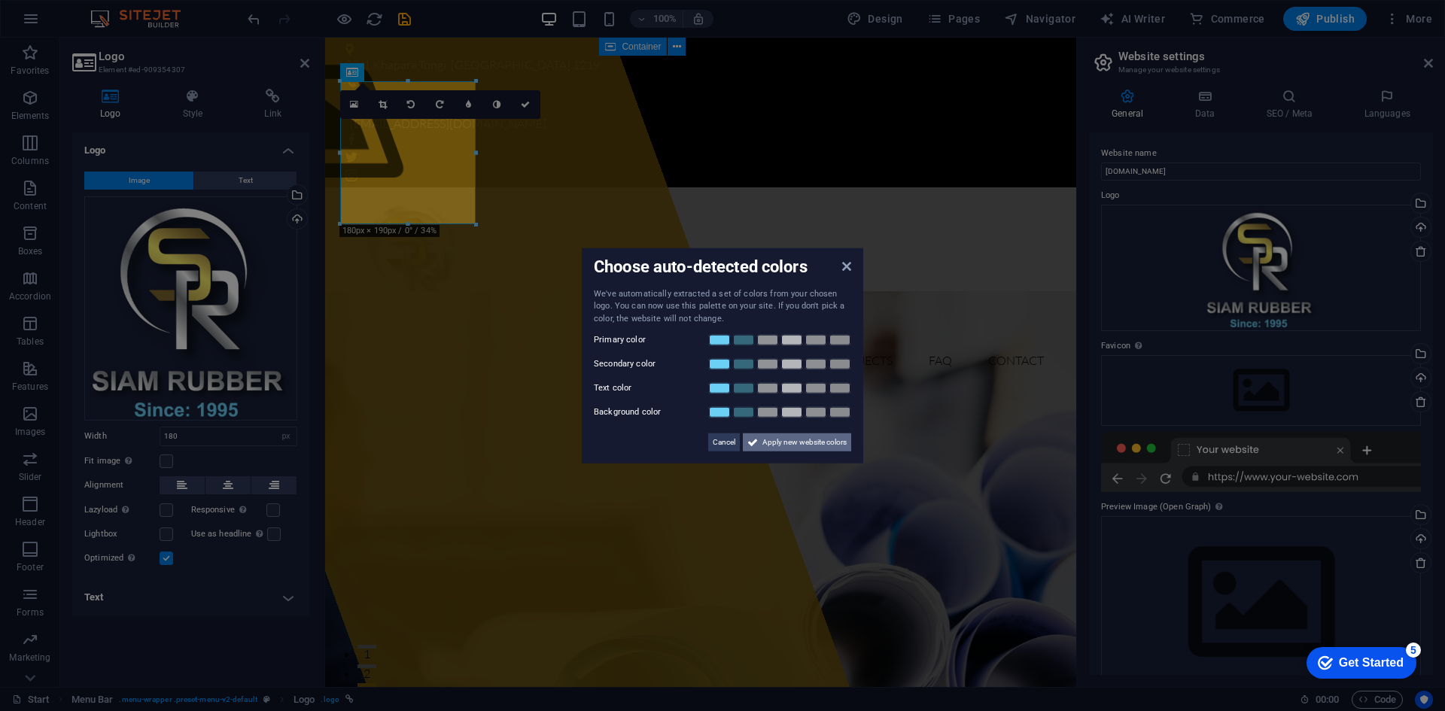
click at [814, 443] on span "Apply new website colors" at bounding box center [804, 442] width 84 height 18
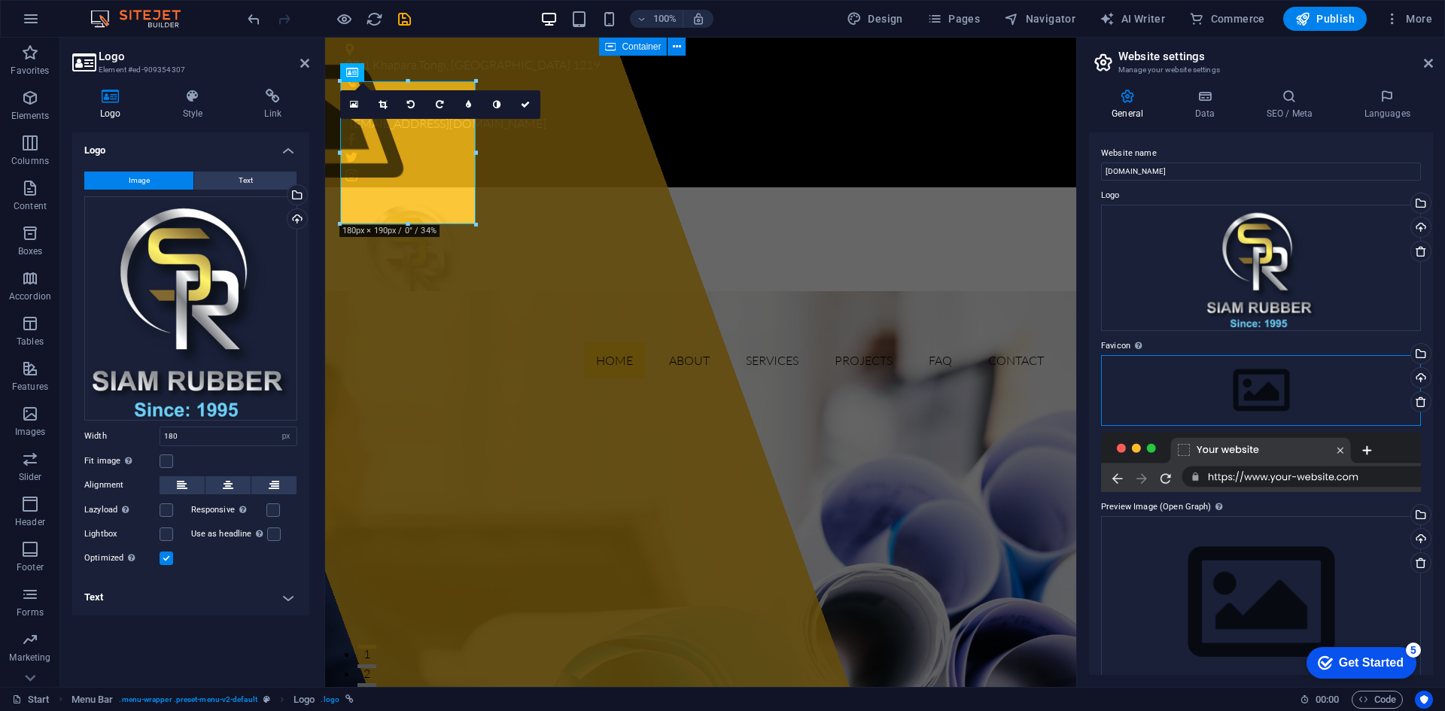
click at [1245, 380] on div "Drag files here, click to choose files or select files from Files or our free s…" at bounding box center [1261, 390] width 320 height 71
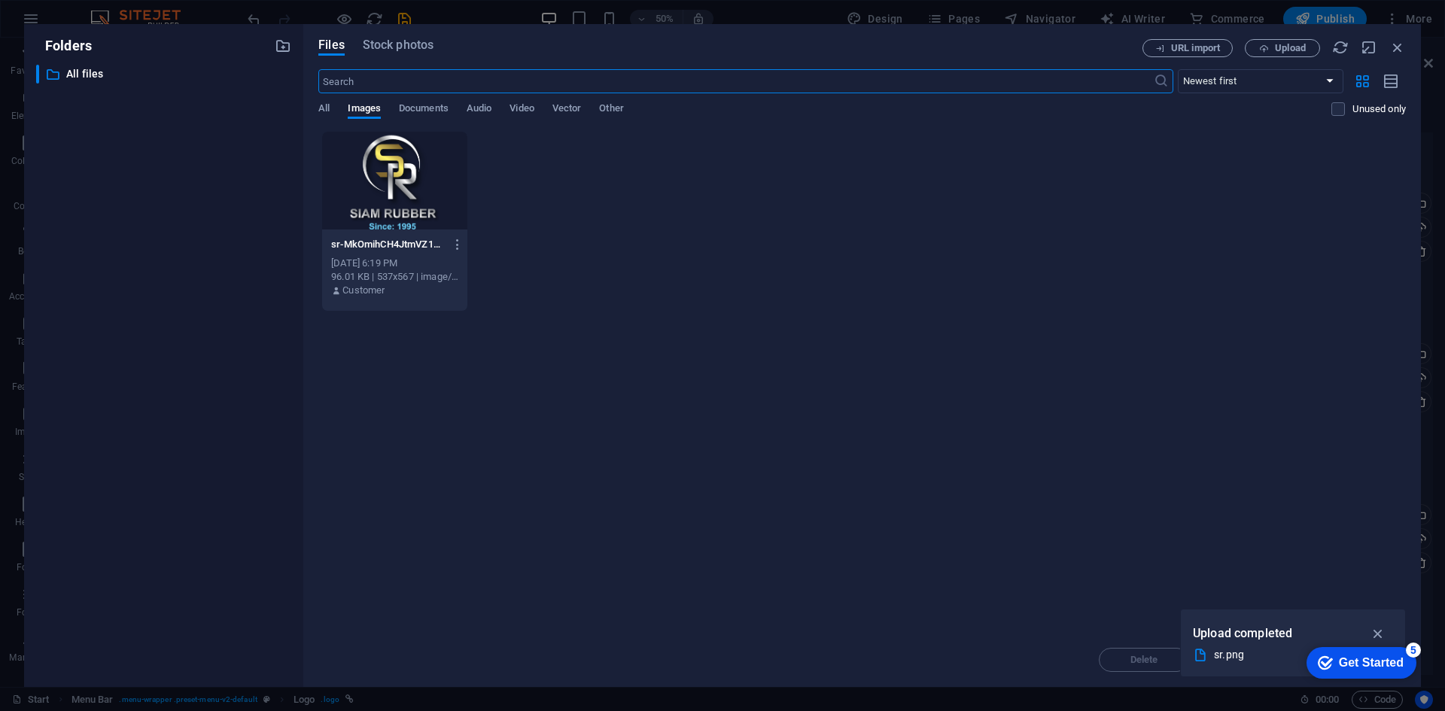
click at [405, 197] on div at bounding box center [394, 181] width 145 height 98
click at [1381, 636] on icon "button" at bounding box center [1378, 633] width 17 height 17
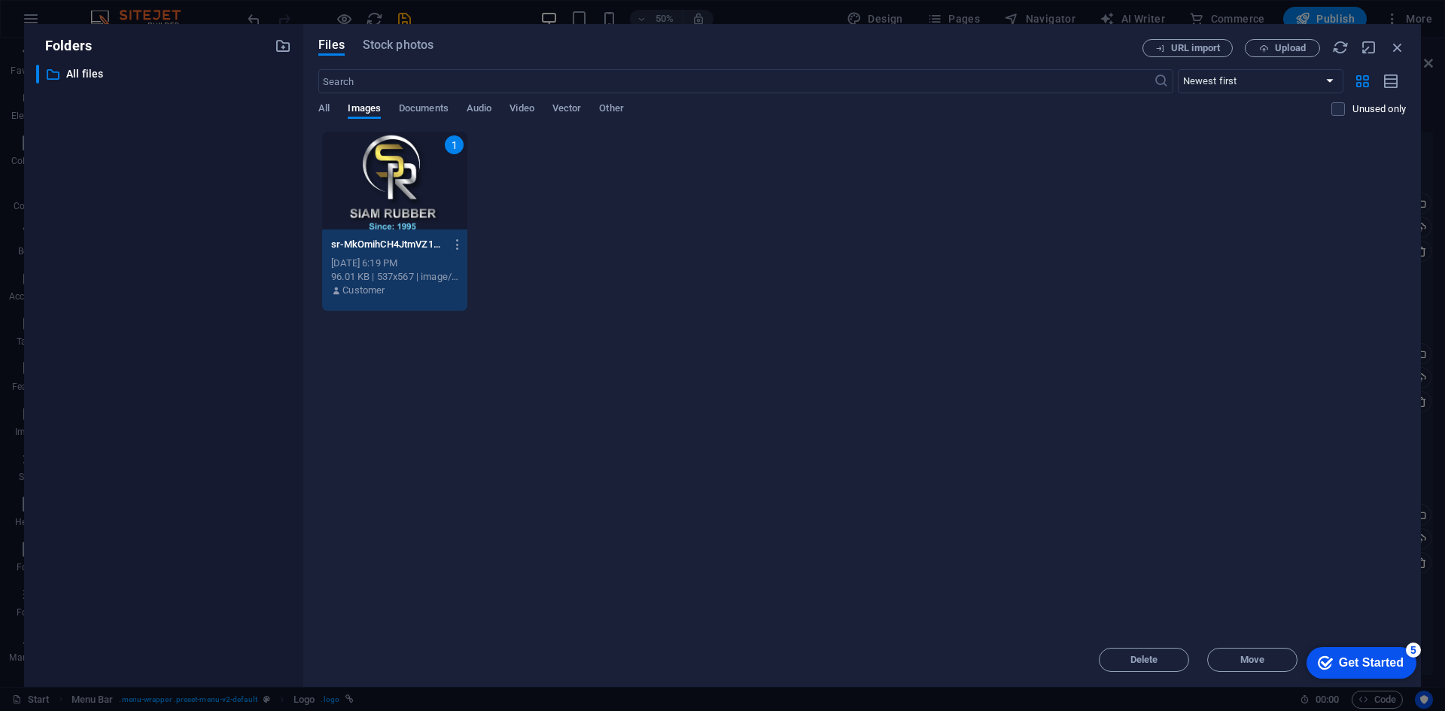
click at [1357, 653] on div "checkmark Get Started 5" at bounding box center [1361, 663] width 110 height 32
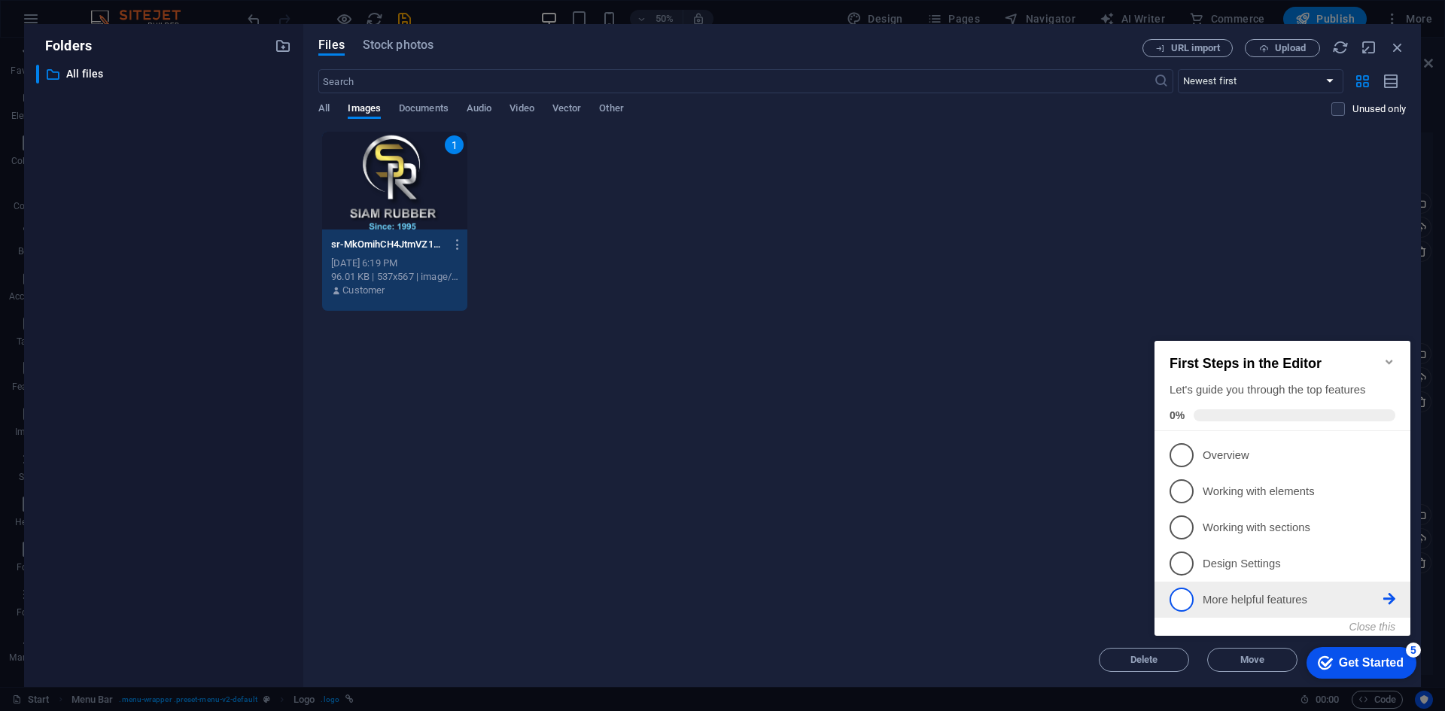
click at [1235, 608] on link "5 More helpful features - incomplete" at bounding box center [1282, 600] width 226 height 24
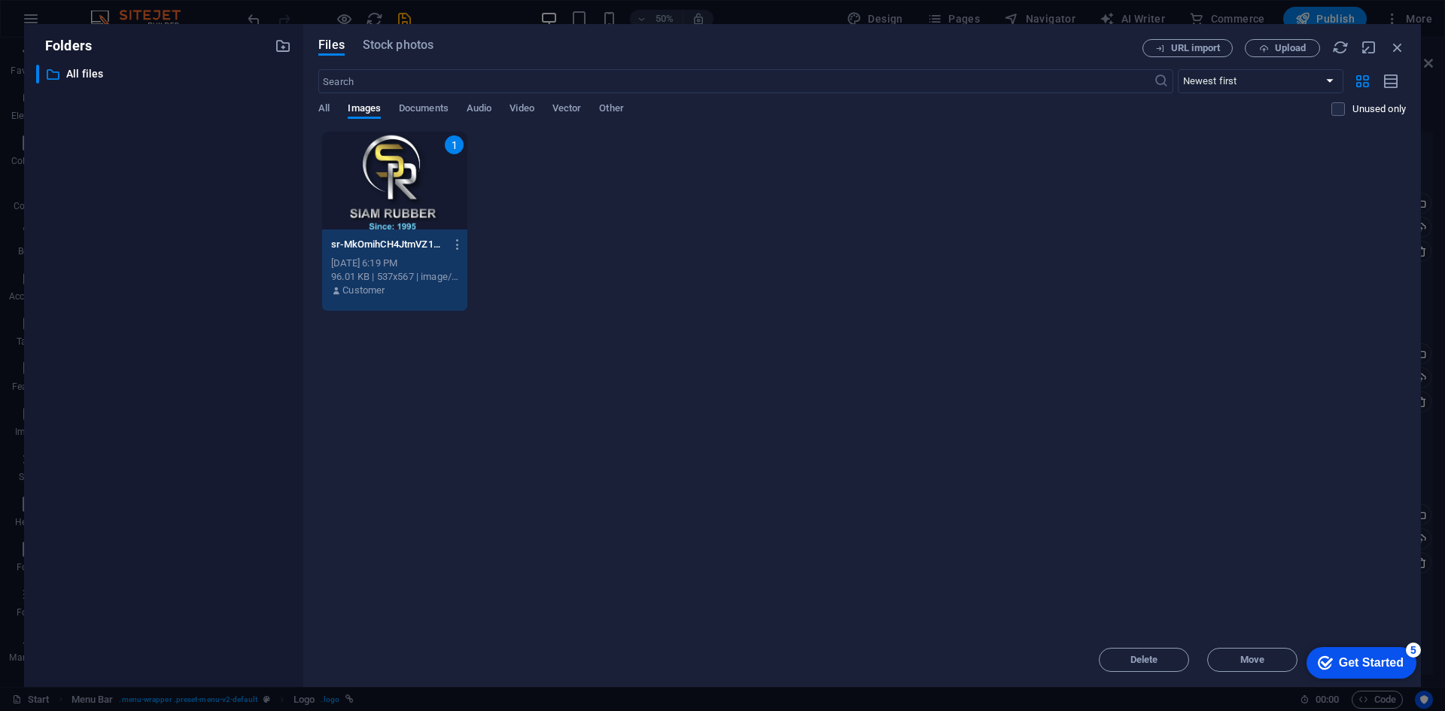
click at [380, 265] on div "Sep 5, 2025 6:19 PM" at bounding box center [394, 264] width 127 height 14
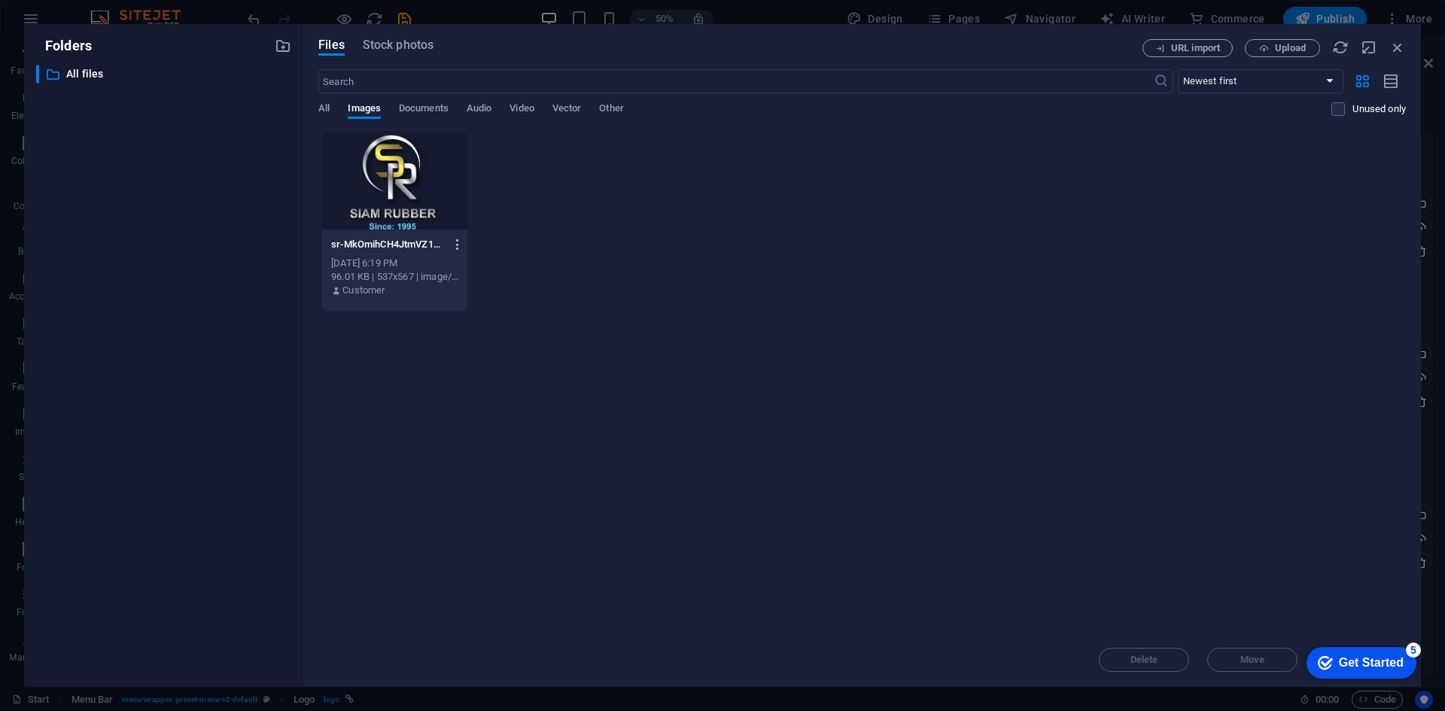
click at [458, 244] on icon "button" at bounding box center [458, 245] width 14 height 14
click at [414, 174] on div at bounding box center [722, 355] width 1445 height 711
click at [406, 165] on div at bounding box center [394, 181] width 145 height 98
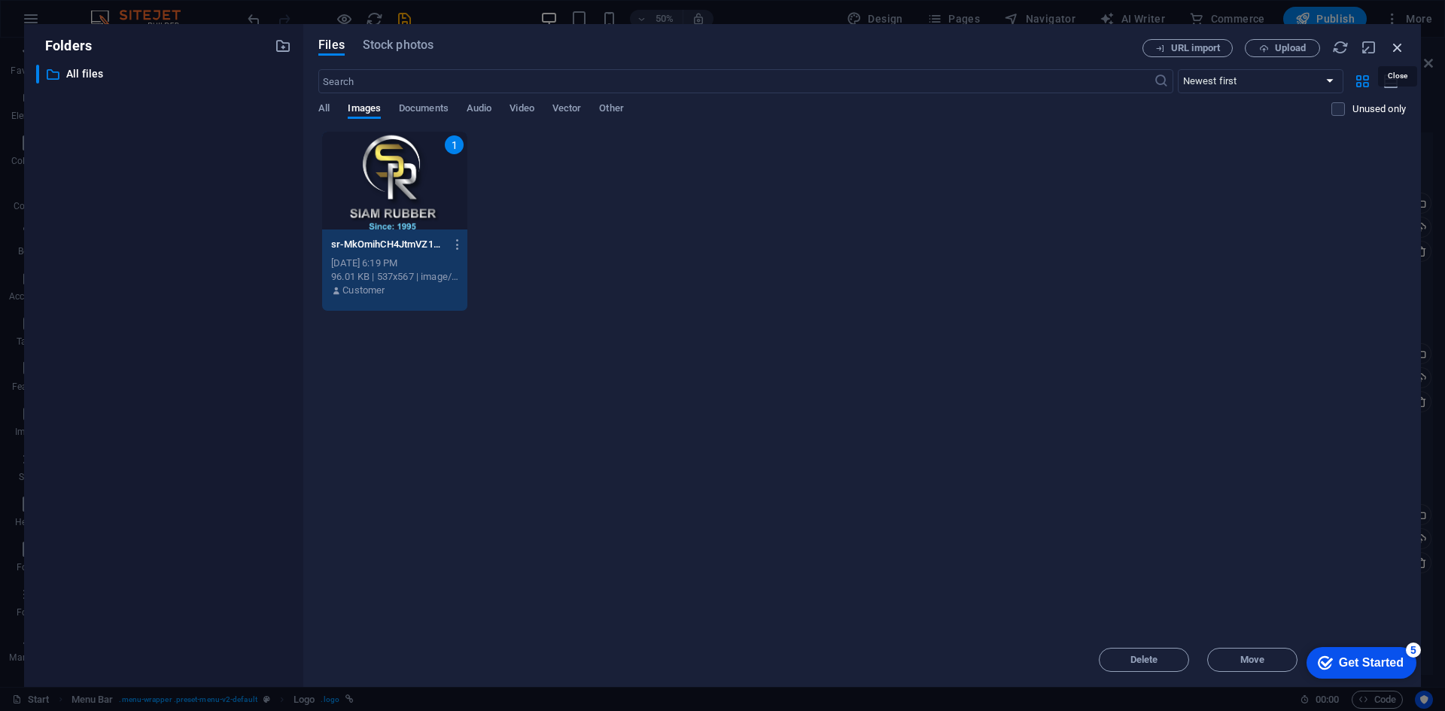
click at [1396, 47] on icon "button" at bounding box center [1397, 47] width 17 height 17
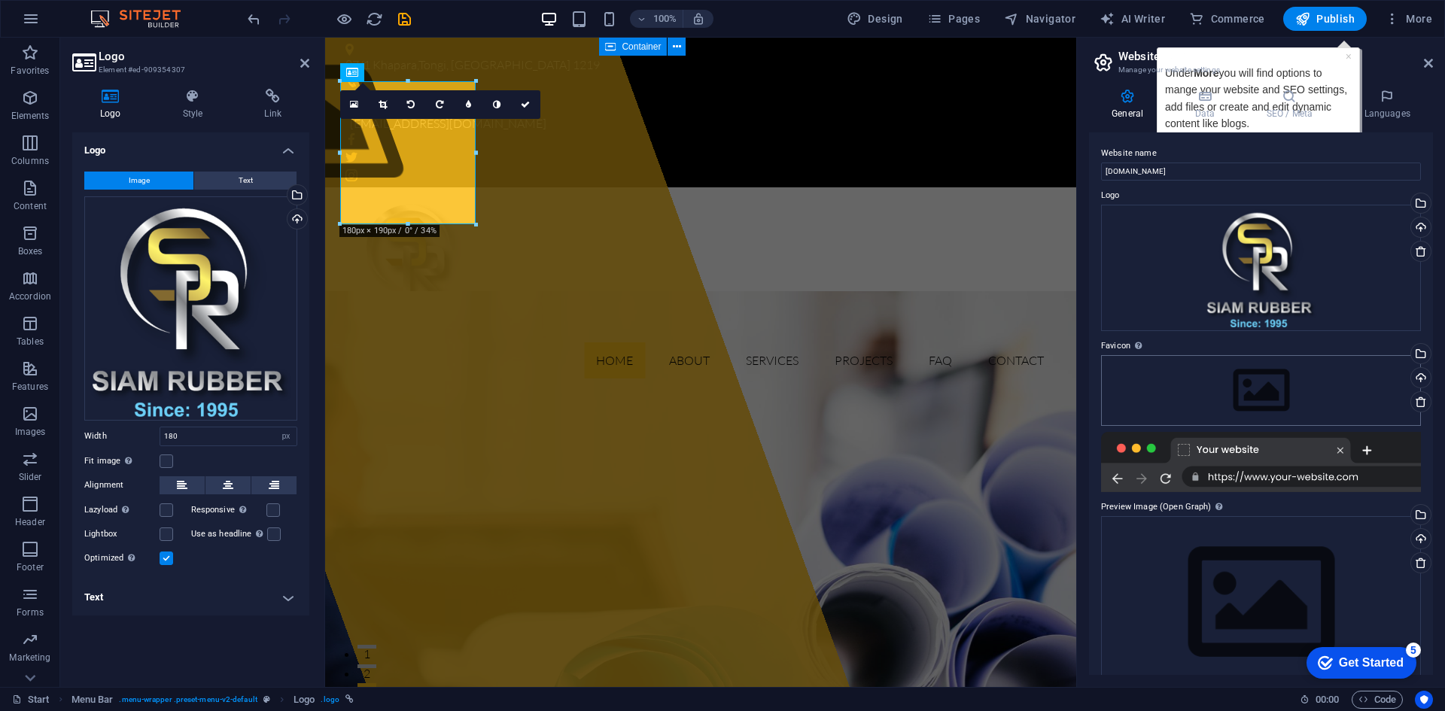
scroll to position [26, 0]
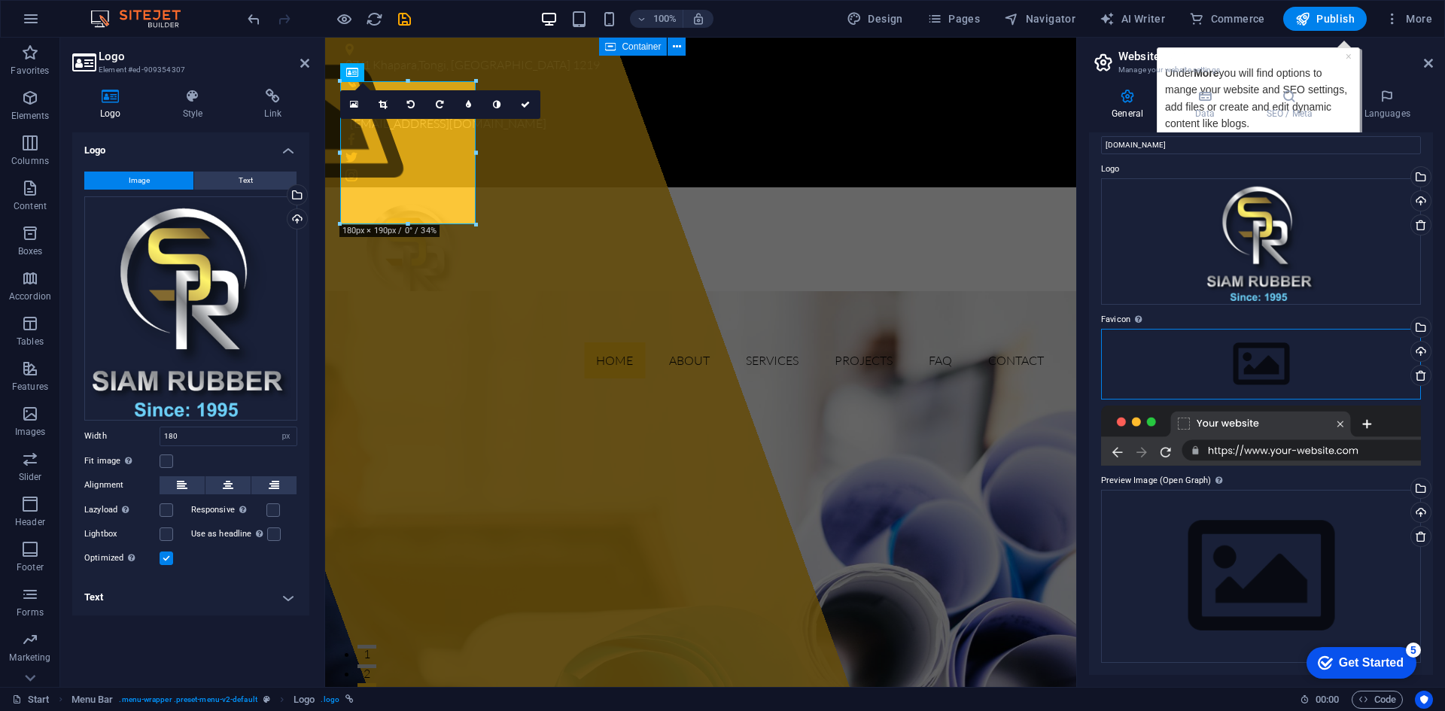
click at [1250, 358] on div "Drag files here, click to choose files or select files from Files or our free s…" at bounding box center [1261, 364] width 320 height 71
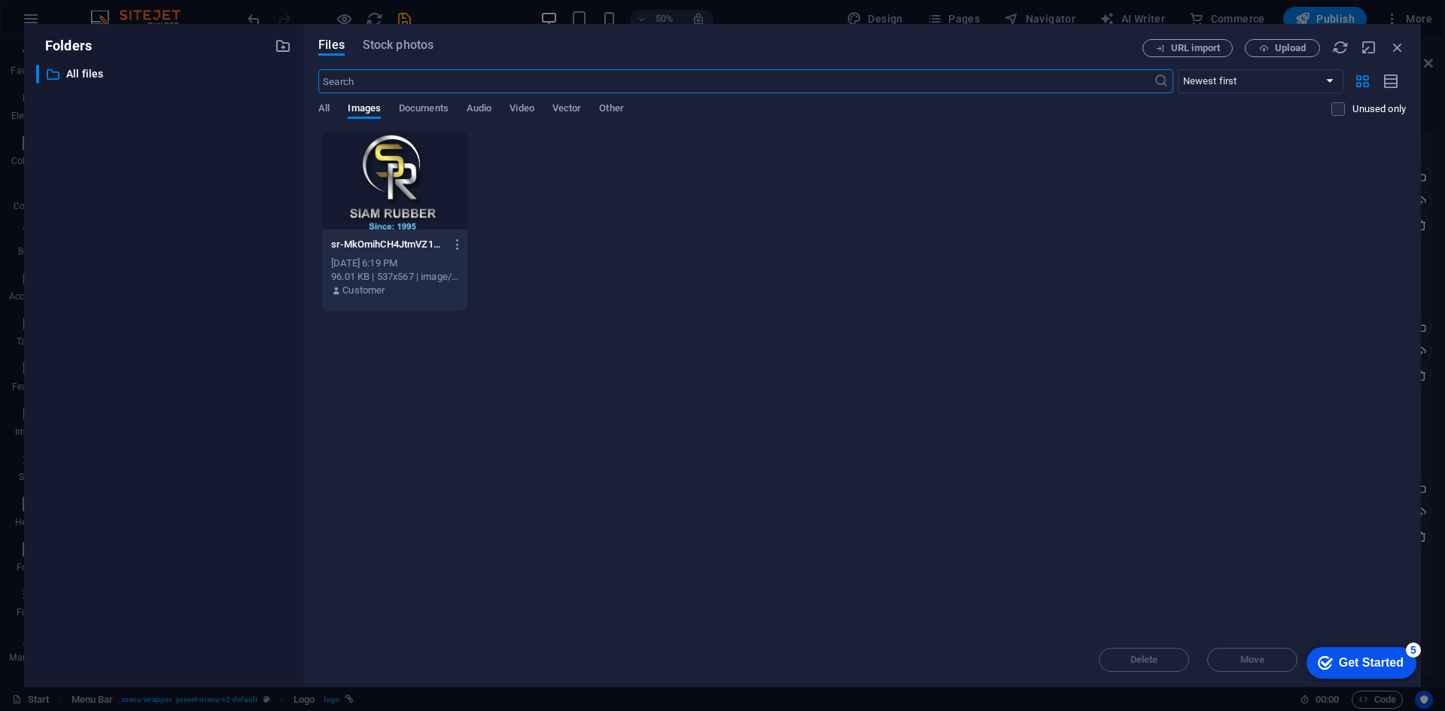
click at [394, 160] on div at bounding box center [394, 181] width 145 height 98
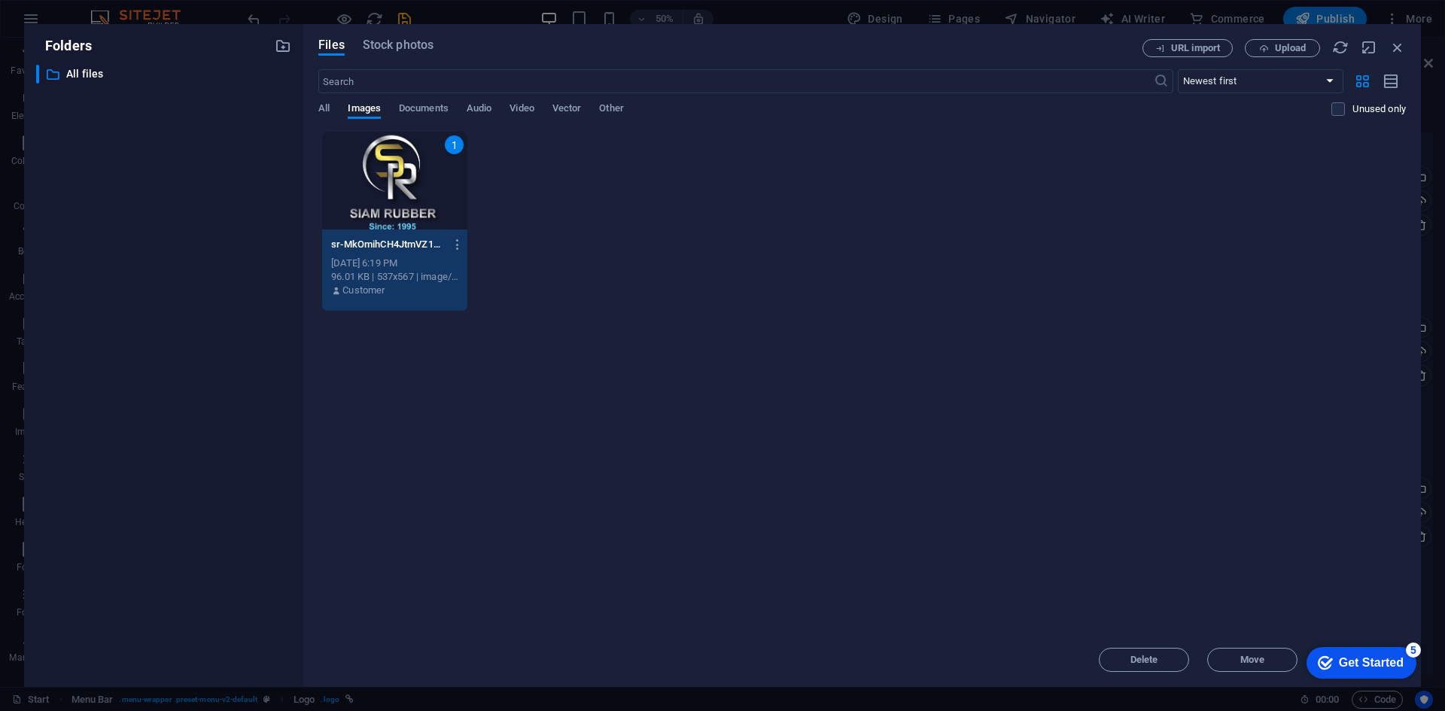
click at [394, 160] on div "1" at bounding box center [394, 181] width 145 height 98
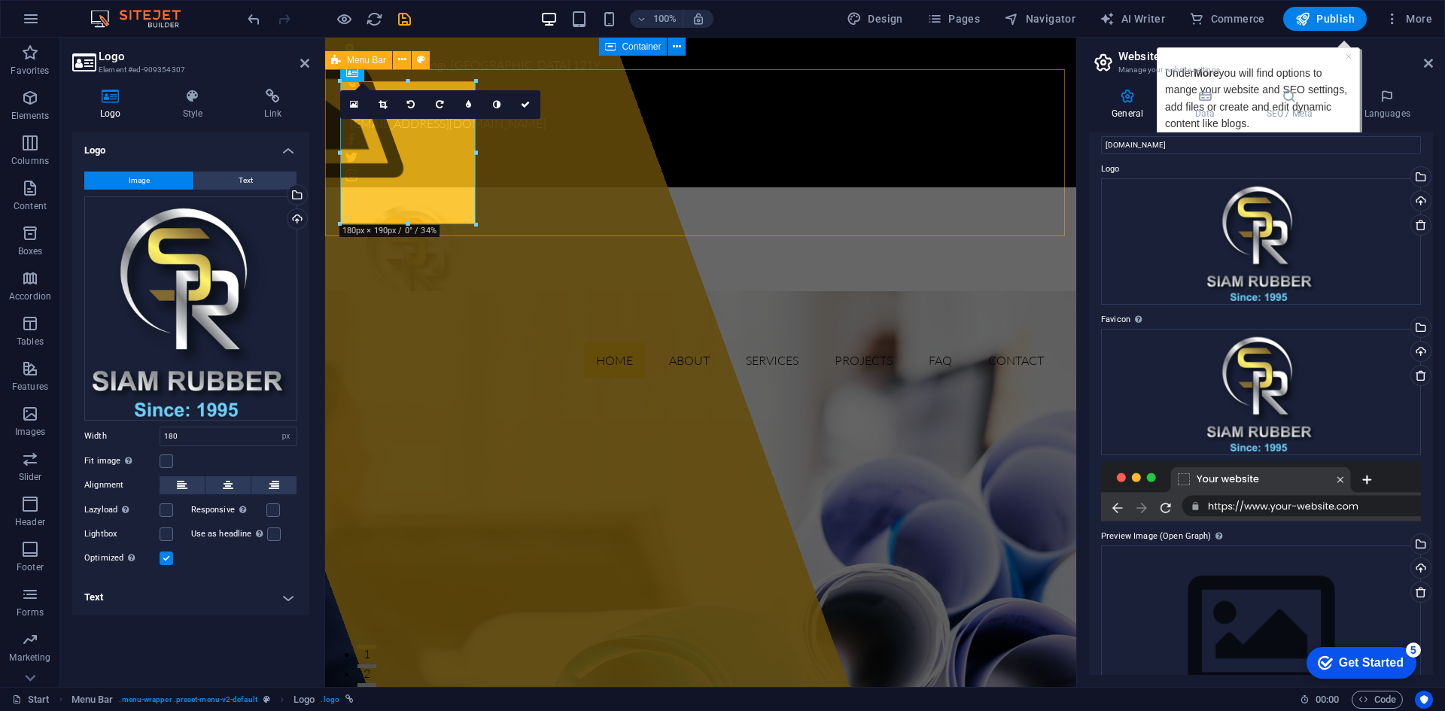
click at [698, 220] on div "Home About Services Projects FAQ Contact" at bounding box center [700, 288] width 751 height 203
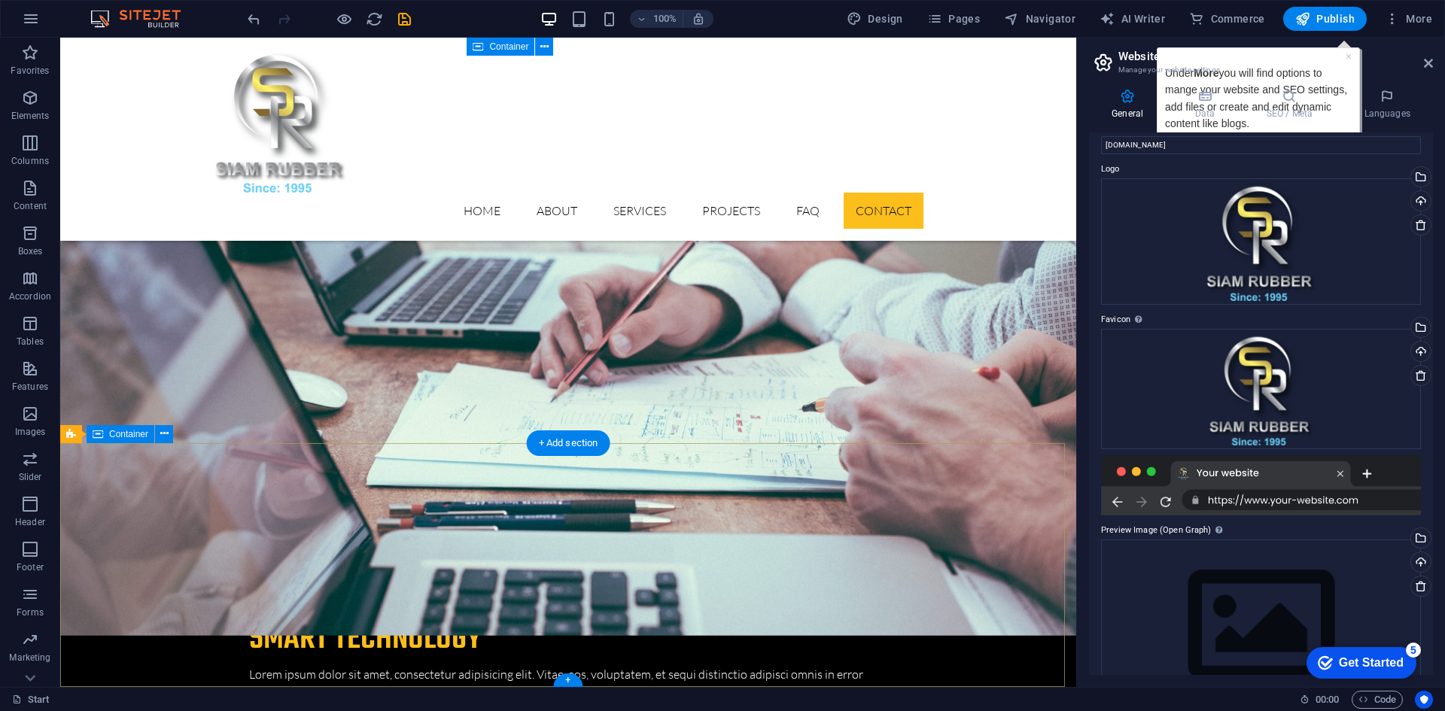
scroll to position [4752, 0]
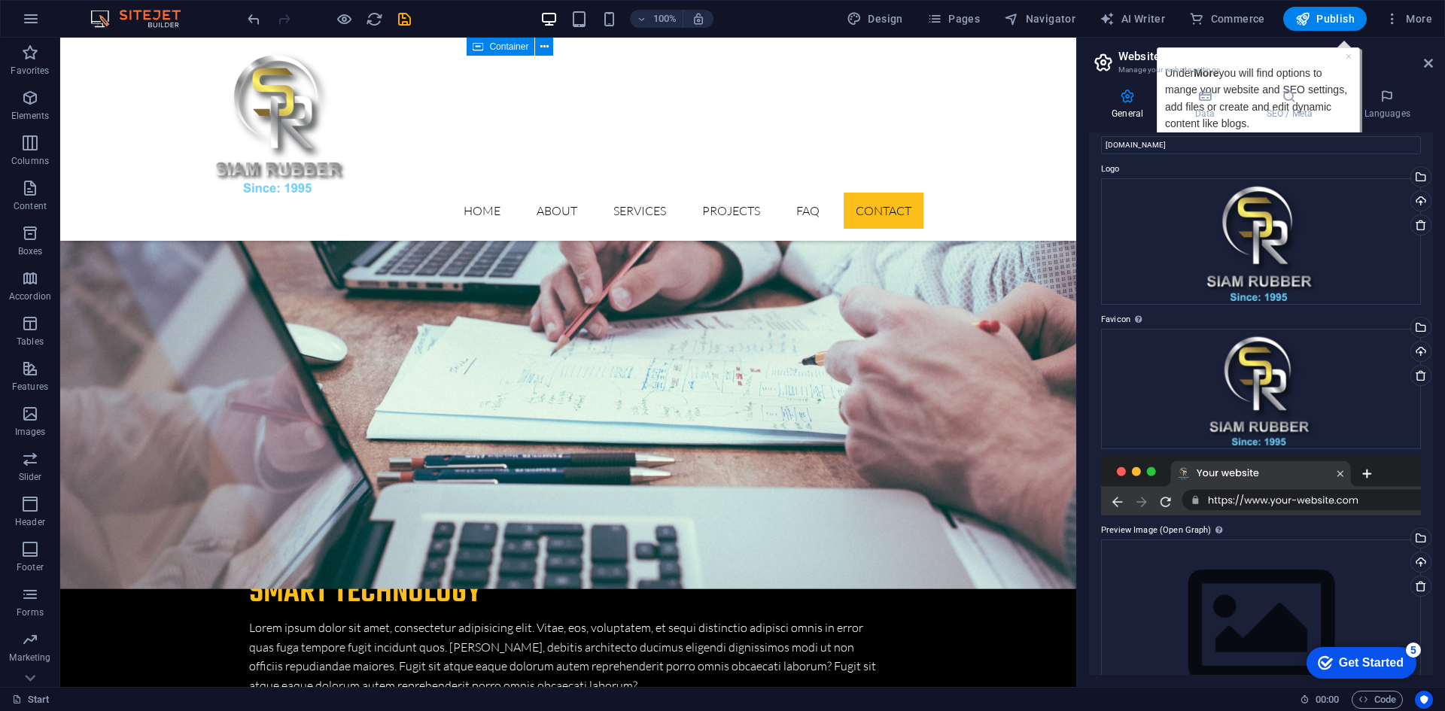
click at [1346, 54] on h2 "Website settings" at bounding box center [1275, 57] width 315 height 14
click at [1347, 59] on h2 "Website settings" at bounding box center [1275, 57] width 315 height 14
click at [1350, 59] on h2 "Website settings" at bounding box center [1275, 57] width 315 height 14
click at [1268, 103] on icon at bounding box center [1289, 96] width 92 height 15
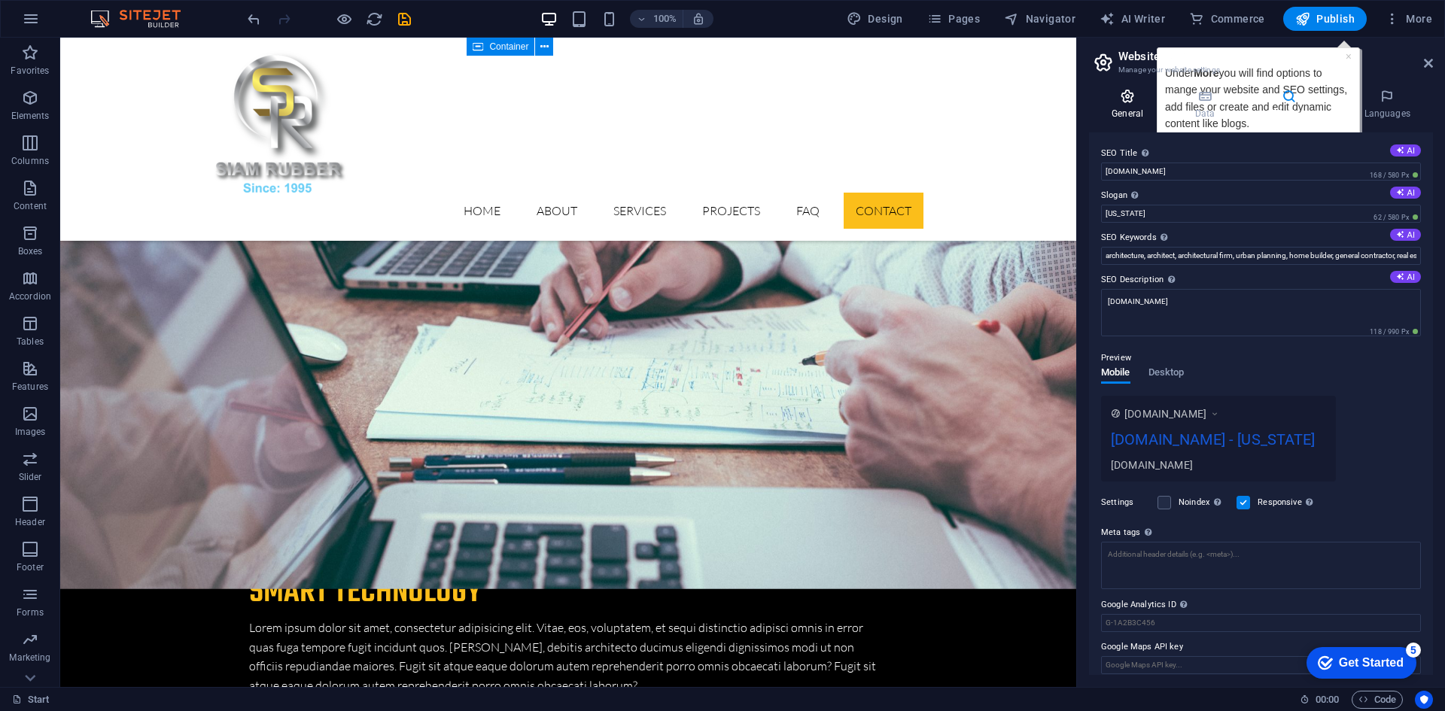
click at [1118, 103] on icon at bounding box center [1127, 96] width 77 height 15
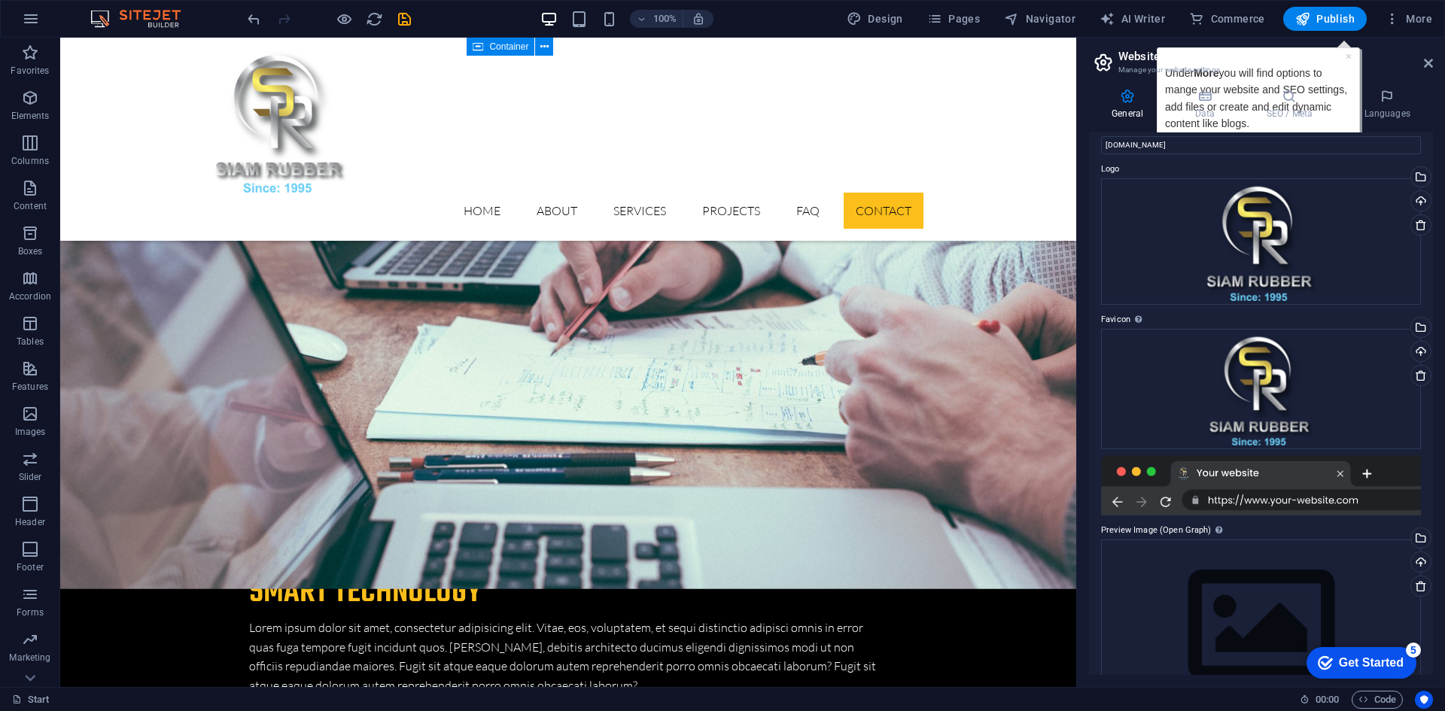
click at [1348, 54] on h2 "Website settings" at bounding box center [1275, 57] width 315 height 14
click at [1249, 32] on div "100% Design Pages Navigator AI Writer Commerce Publish More" at bounding box center [722, 19] width 1443 height 36
click at [1412, 54] on h2 "Website settings" at bounding box center [1275, 57] width 315 height 14
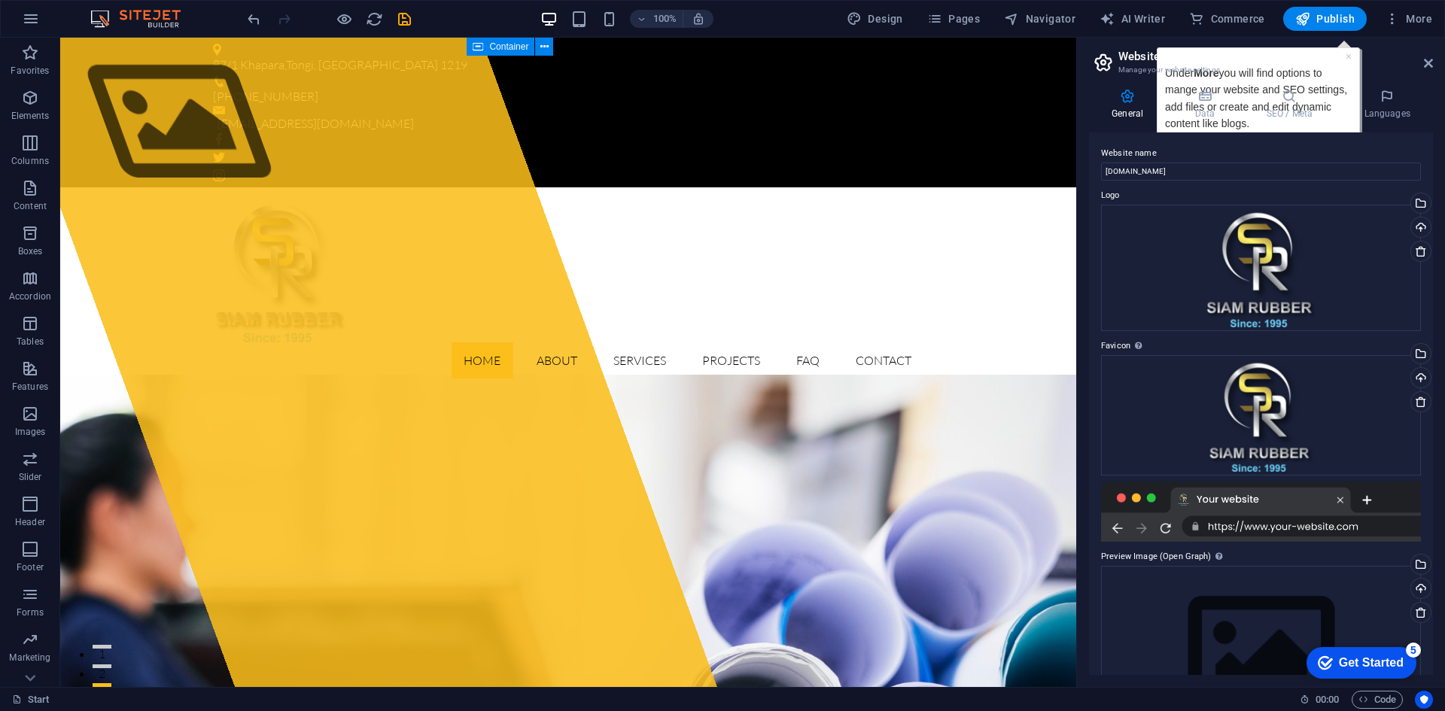
scroll to position [75, 0]
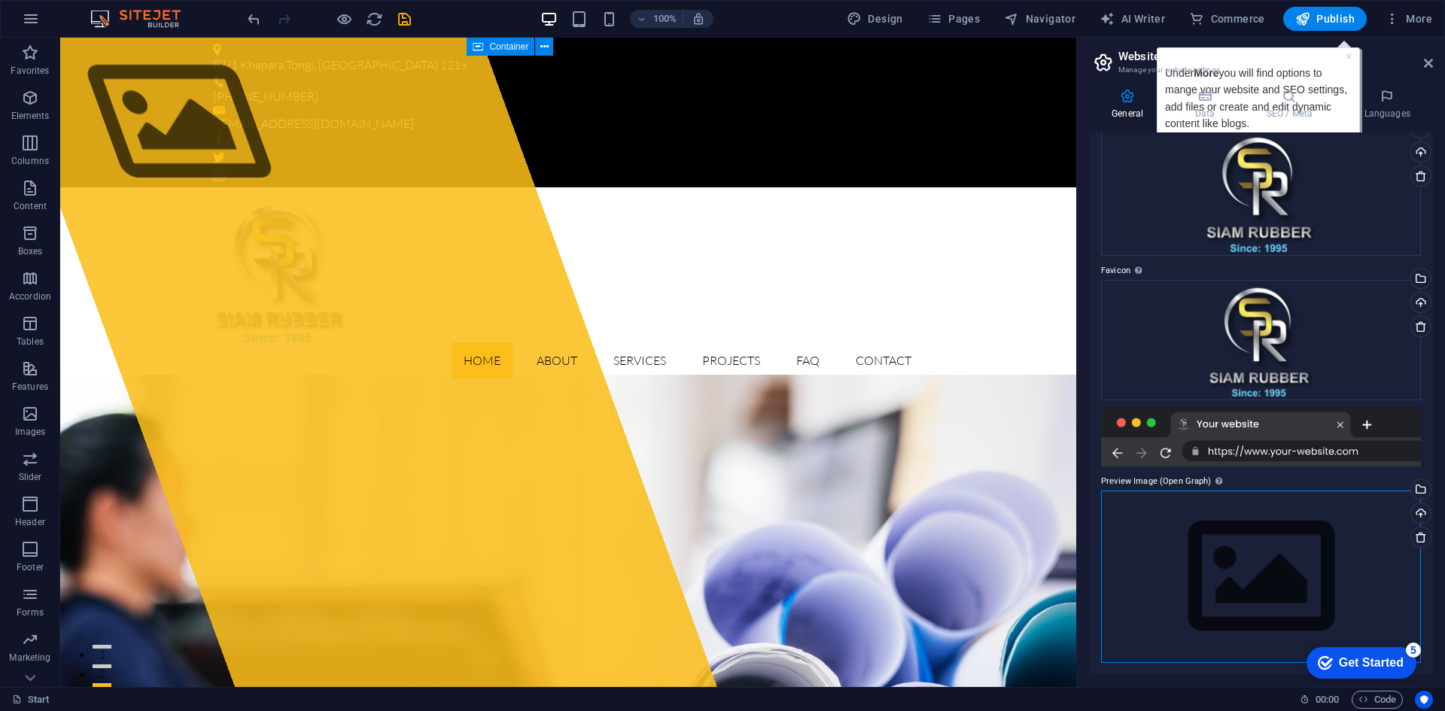
click at [1250, 555] on div "Drag files here, click to choose files or select files from Files or our free s…" at bounding box center [1261, 577] width 320 height 172
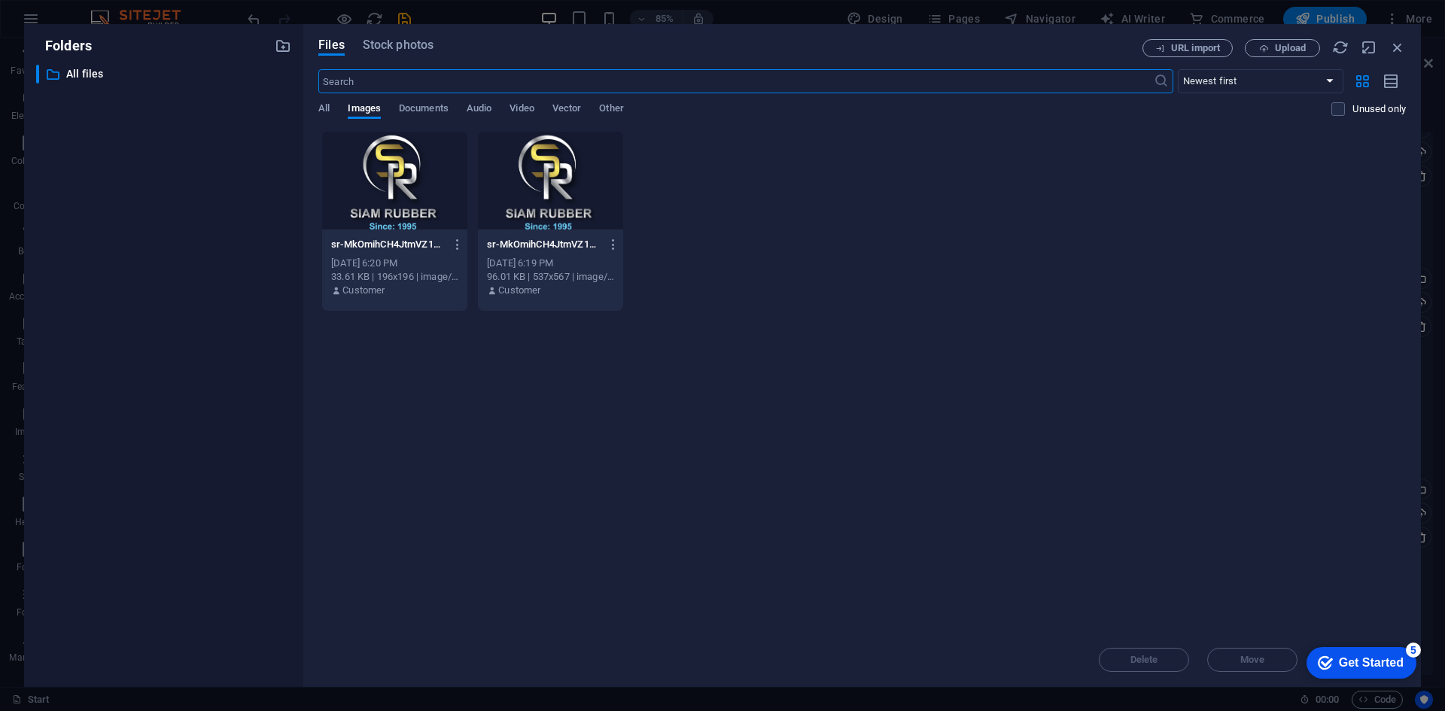
click at [545, 163] on div at bounding box center [550, 181] width 145 height 98
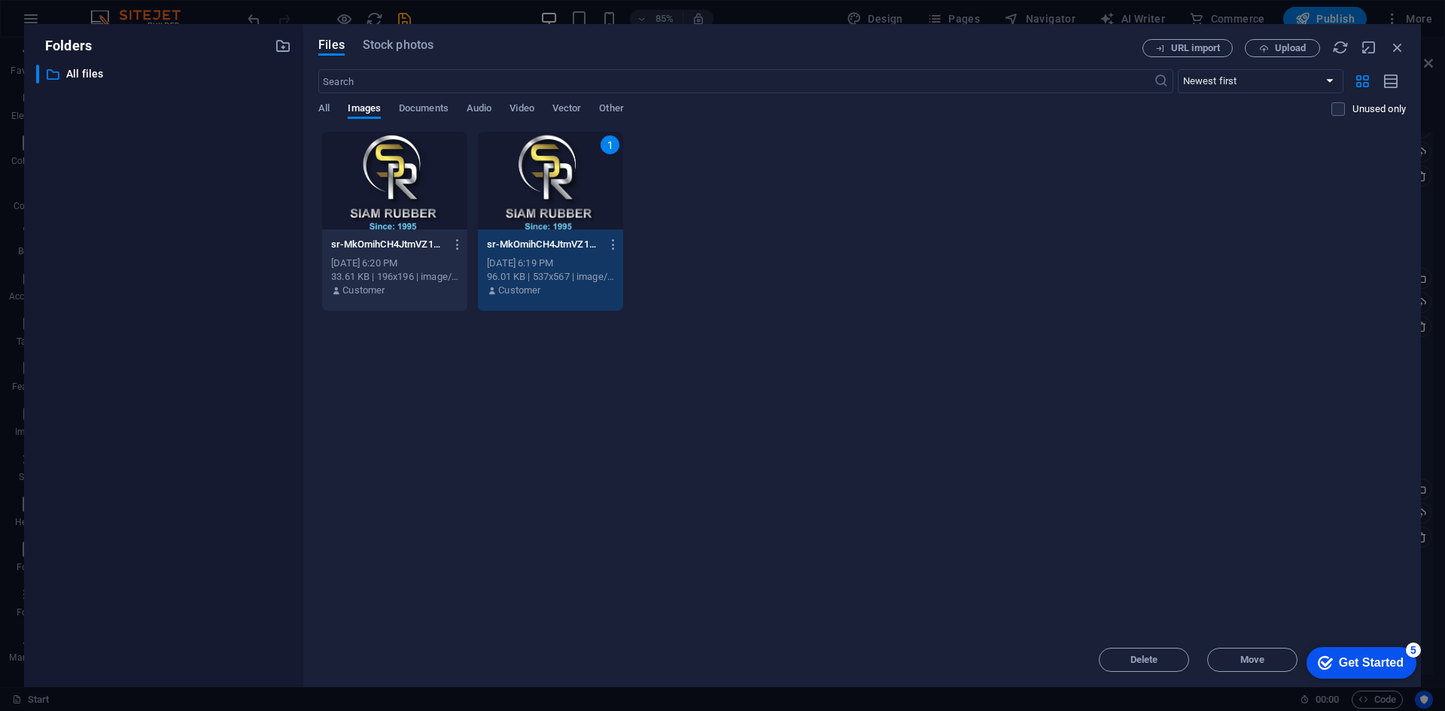
click at [560, 160] on div "1" at bounding box center [550, 181] width 145 height 98
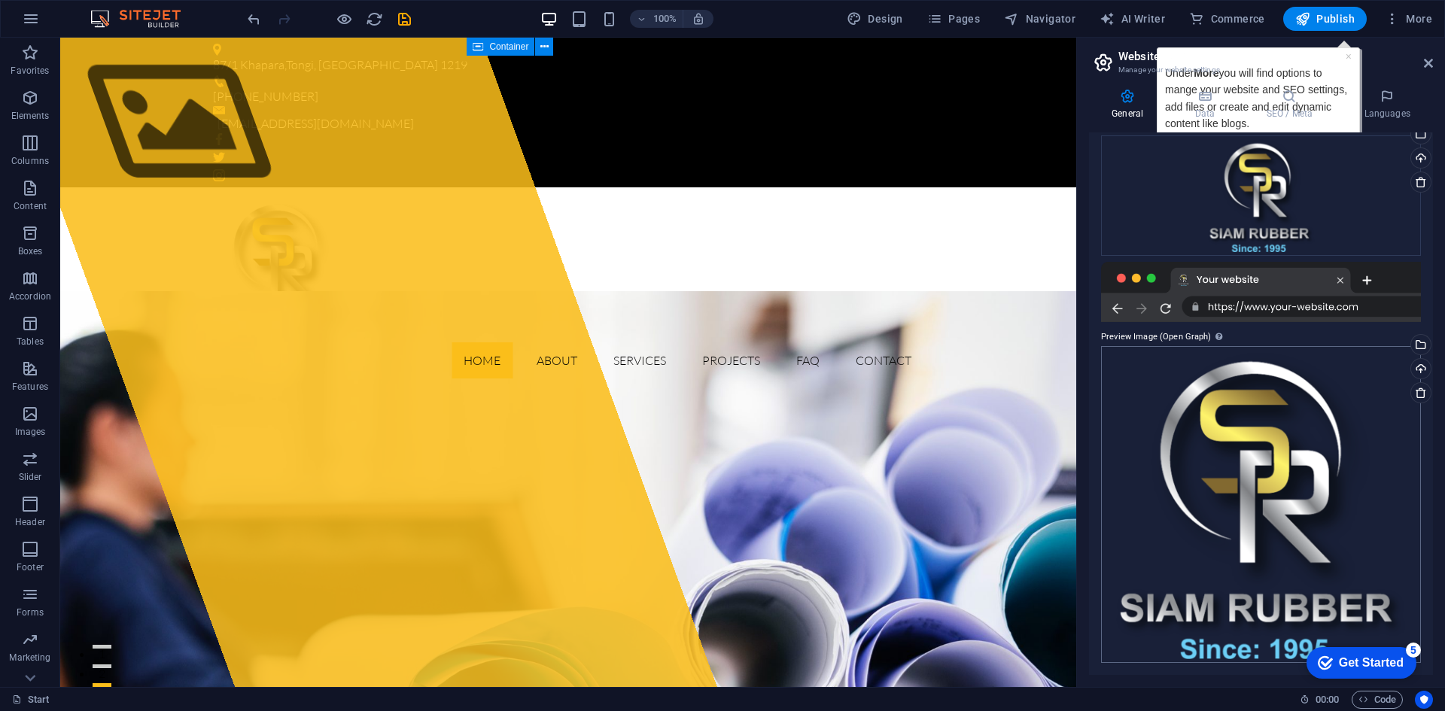
scroll to position [0, 0]
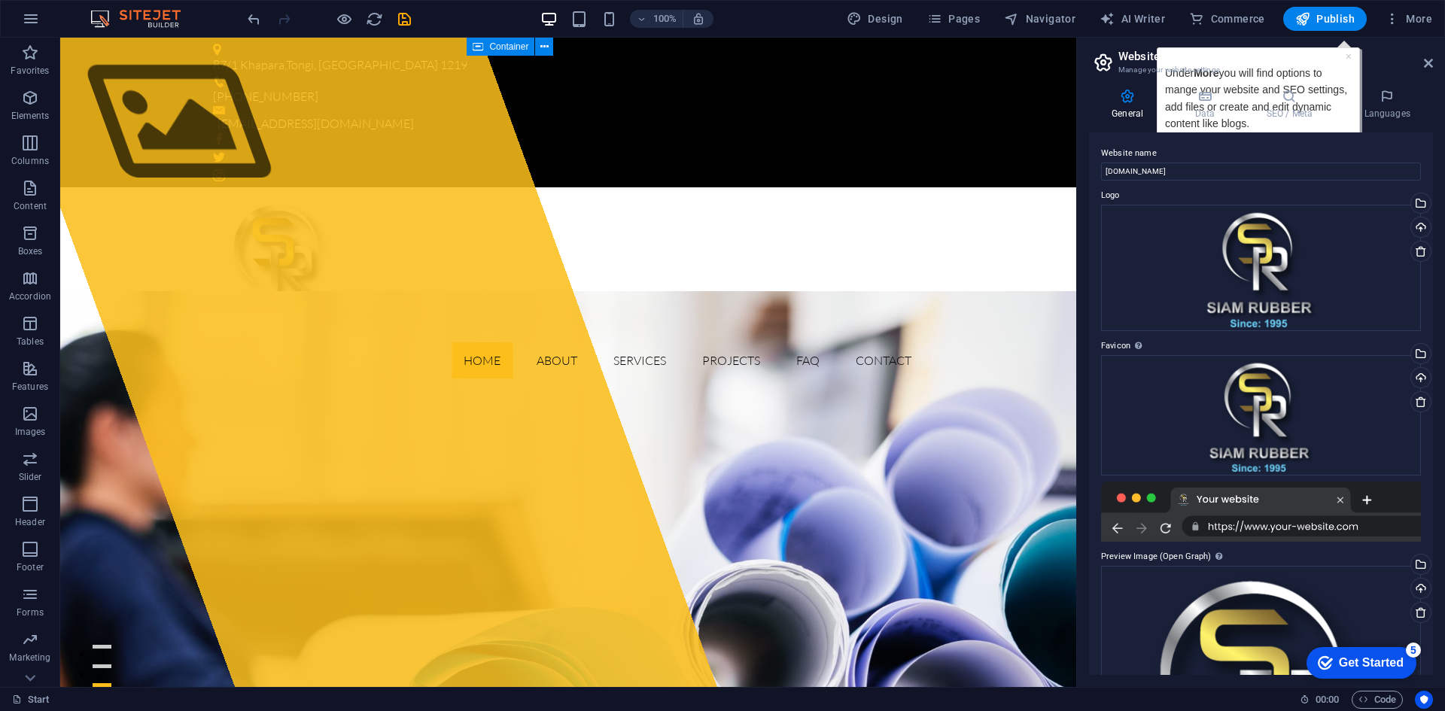
click at [1154, 87] on div "General Data SEO / Meta Languages Website name siamrubberbd.com Logo Drag files…" at bounding box center [1261, 382] width 368 height 610
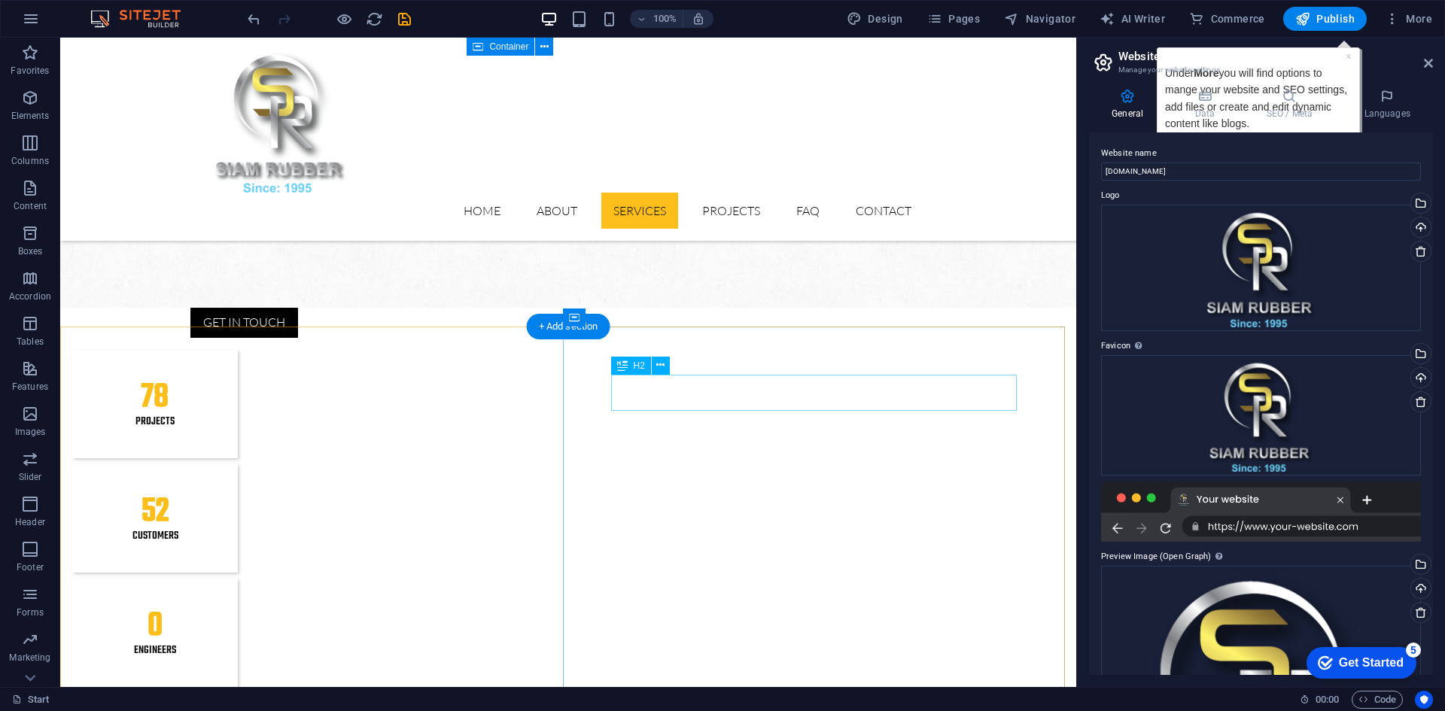
scroll to position [1881, 0]
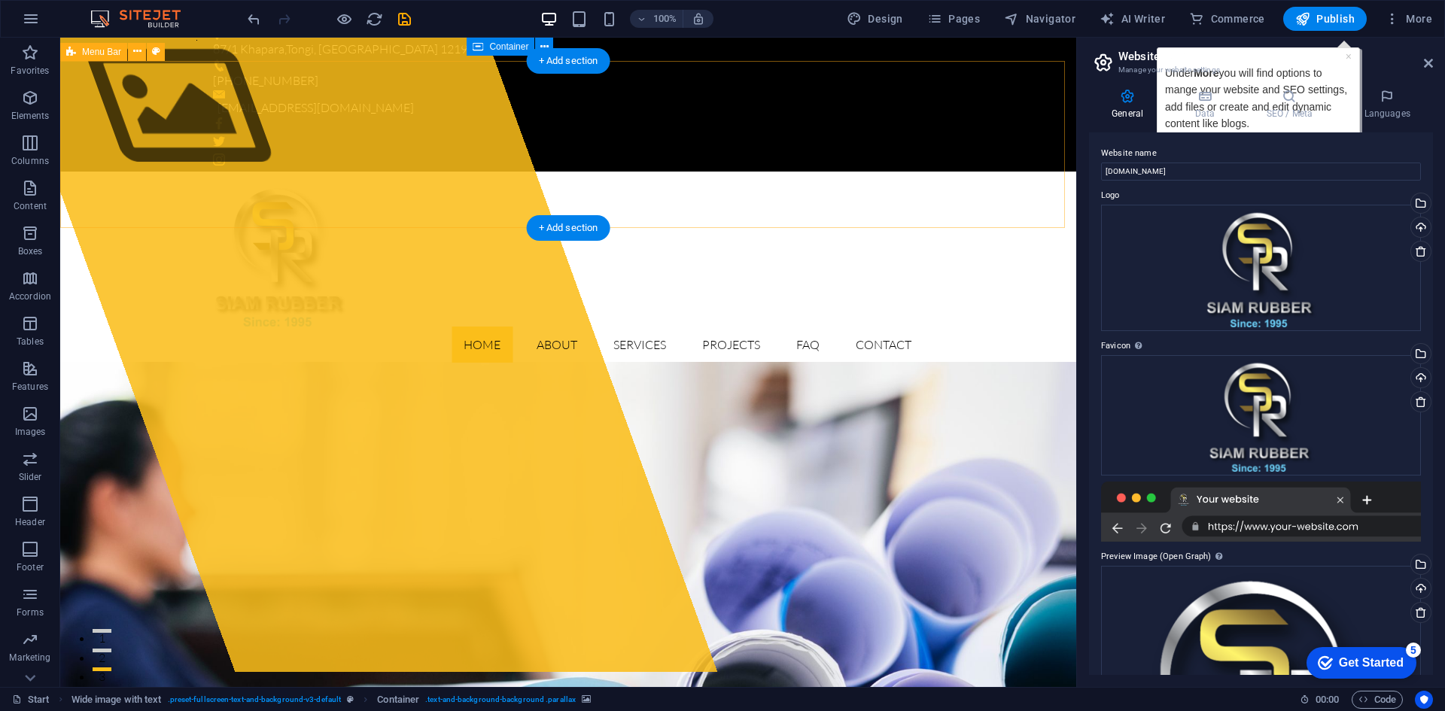
scroll to position [0, 0]
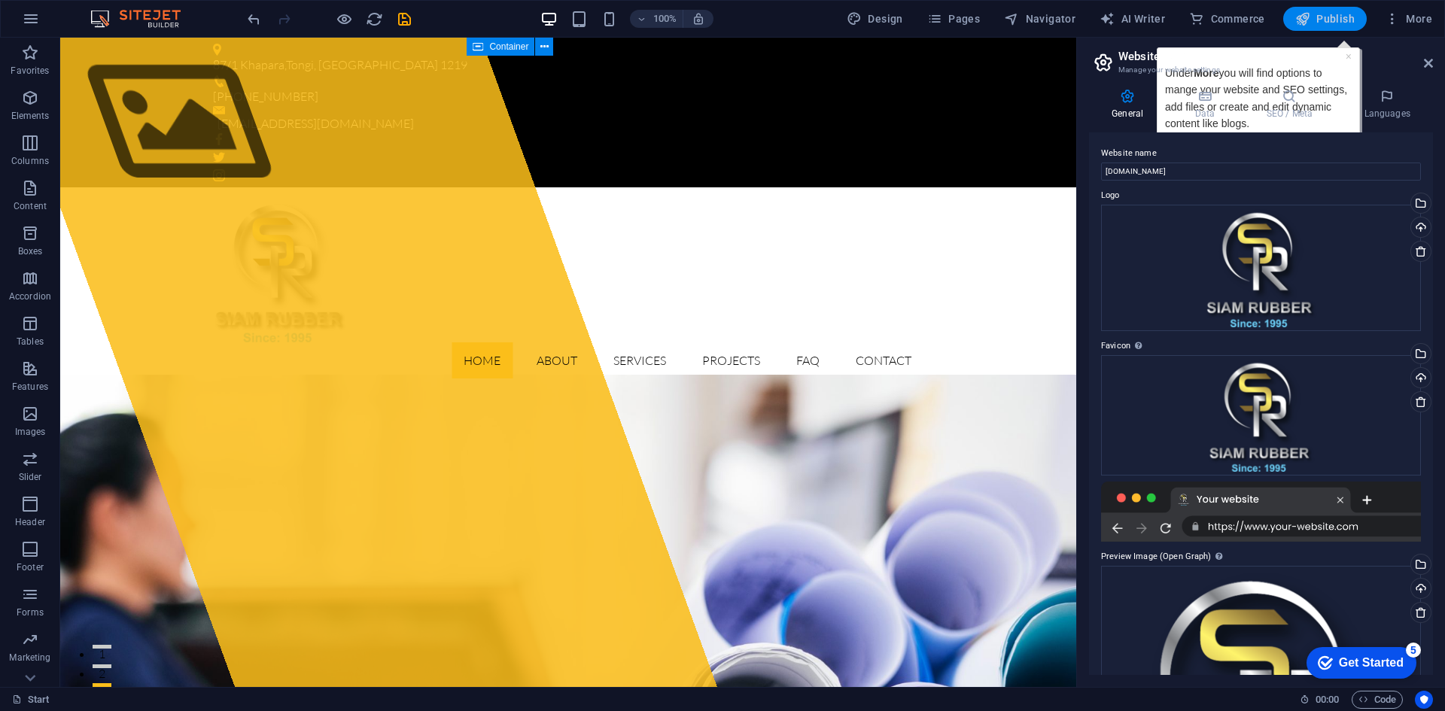
click at [1349, 14] on span "Publish" at bounding box center [1324, 18] width 59 height 15
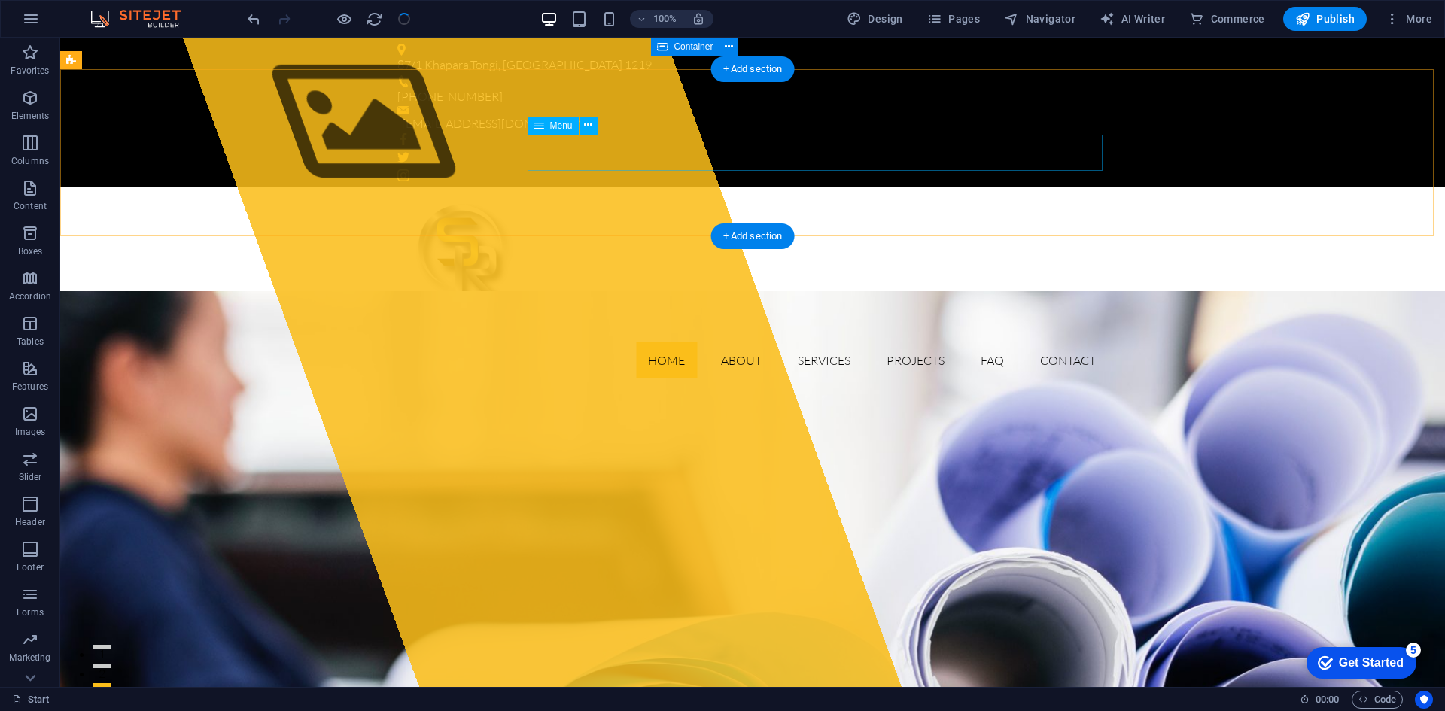
click at [741, 342] on nav "Home About Services Projects FAQ Contact" at bounding box center [752, 360] width 710 height 36
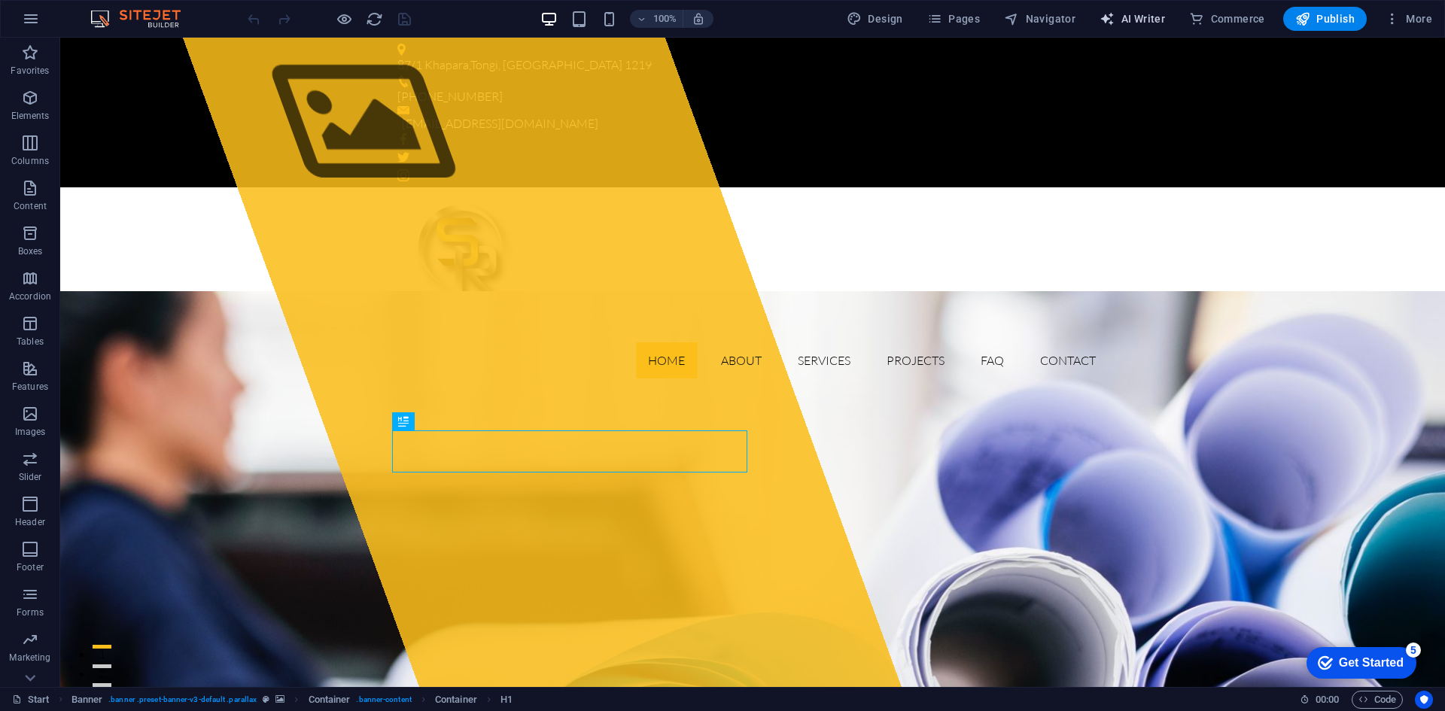
click at [1141, 22] on span "AI Writer" at bounding box center [1131, 18] width 65 height 15
select select "English"
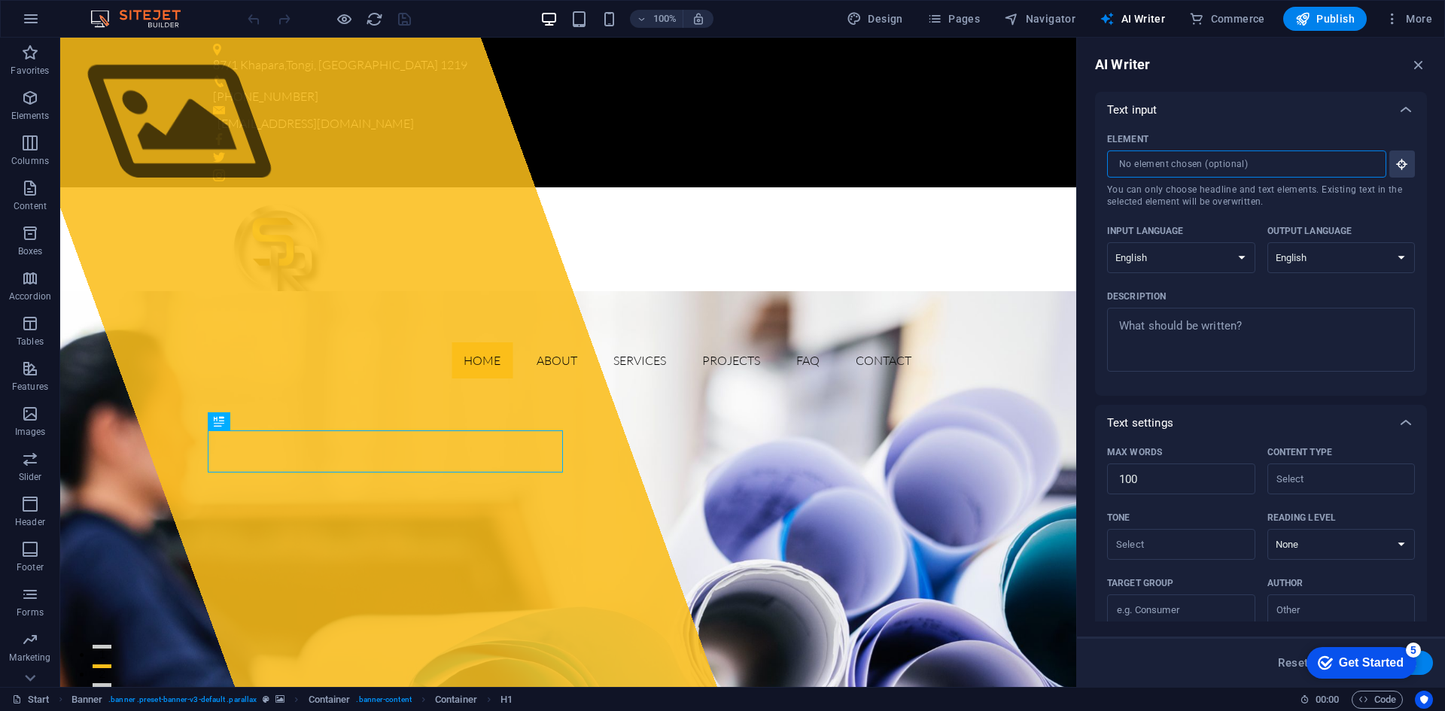
click at [1169, 161] on input "Element ​ You can only choose headline and text elements. Existing text in the …" at bounding box center [1241, 164] width 269 height 27
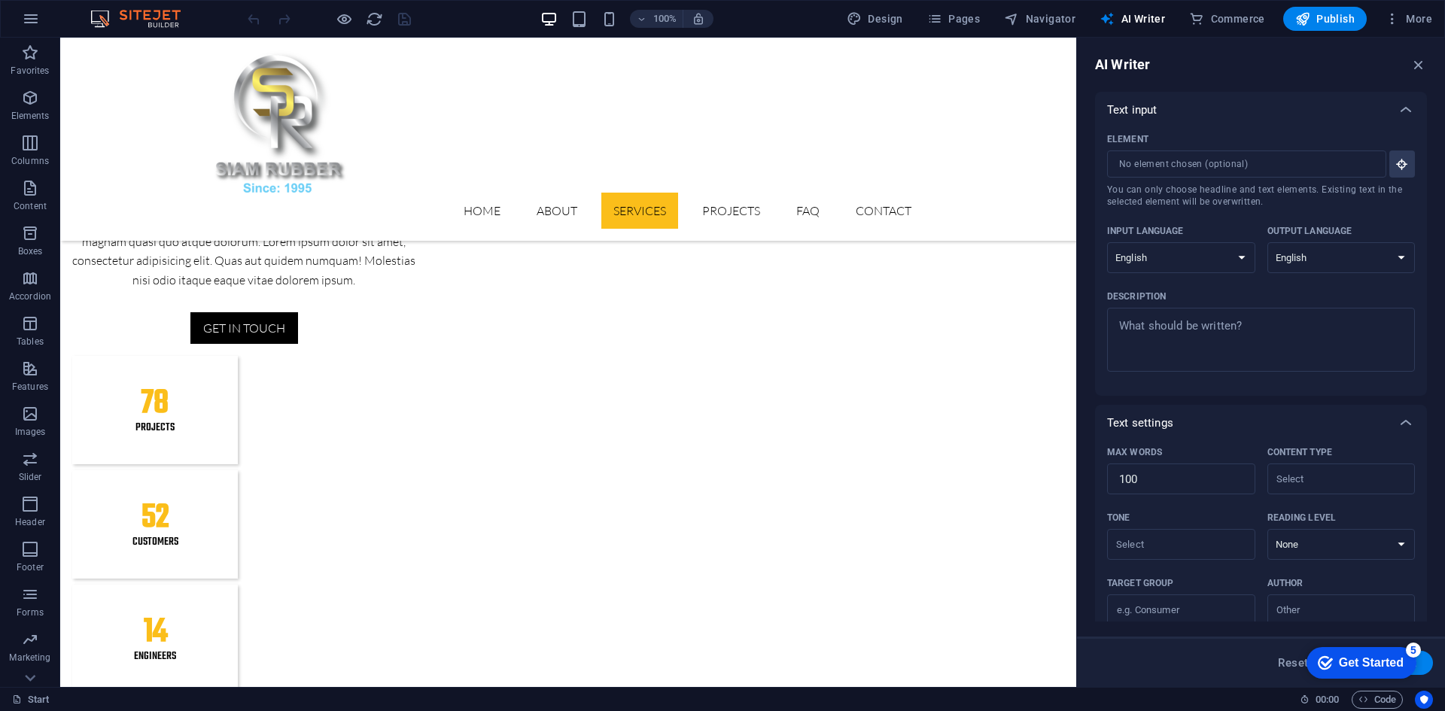
scroll to position [1580, 0]
click at [35, 8] on button "button" at bounding box center [31, 19] width 36 height 36
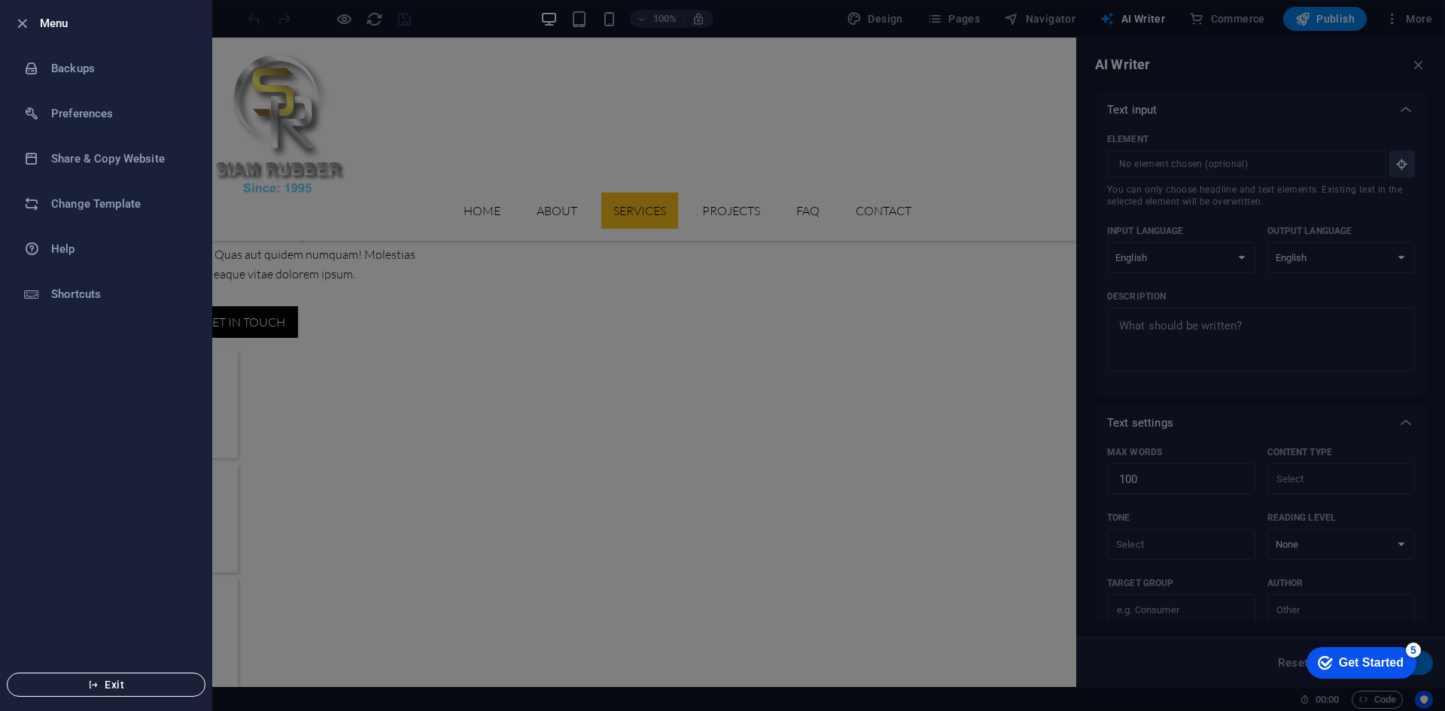
click at [87, 682] on span "Exit" at bounding box center [106, 685] width 173 height 12
